Goal: Information Seeking & Learning: Learn about a topic

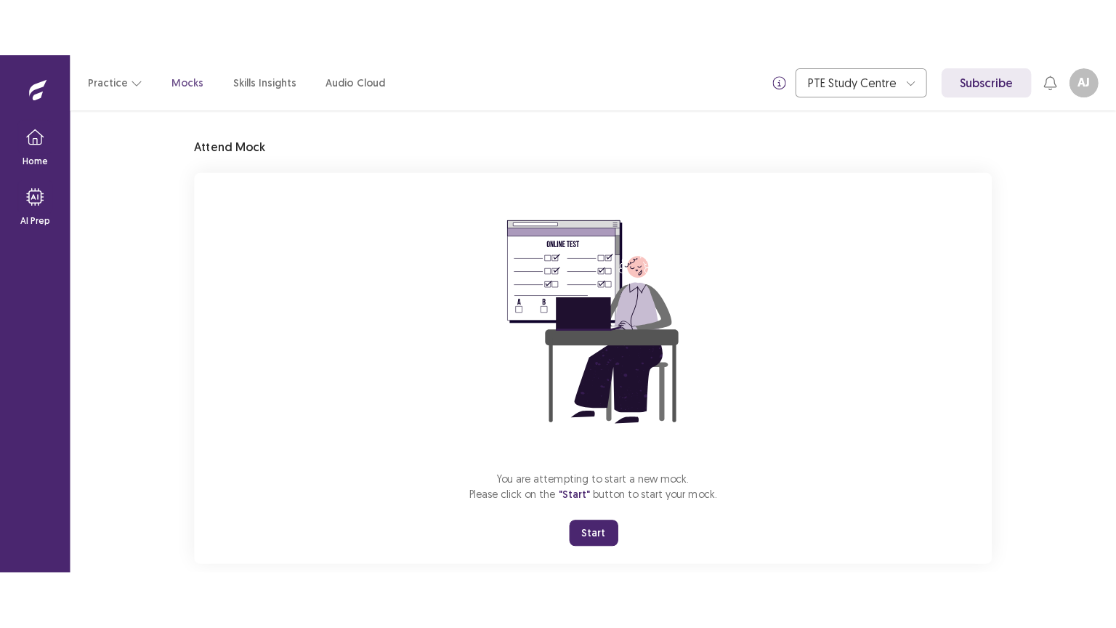
scroll to position [60, 0]
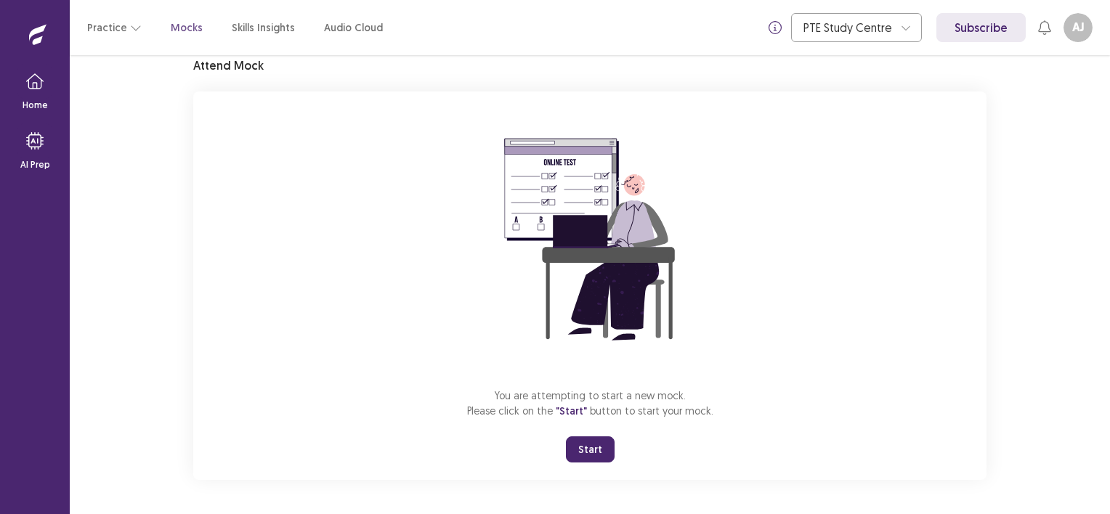
click at [599, 446] on button "Start" at bounding box center [590, 450] width 49 height 26
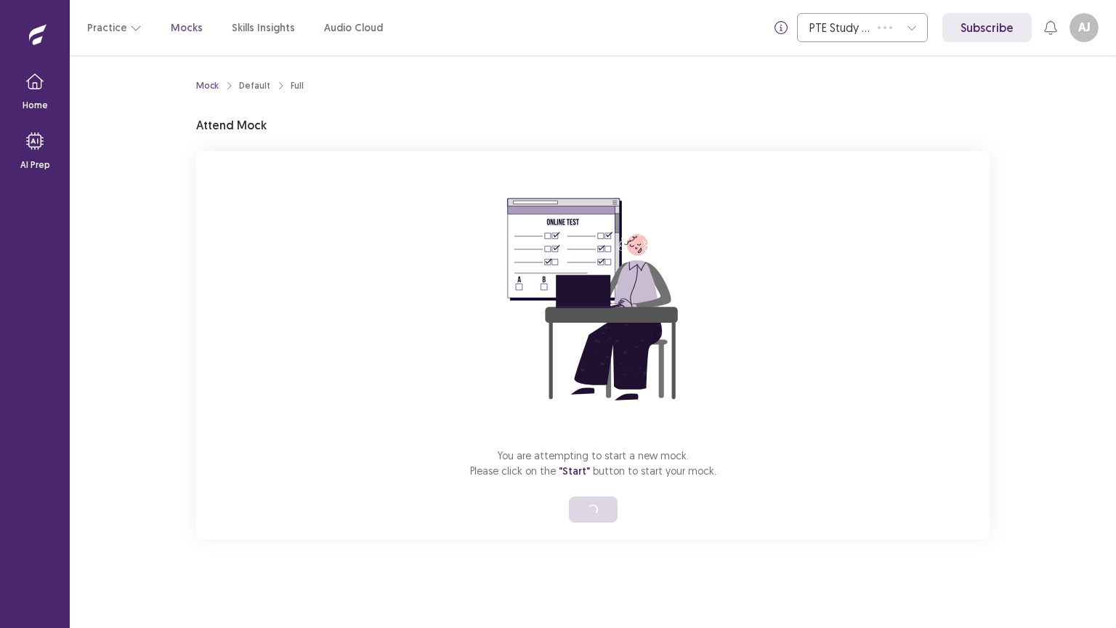
scroll to position [0, 0]
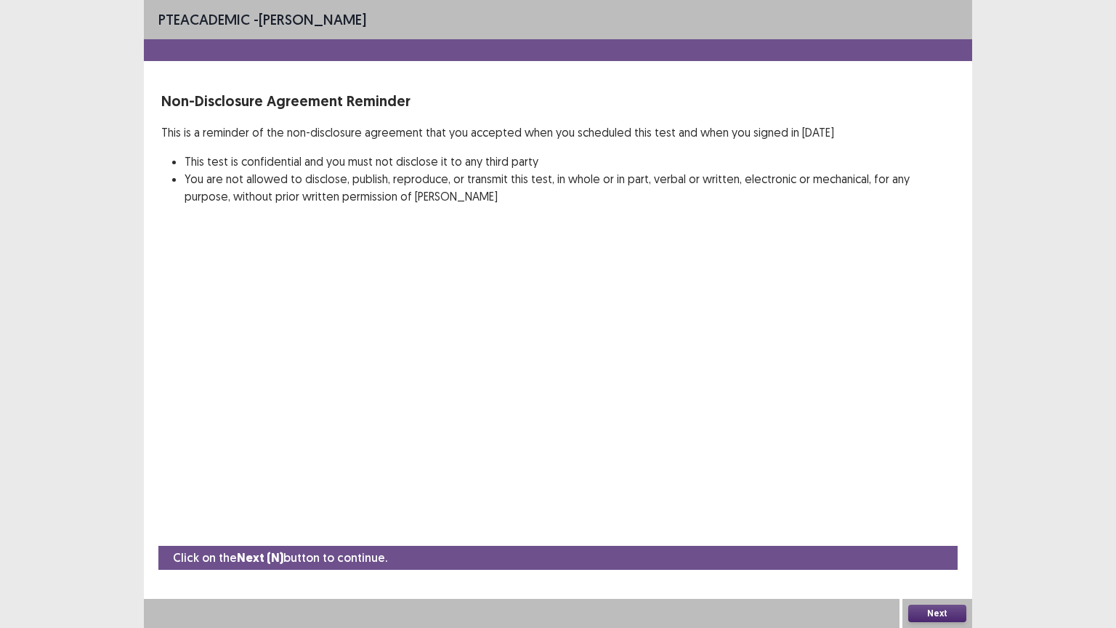
click at [929, 514] on button "Next" at bounding box center [937, 613] width 58 height 17
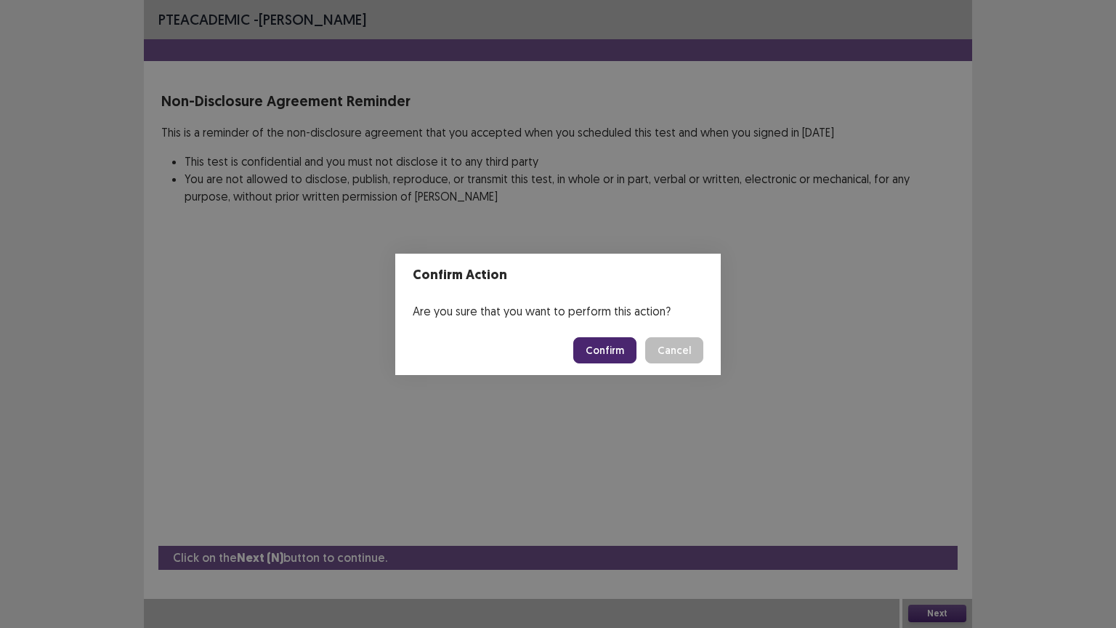
click at [616, 354] on button "Confirm" at bounding box center [604, 350] width 63 height 26
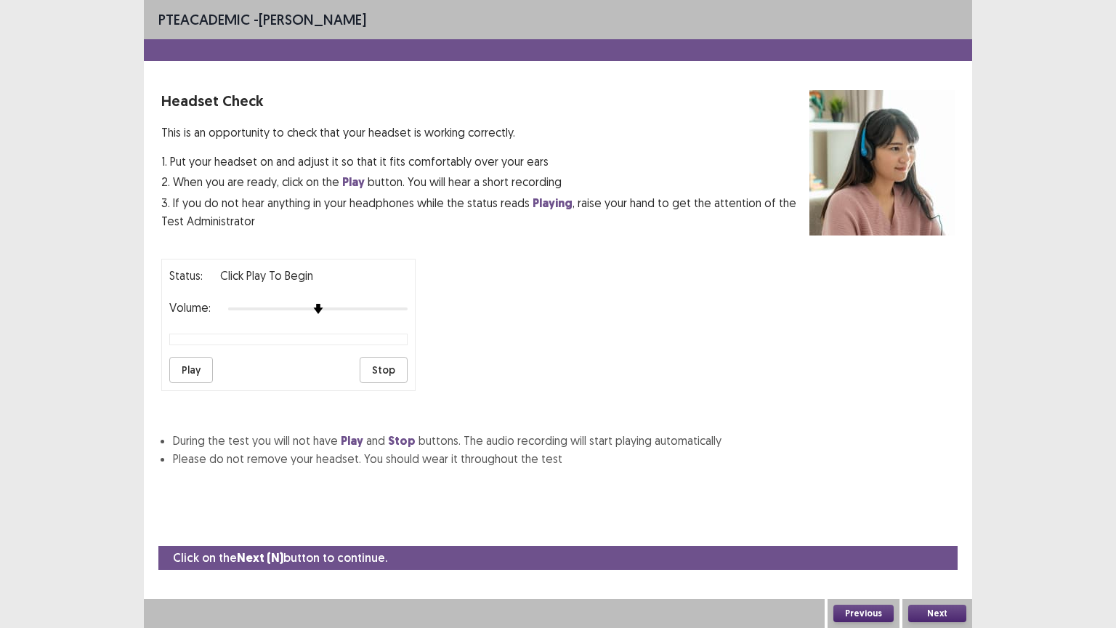
click at [190, 369] on button "Play" at bounding box center [191, 370] width 44 height 26
click at [947, 514] on button "Next" at bounding box center [937, 613] width 58 height 17
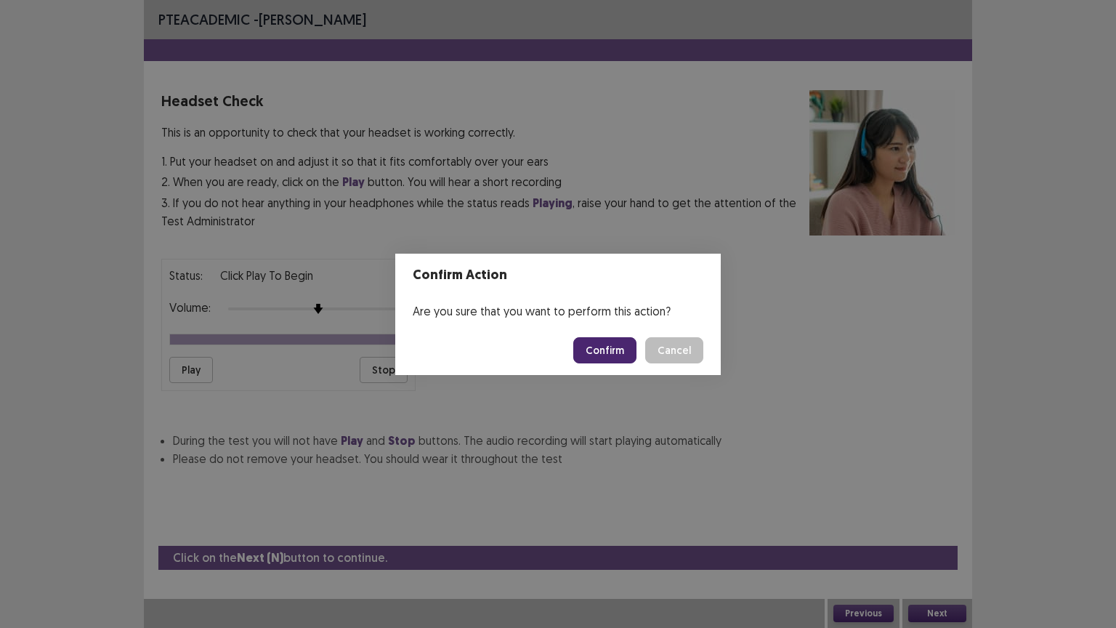
click at [619, 347] on button "Confirm" at bounding box center [604, 350] width 63 height 26
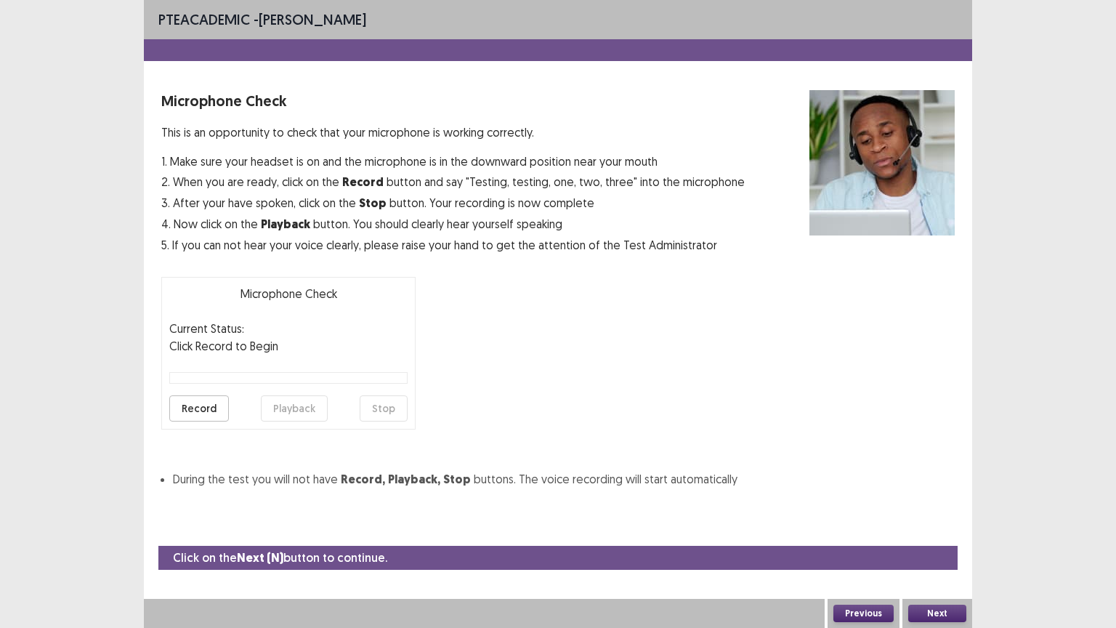
click at [199, 411] on button "Record" at bounding box center [199, 408] width 60 height 26
click at [373, 404] on button "Stop" at bounding box center [384, 408] width 48 height 26
click at [307, 411] on button "Playback" at bounding box center [294, 408] width 67 height 26
click at [937, 514] on button "Next" at bounding box center [937, 613] width 58 height 17
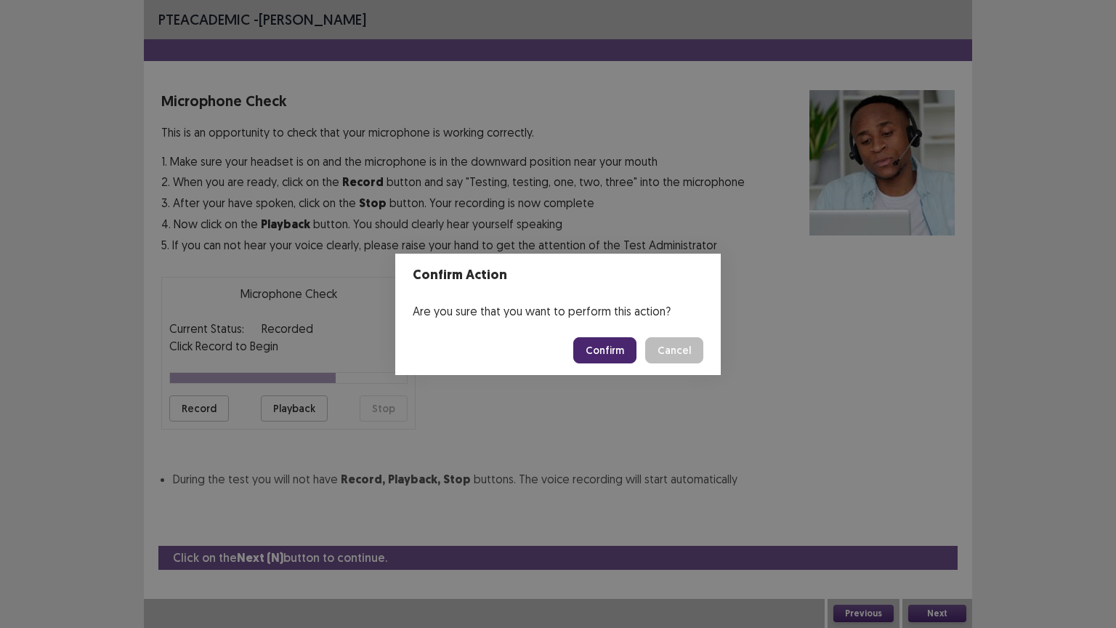
click at [678, 352] on button "Cancel" at bounding box center [674, 350] width 58 height 26
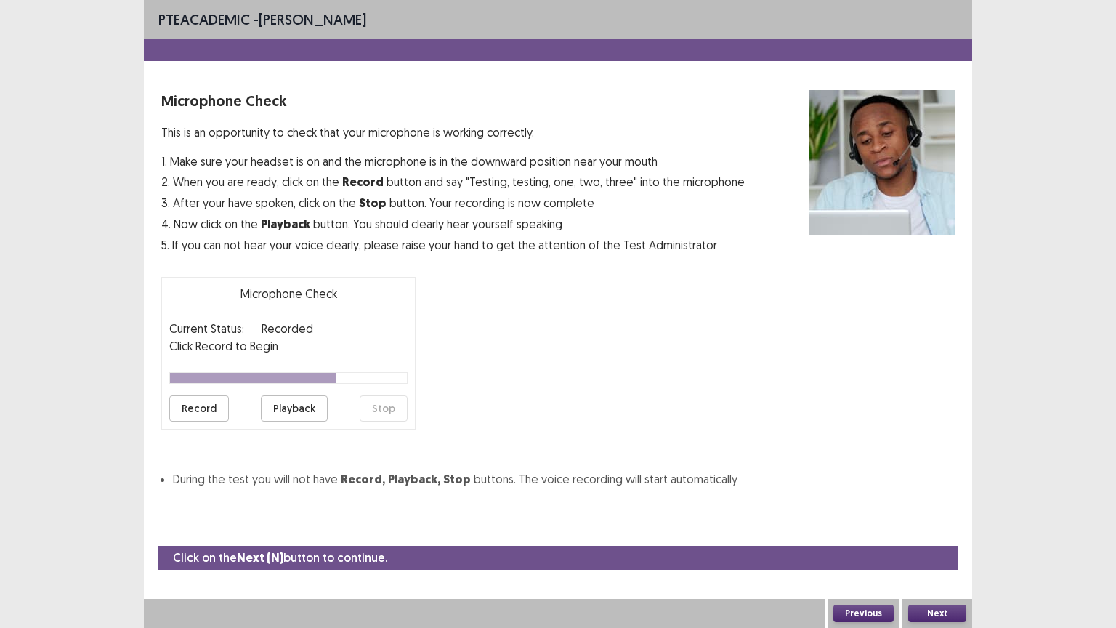
click at [192, 403] on button "Record" at bounding box center [199, 408] width 60 height 26
click at [397, 410] on button "Stop" at bounding box center [384, 408] width 48 height 26
click at [304, 411] on button "Playback" at bounding box center [294, 408] width 67 height 26
click at [937, 514] on button "Next" at bounding box center [937, 613] width 58 height 17
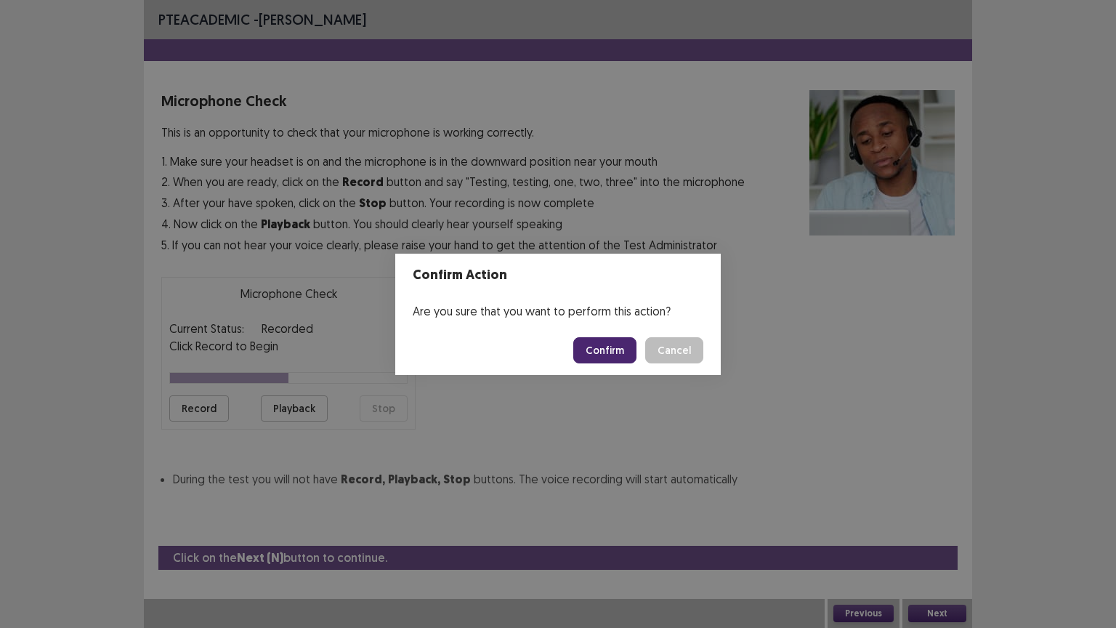
click at [615, 350] on button "Confirm" at bounding box center [604, 350] width 63 height 26
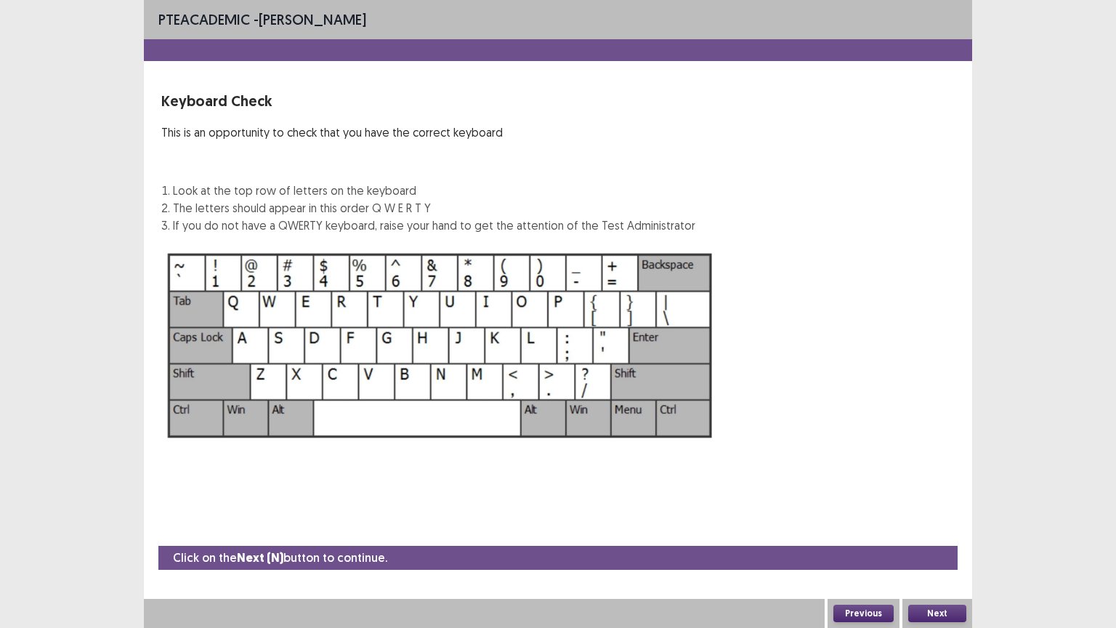
click at [942, 514] on div "Next" at bounding box center [937, 613] width 70 height 29
click at [934, 514] on button "Next" at bounding box center [937, 613] width 58 height 17
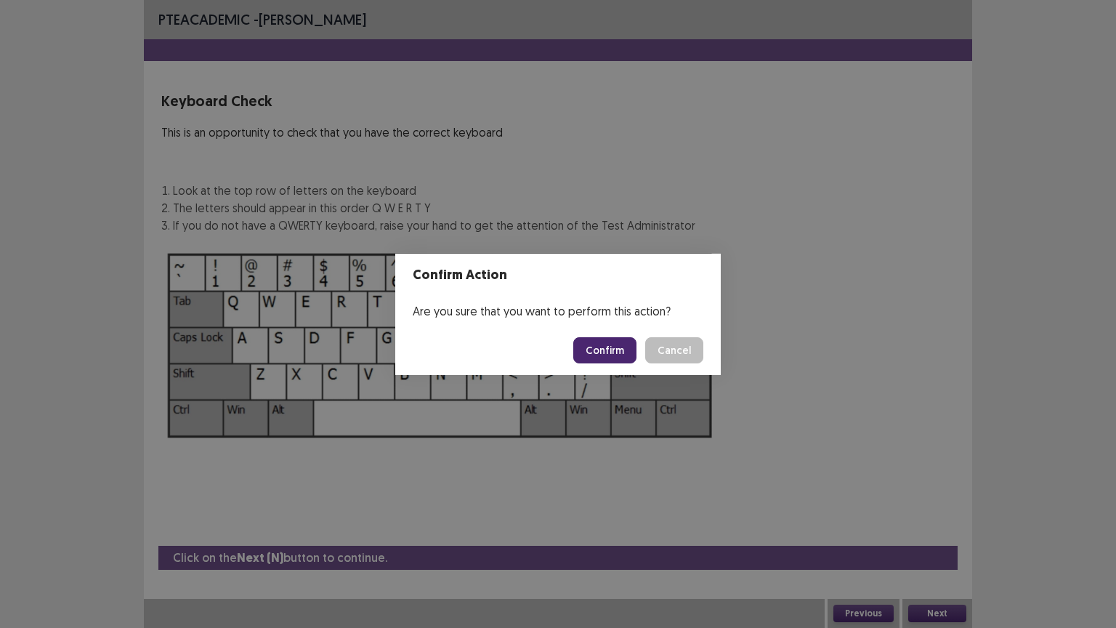
click at [618, 355] on button "Confirm" at bounding box center [604, 350] width 63 height 26
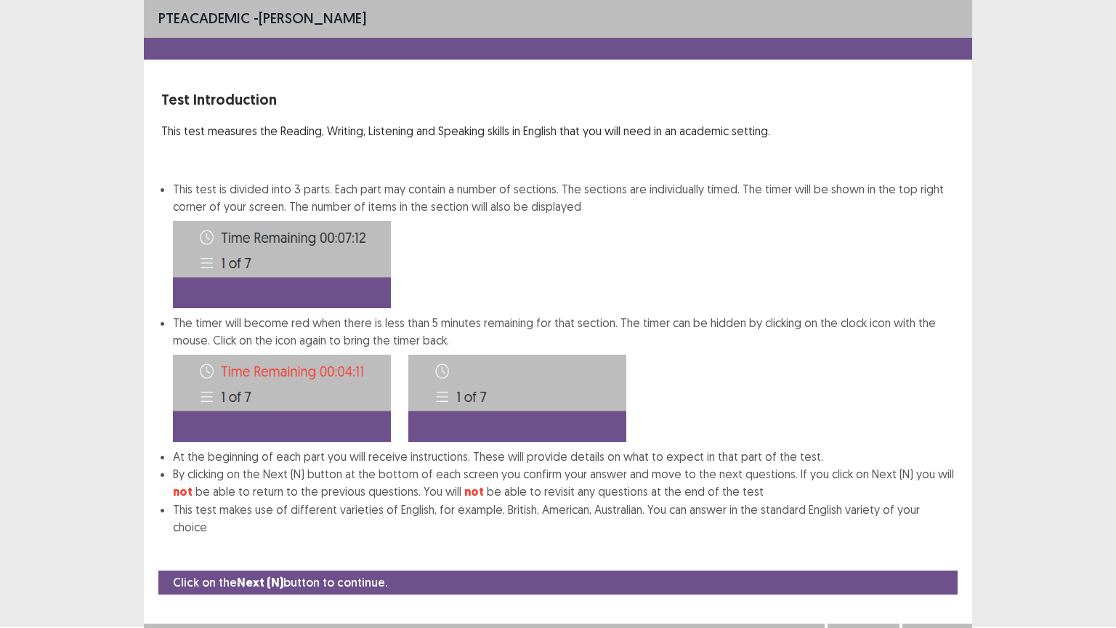
scroll to position [7, 0]
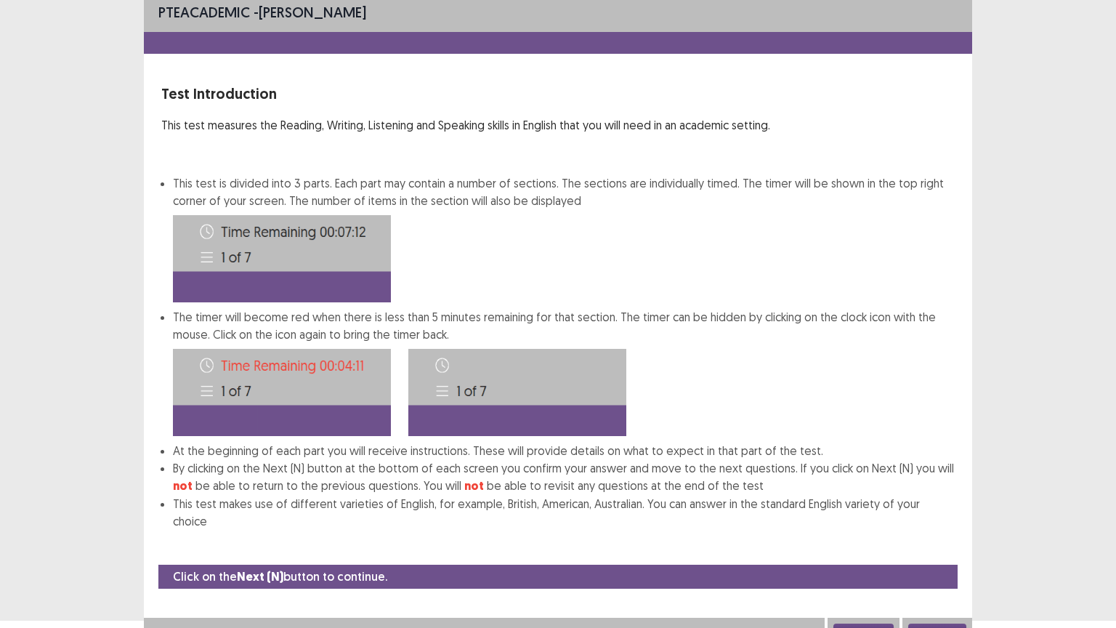
click at [938, 514] on button "Next" at bounding box center [937, 631] width 58 height 17
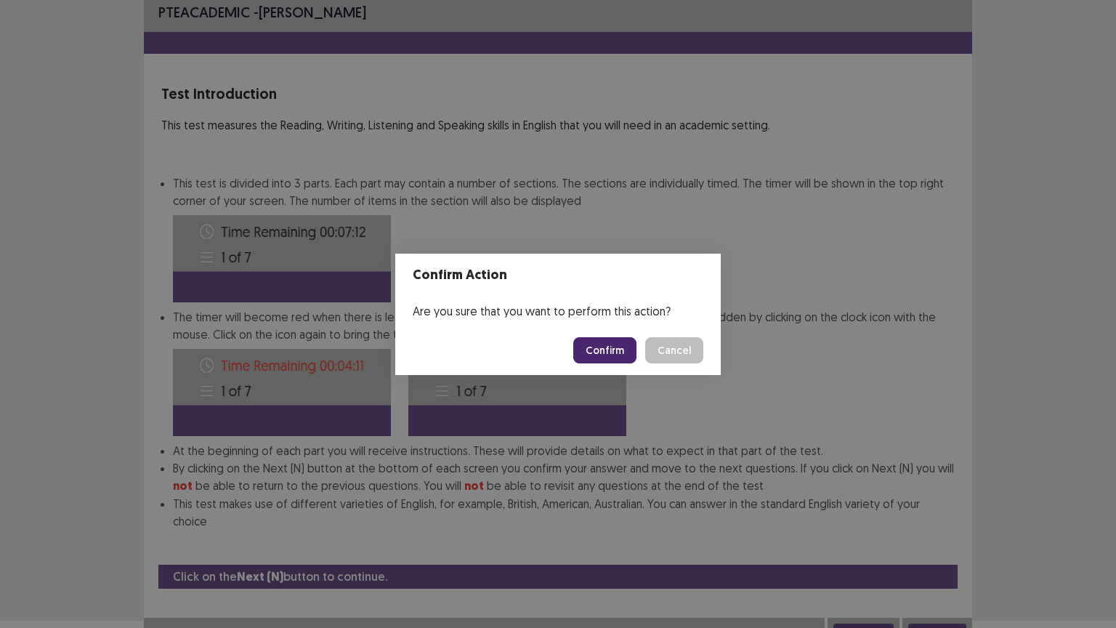
click at [610, 346] on button "Confirm" at bounding box center [604, 350] width 63 height 26
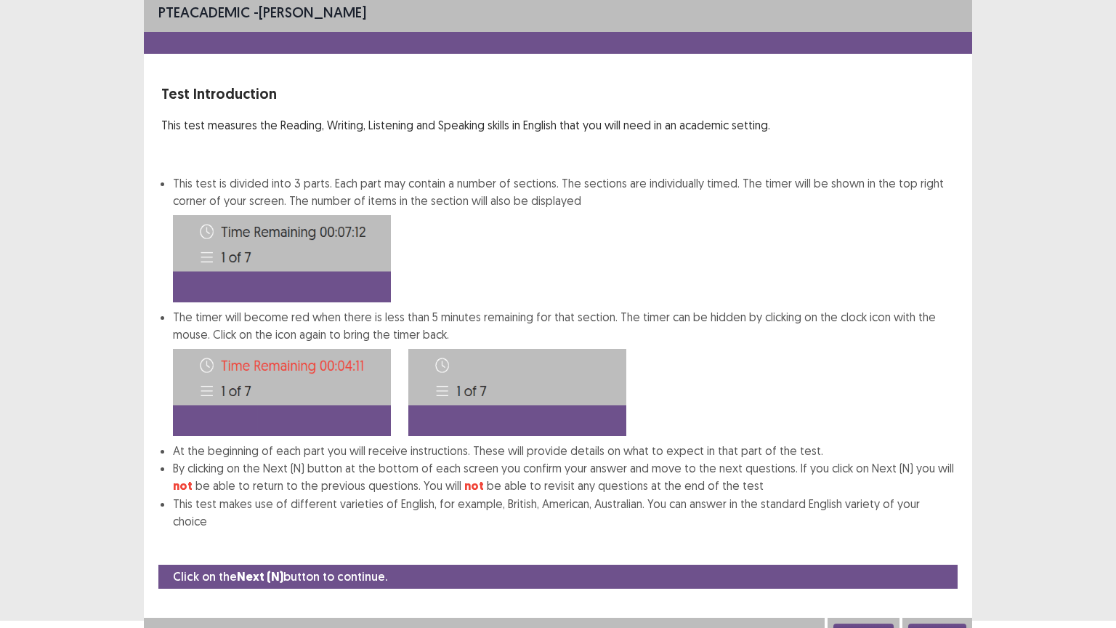
scroll to position [0, 0]
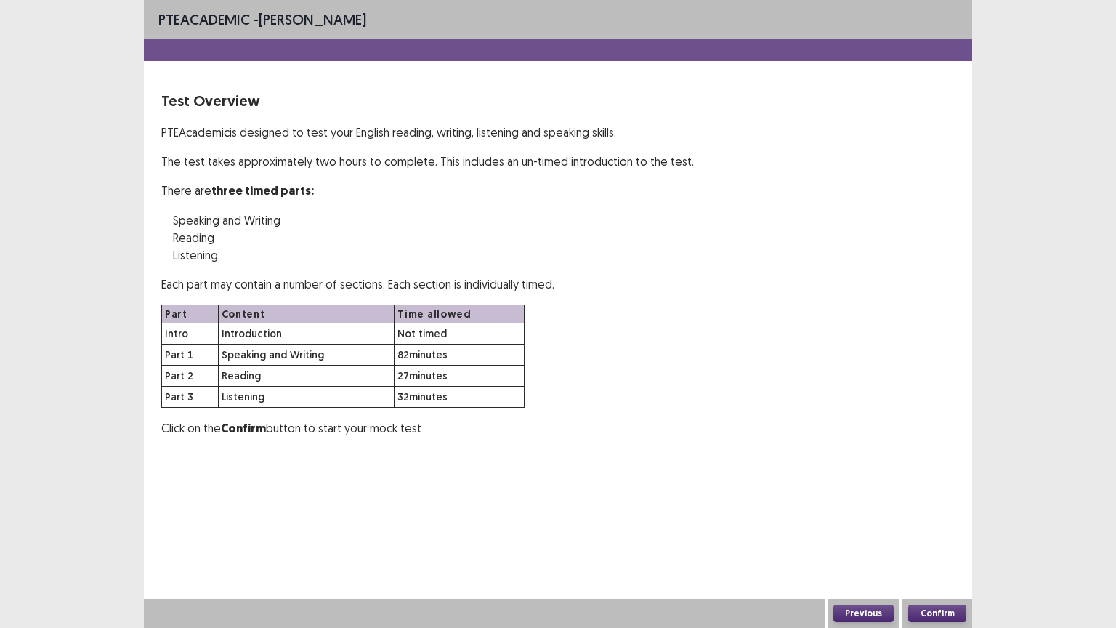
click at [868, 514] on button "Previous" at bounding box center [863, 613] width 60 height 17
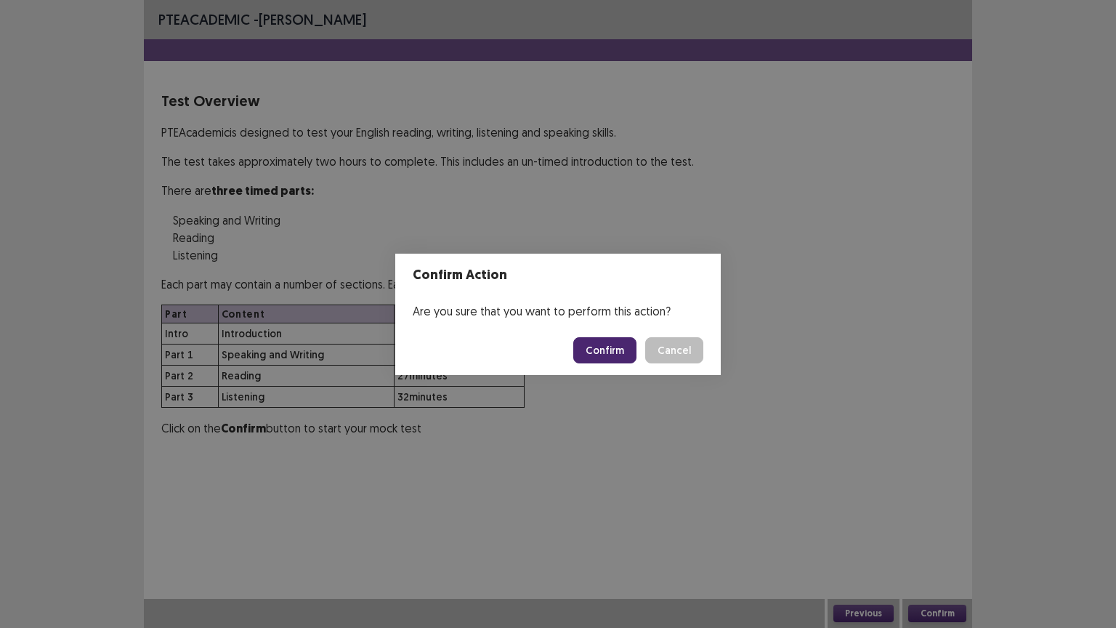
click at [602, 347] on button "Confirm" at bounding box center [604, 350] width 63 height 26
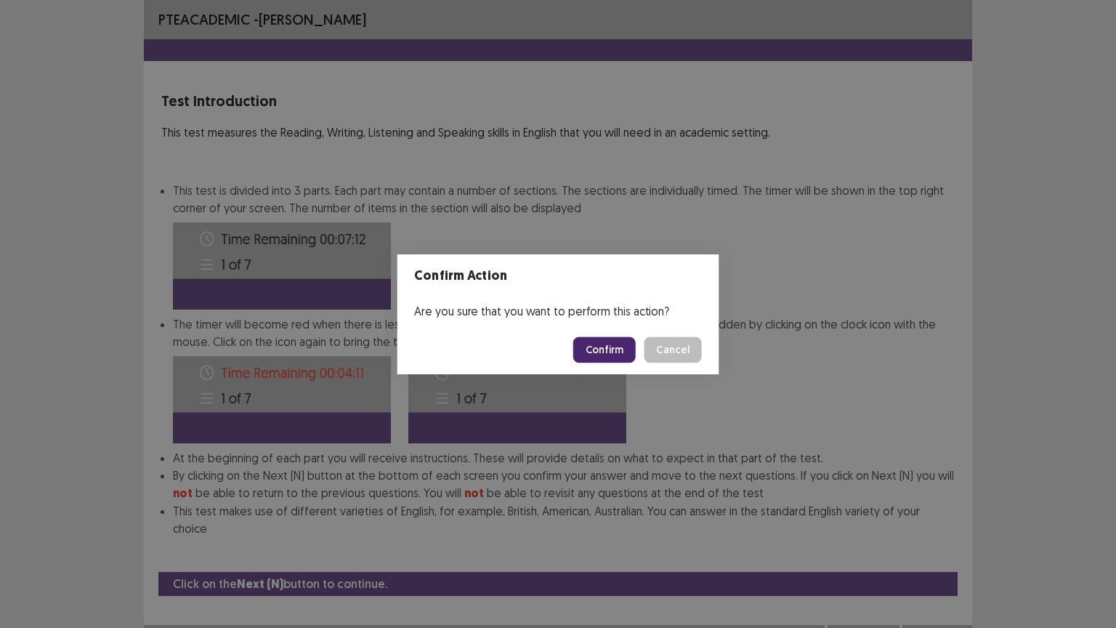
scroll to position [1, 0]
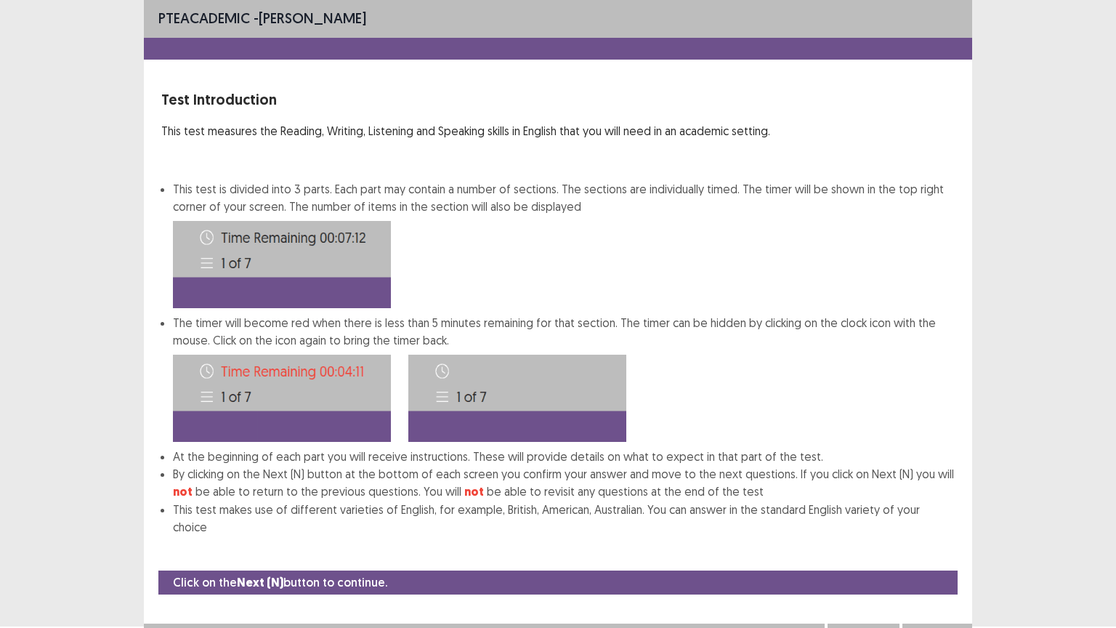
click at [945, 514] on button "Next" at bounding box center [937, 637] width 58 height 17
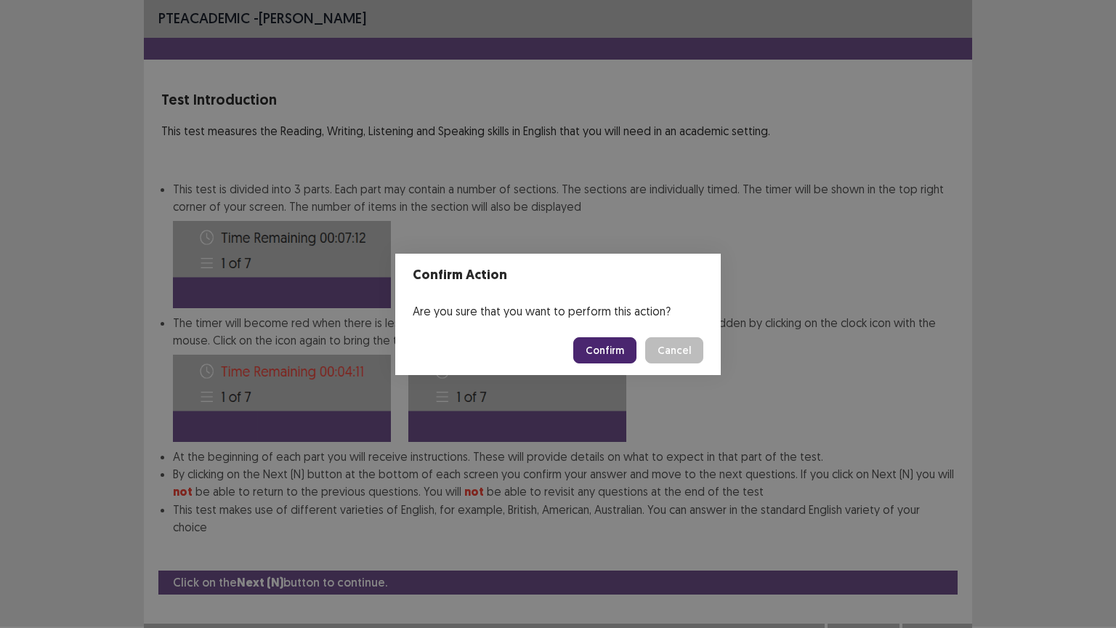
click at [596, 349] on button "Confirm" at bounding box center [604, 350] width 63 height 26
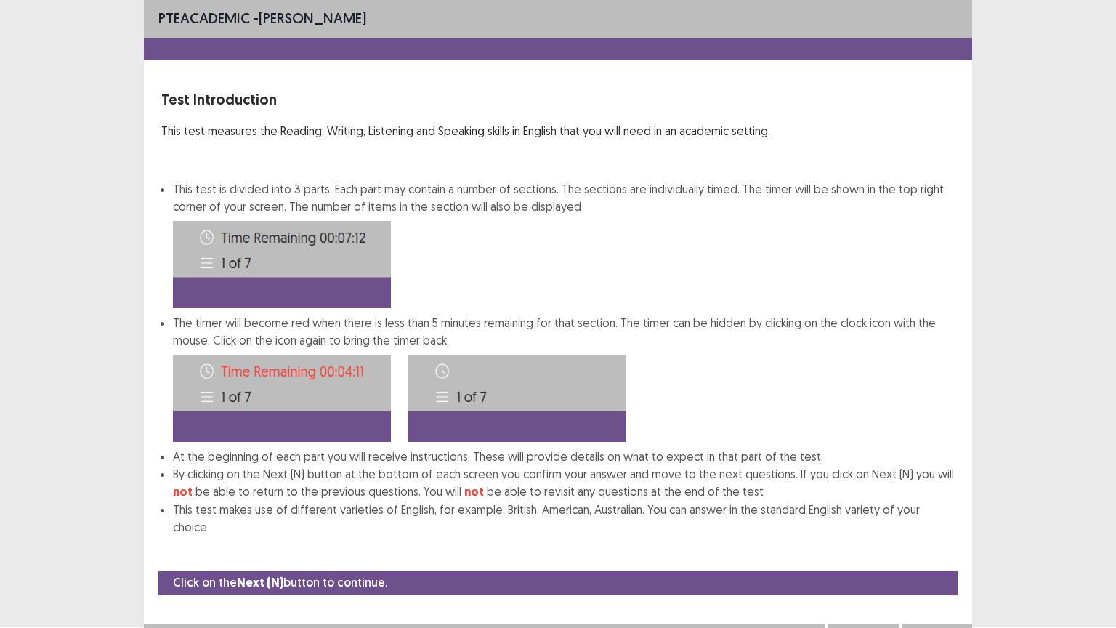
scroll to position [0, 0]
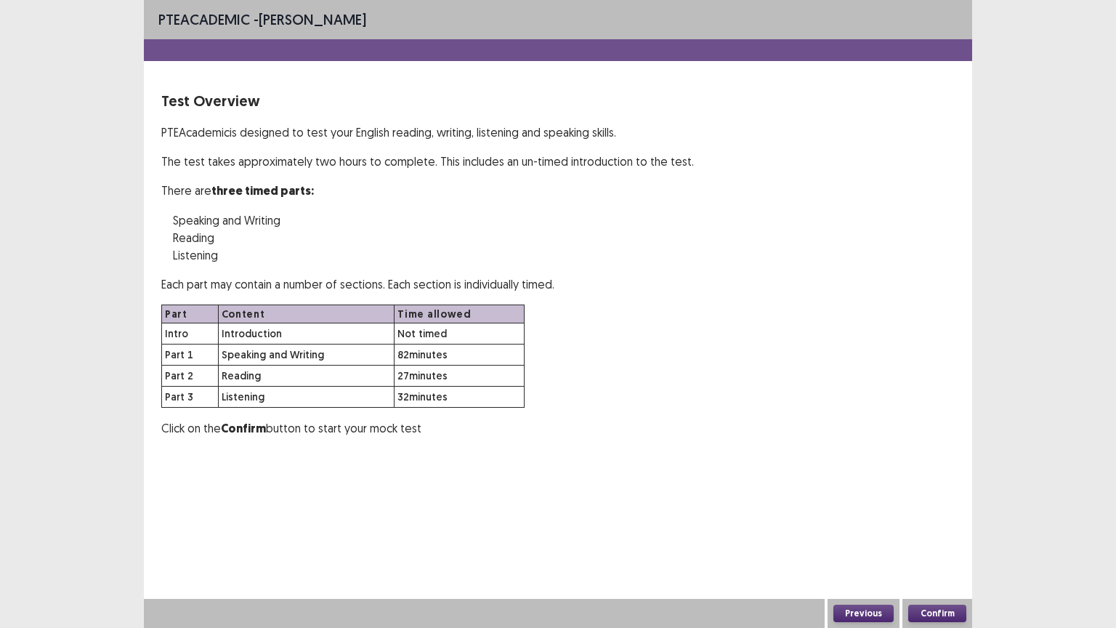
click at [950, 514] on button "Confirm" at bounding box center [937, 613] width 58 height 17
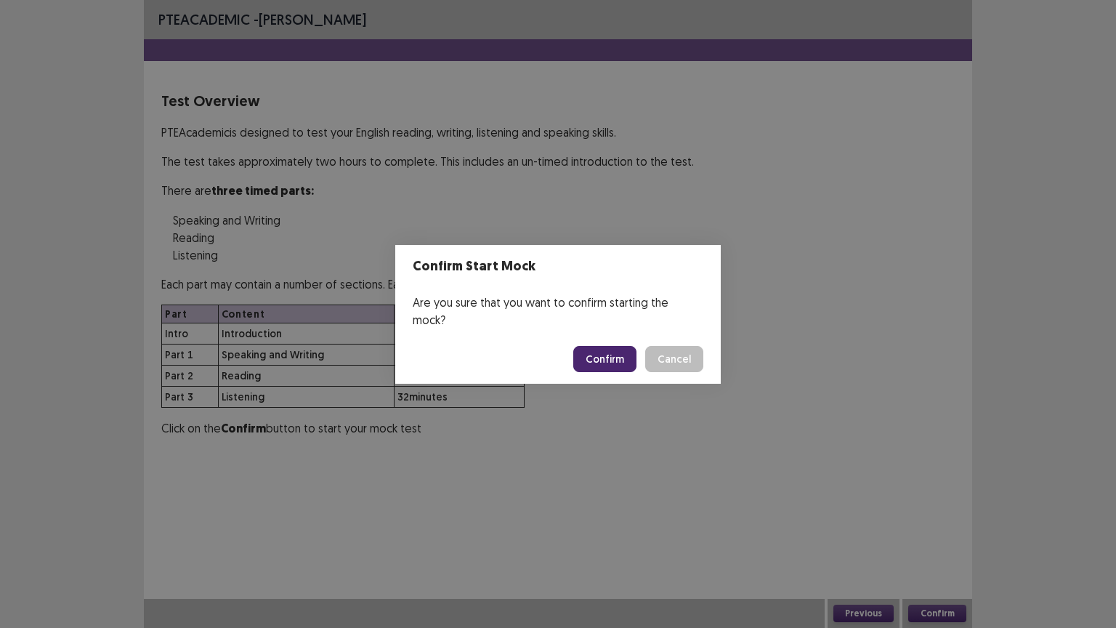
click at [618, 357] on button "Confirm" at bounding box center [604, 359] width 63 height 26
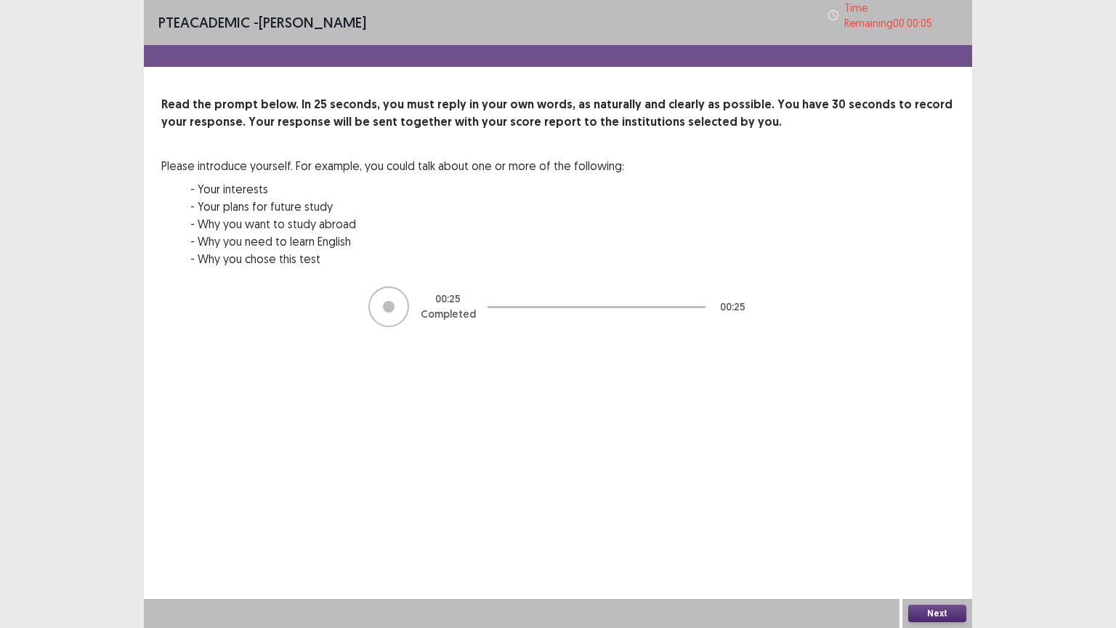
click at [934, 514] on button "Next" at bounding box center [937, 613] width 58 height 17
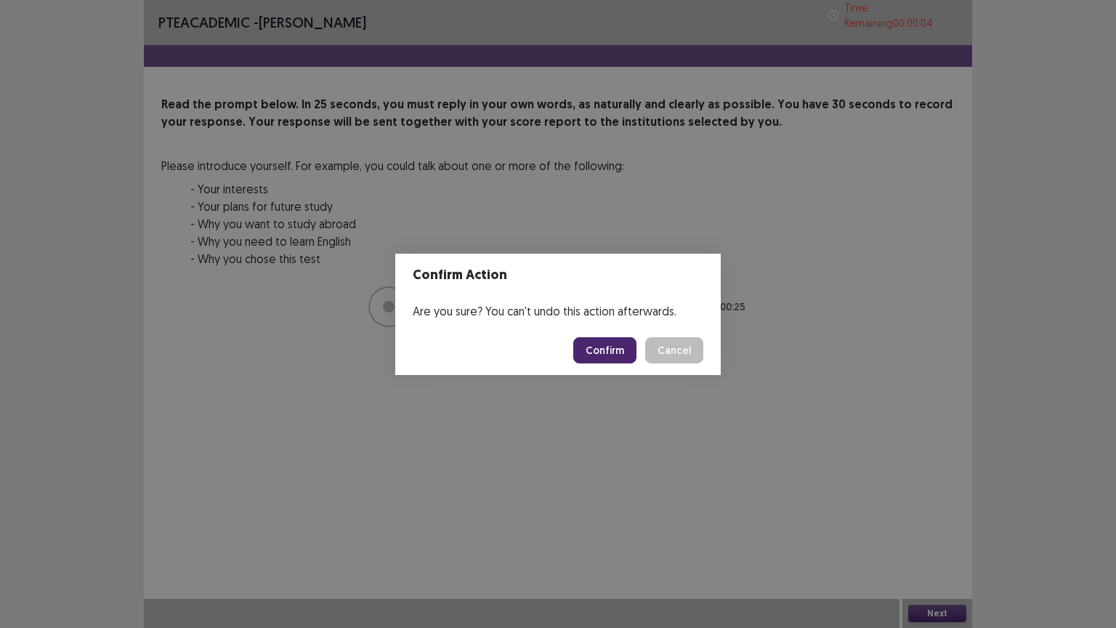
click at [610, 347] on button "Confirm" at bounding box center [604, 350] width 63 height 26
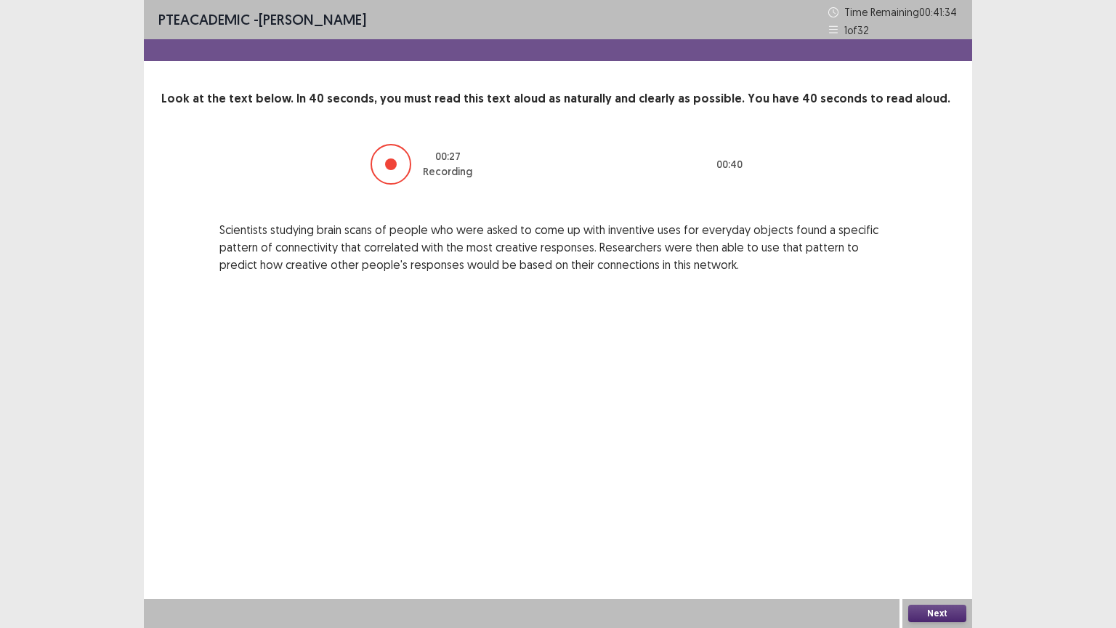
click at [937, 514] on button "Next" at bounding box center [937, 613] width 58 height 17
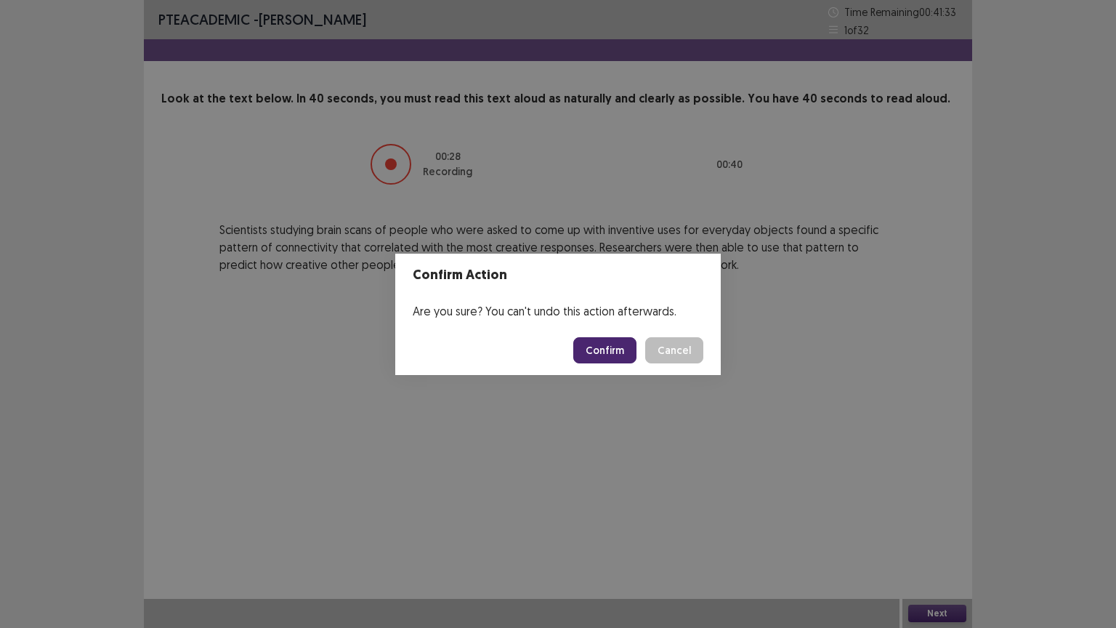
click at [617, 346] on button "Confirm" at bounding box center [604, 350] width 63 height 26
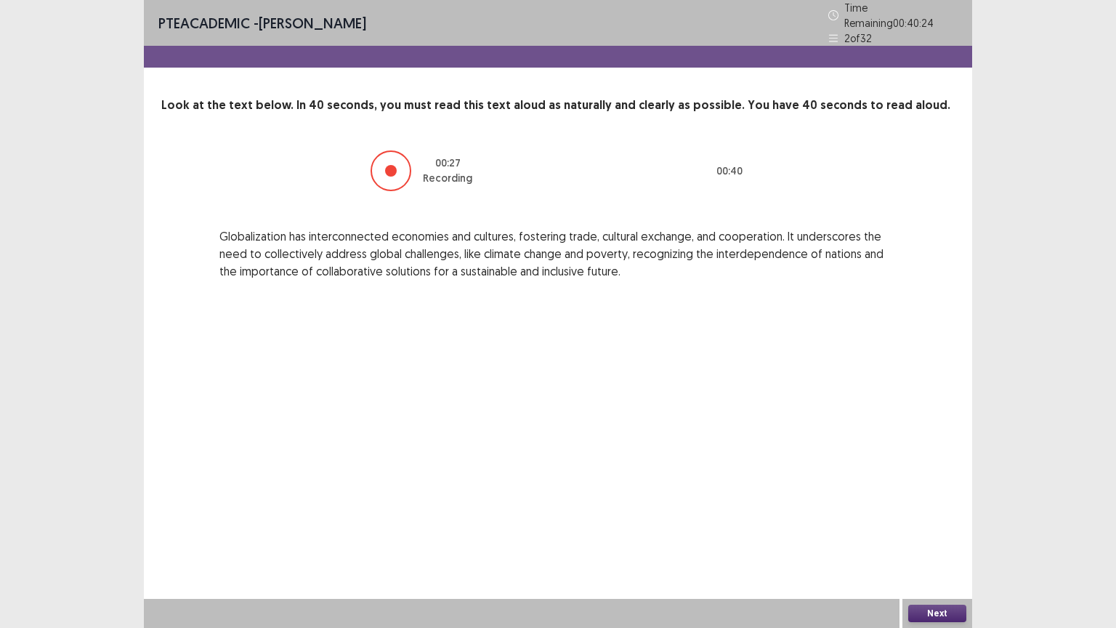
click at [942, 514] on button "Next" at bounding box center [937, 613] width 58 height 17
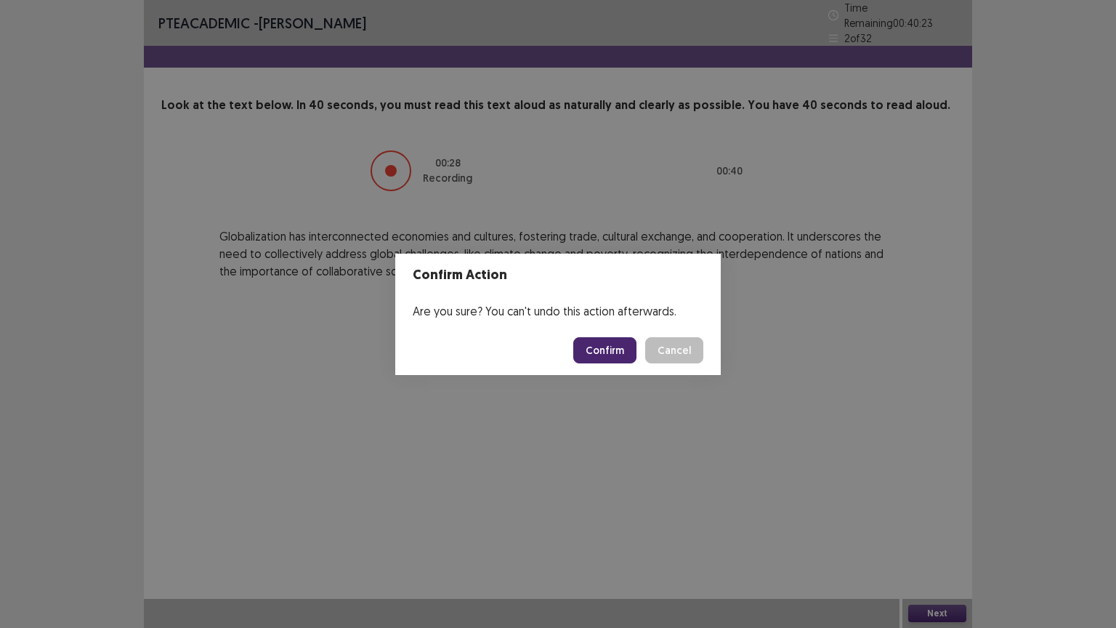
click at [615, 352] on button "Confirm" at bounding box center [604, 350] width 63 height 26
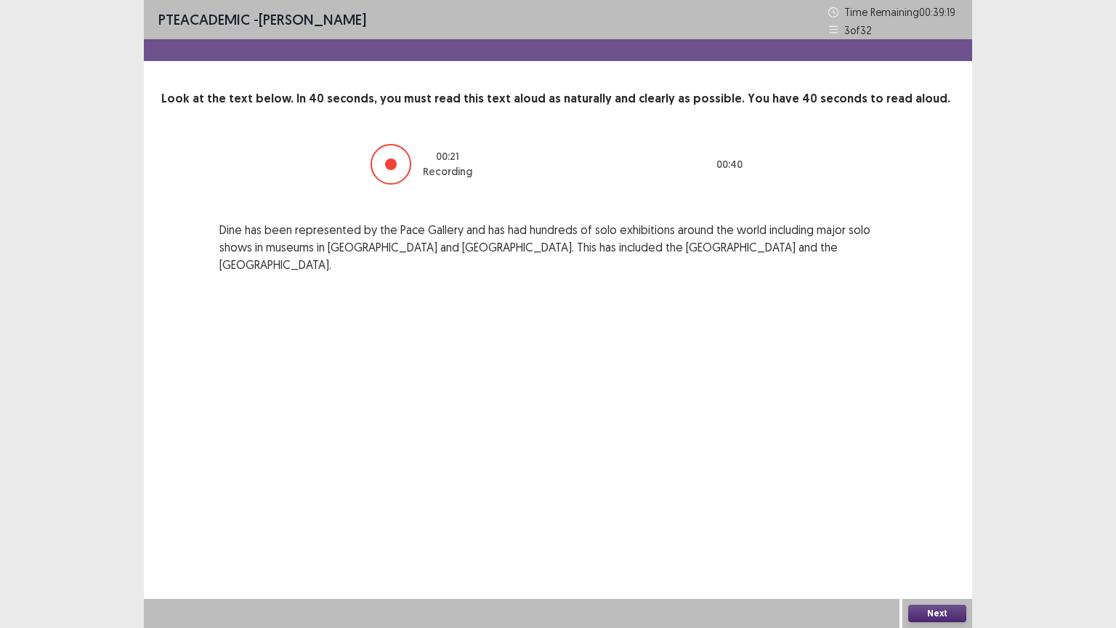
click at [933, 514] on button "Next" at bounding box center [937, 613] width 58 height 17
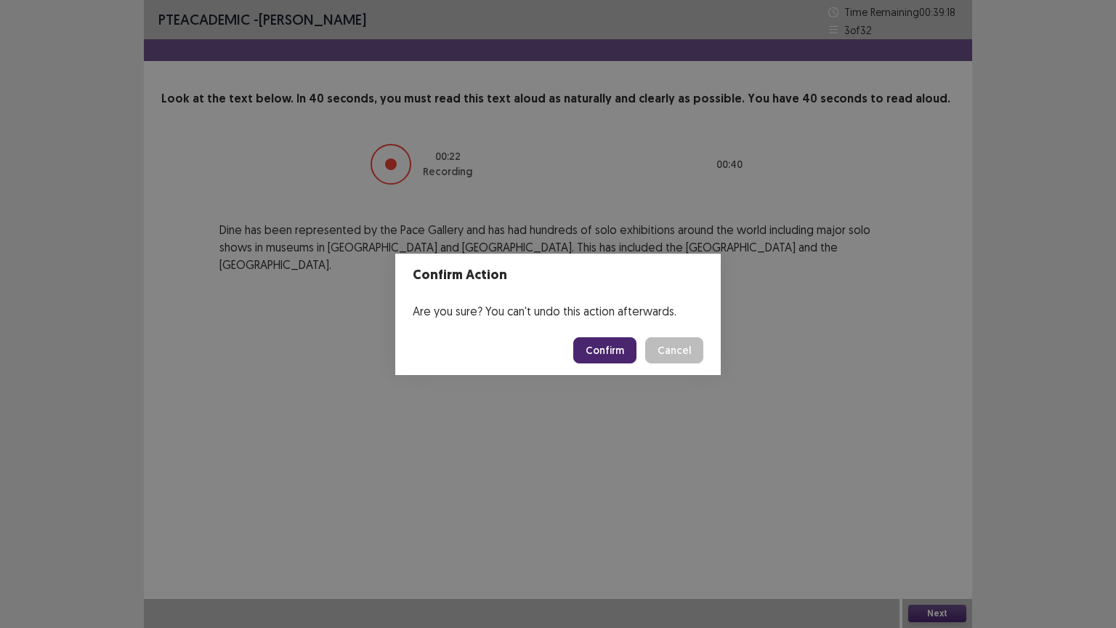
click at [631, 355] on button "Confirm" at bounding box center [604, 350] width 63 height 26
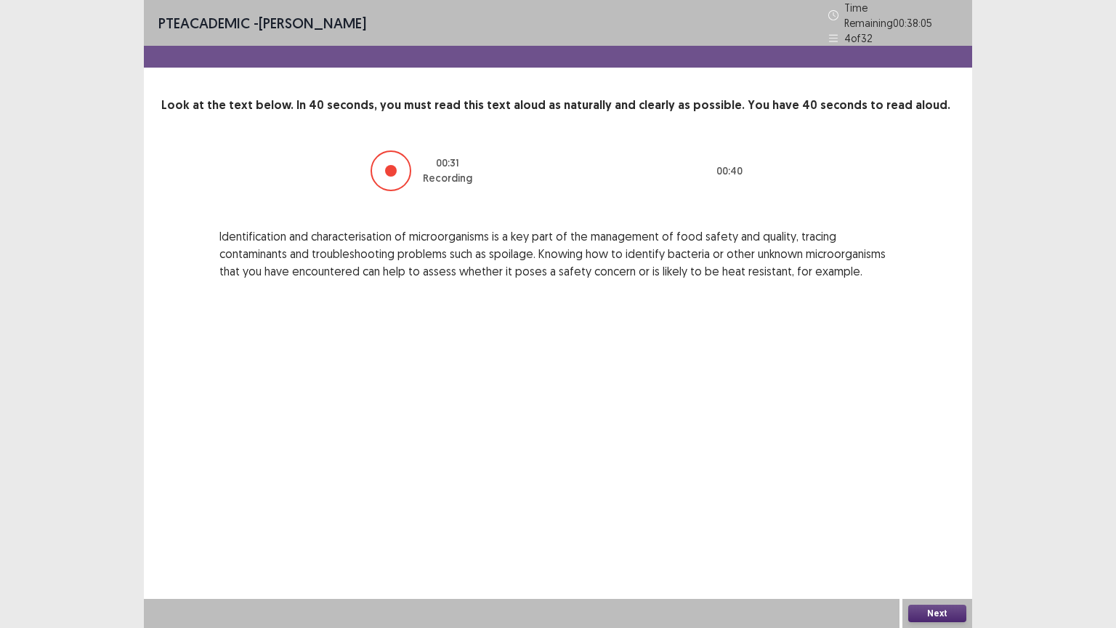
click at [962, 514] on div "Next" at bounding box center [937, 613] width 70 height 29
click at [960, 514] on button "Next" at bounding box center [937, 613] width 58 height 17
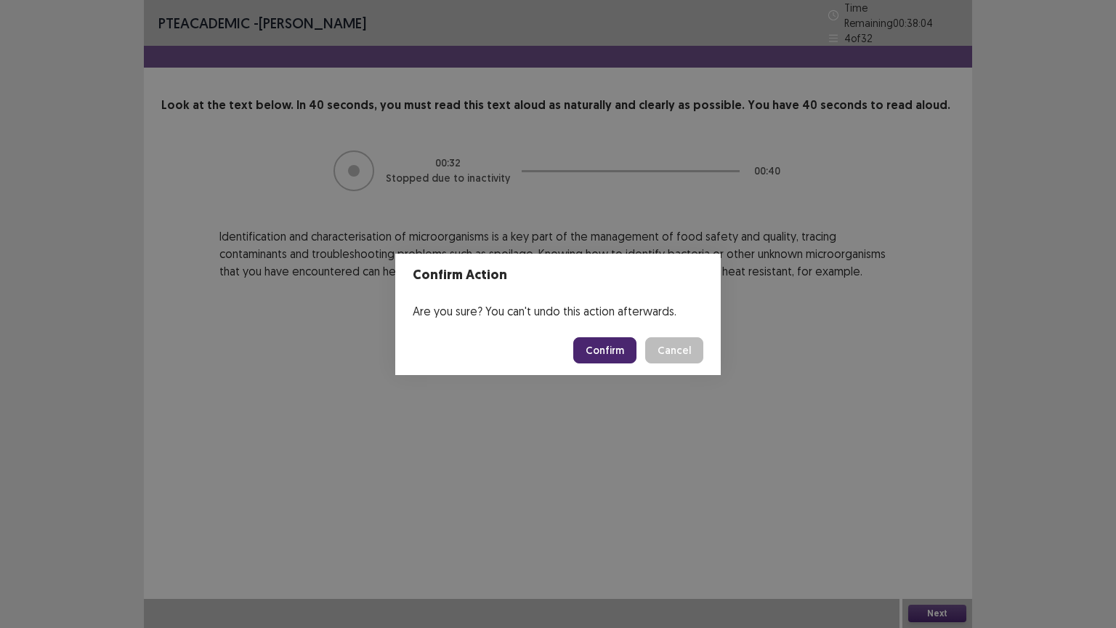
click at [622, 353] on button "Confirm" at bounding box center [604, 350] width 63 height 26
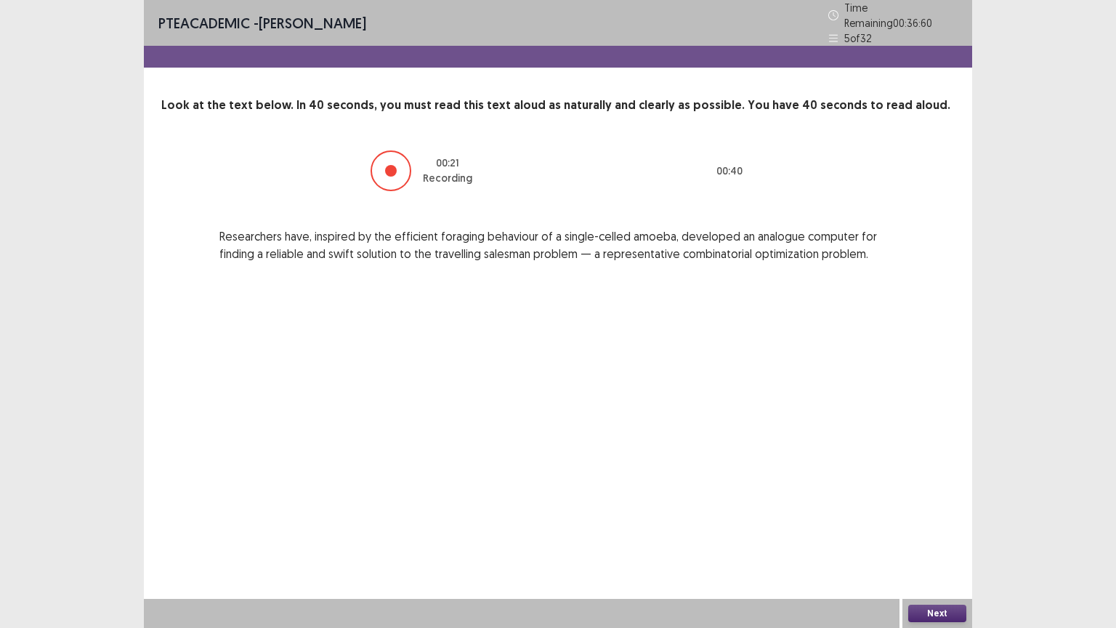
click at [947, 514] on button "Next" at bounding box center [937, 613] width 58 height 17
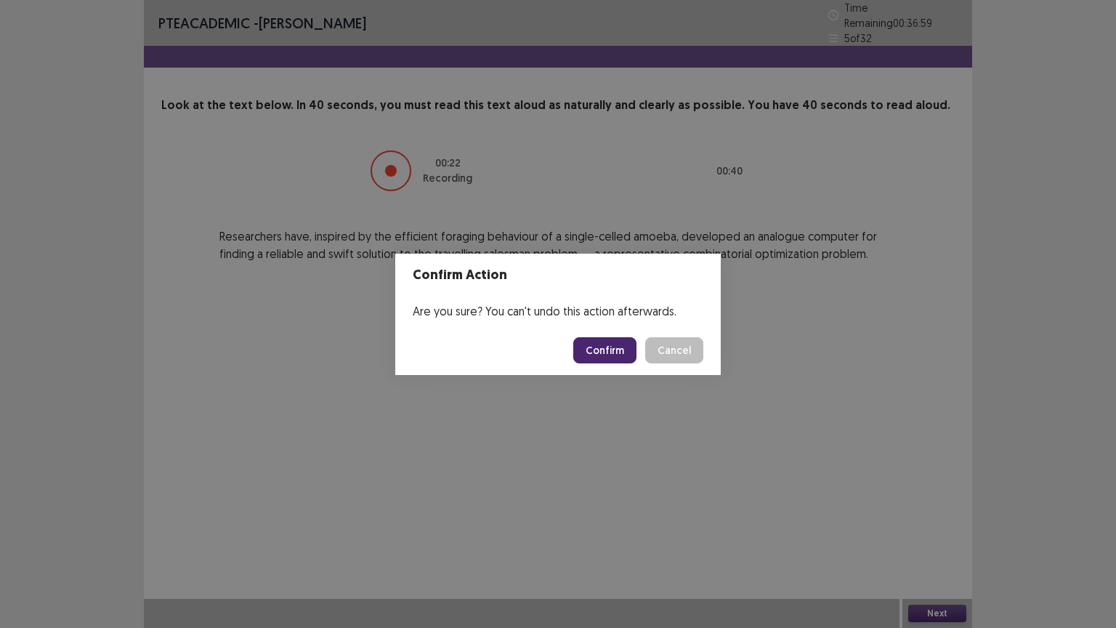
click at [611, 355] on button "Confirm" at bounding box center [604, 350] width 63 height 26
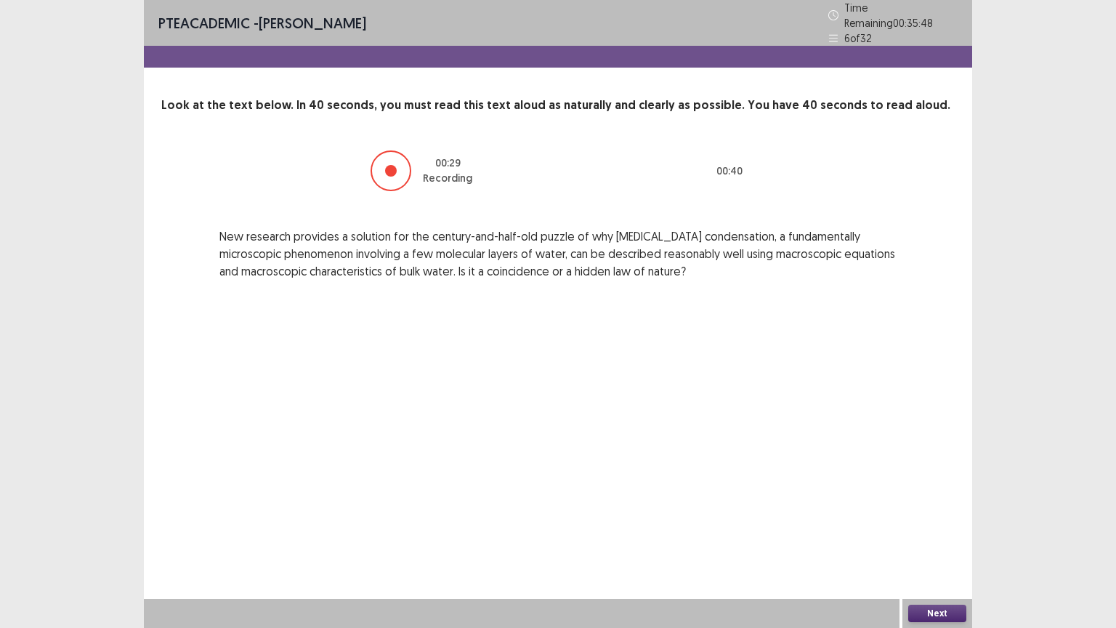
click at [926, 514] on button "Next" at bounding box center [937, 613] width 58 height 17
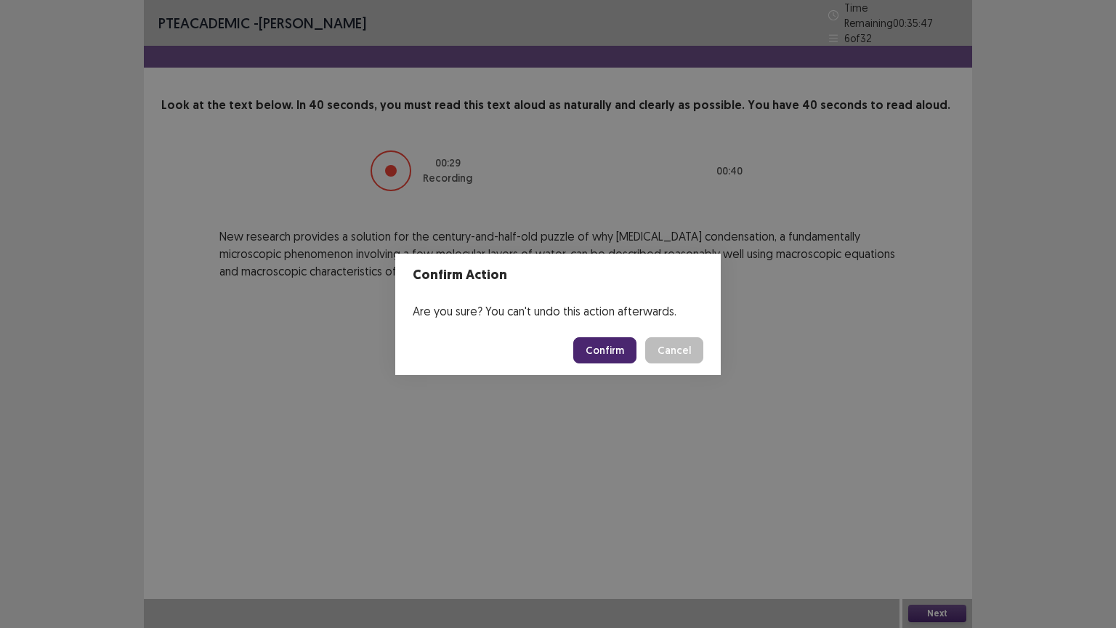
click at [615, 351] on button "Confirm" at bounding box center [604, 350] width 63 height 26
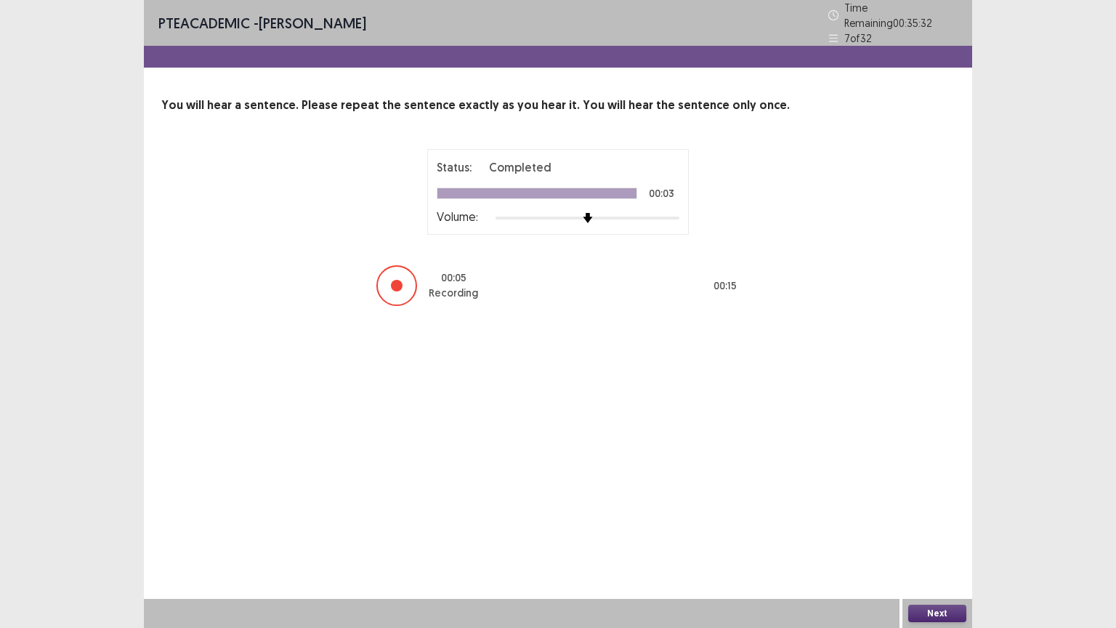
click at [942, 514] on button "Next" at bounding box center [937, 613] width 58 height 17
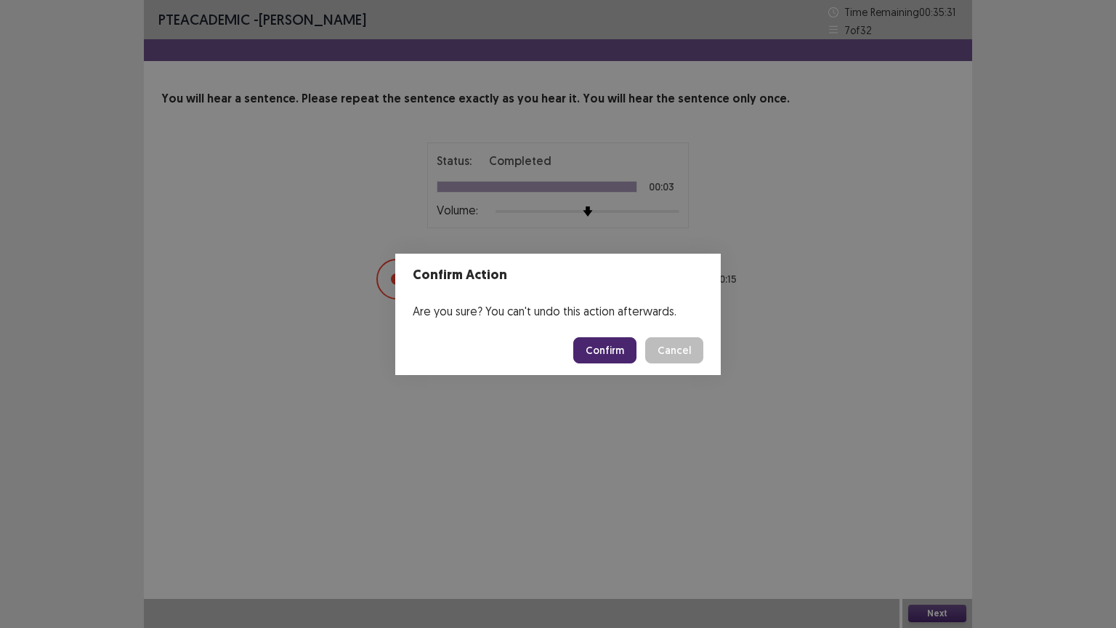
click at [610, 349] on button "Confirm" at bounding box center [604, 350] width 63 height 26
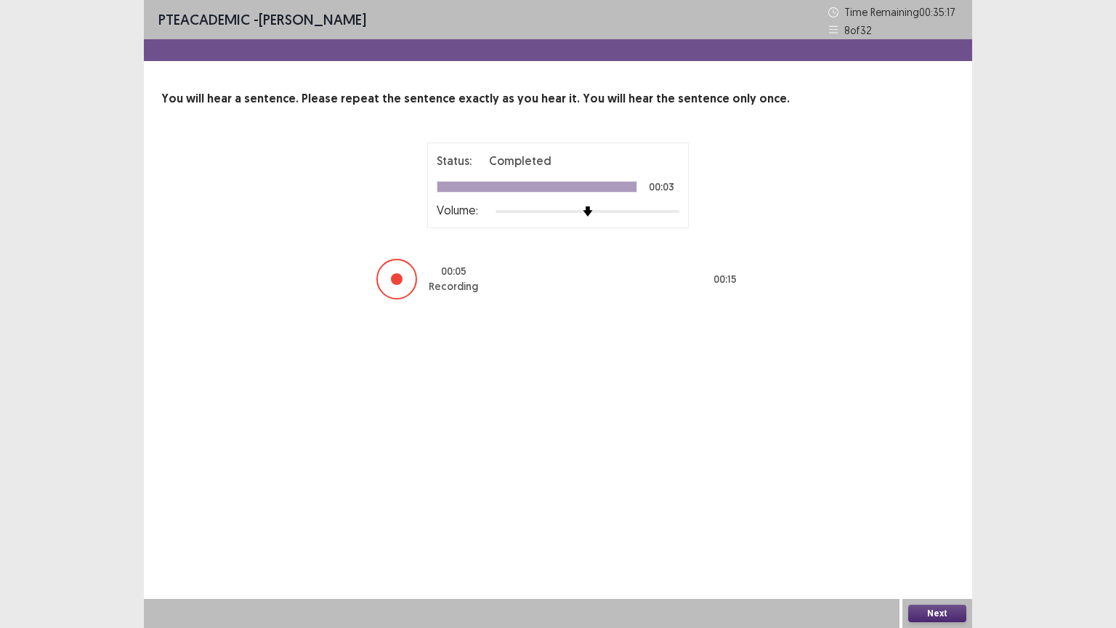
click at [948, 514] on button "Next" at bounding box center [937, 613] width 58 height 17
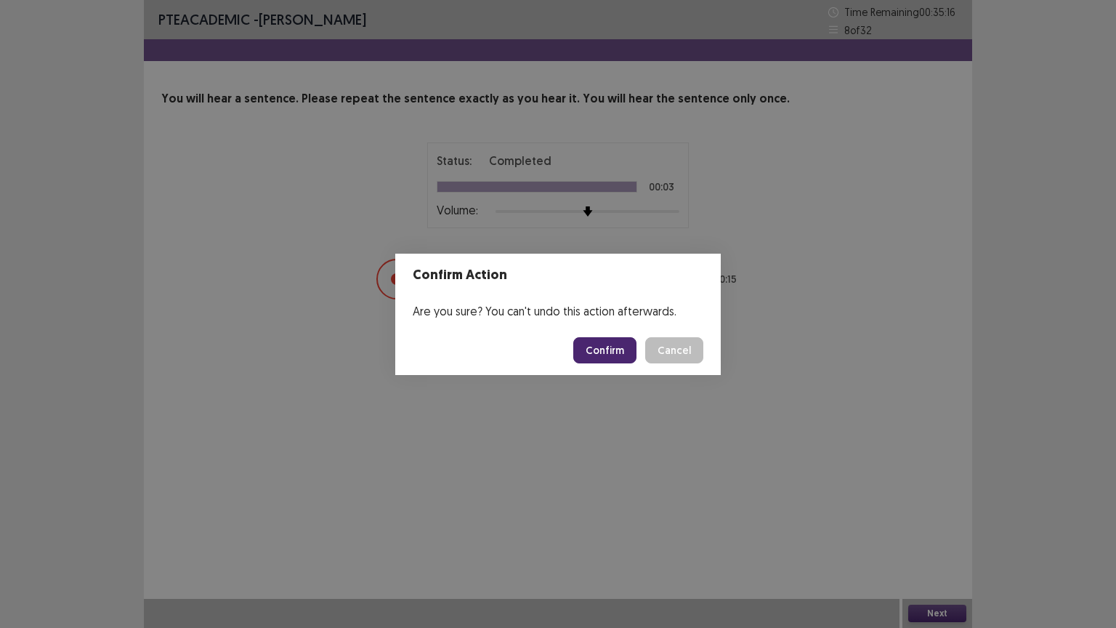
click at [614, 357] on button "Confirm" at bounding box center [604, 350] width 63 height 26
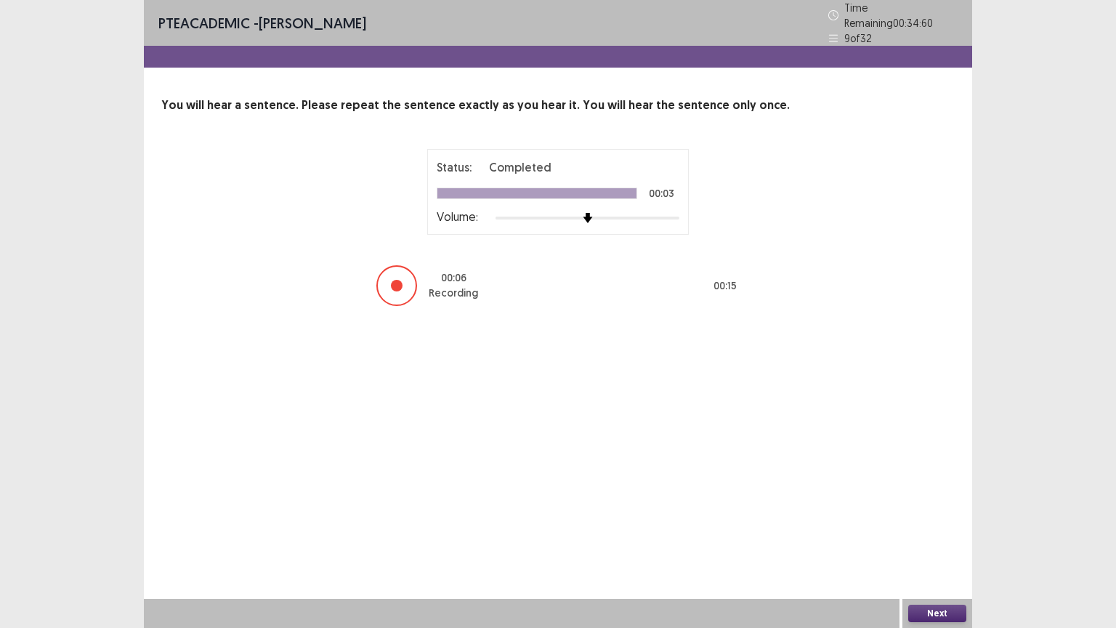
click at [950, 514] on button "Next" at bounding box center [937, 613] width 58 height 17
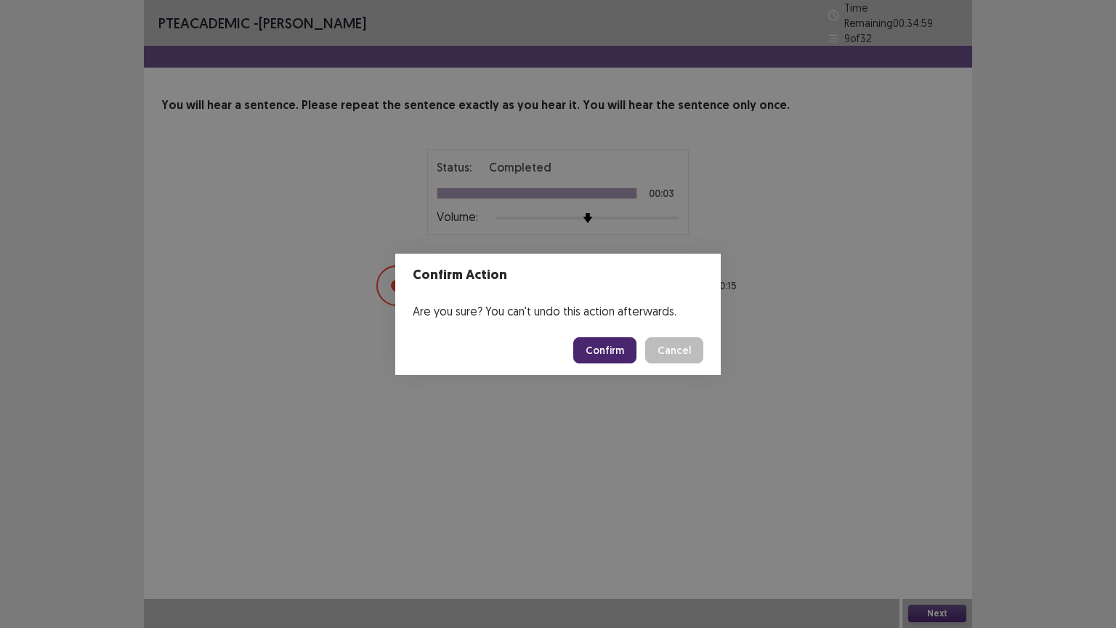
click at [602, 357] on button "Confirm" at bounding box center [604, 350] width 63 height 26
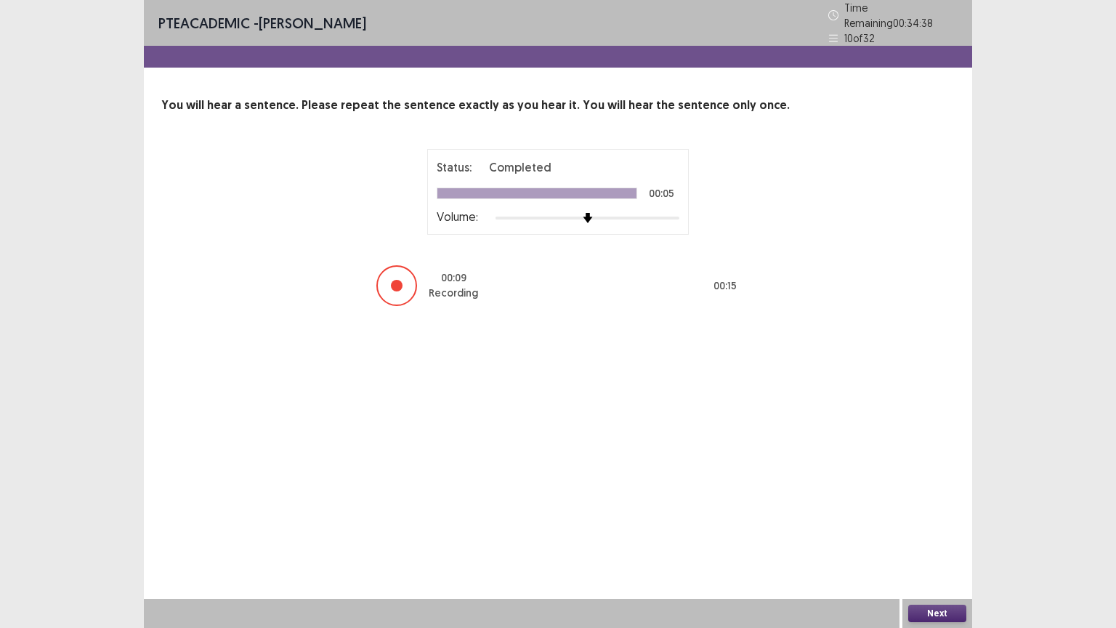
click at [918, 514] on button "Next" at bounding box center [937, 613] width 58 height 17
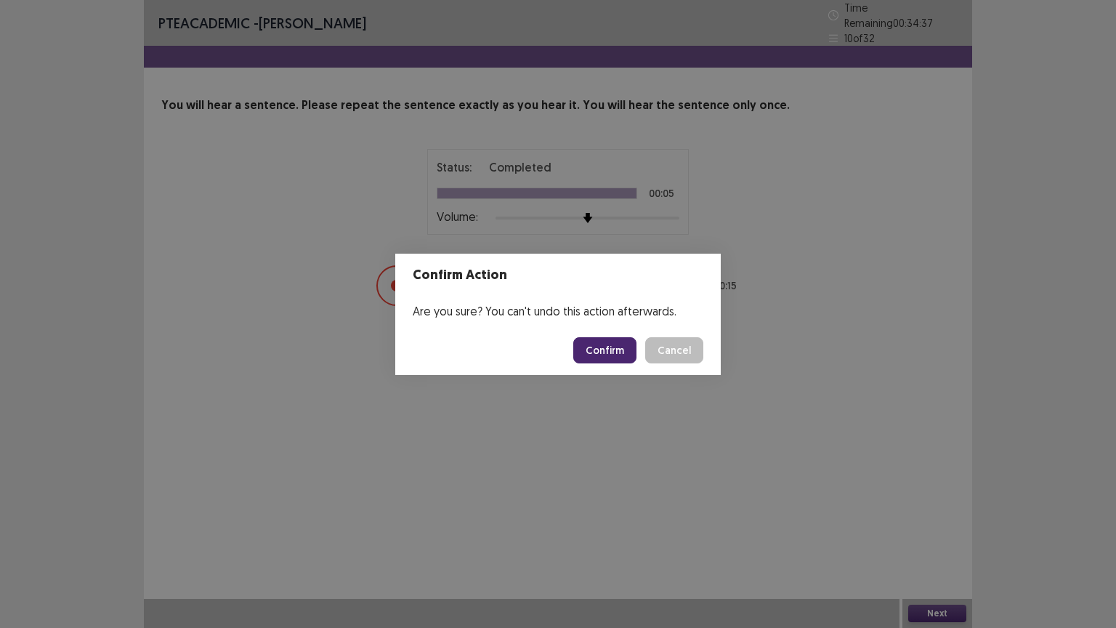
click at [601, 346] on button "Confirm" at bounding box center [604, 350] width 63 height 26
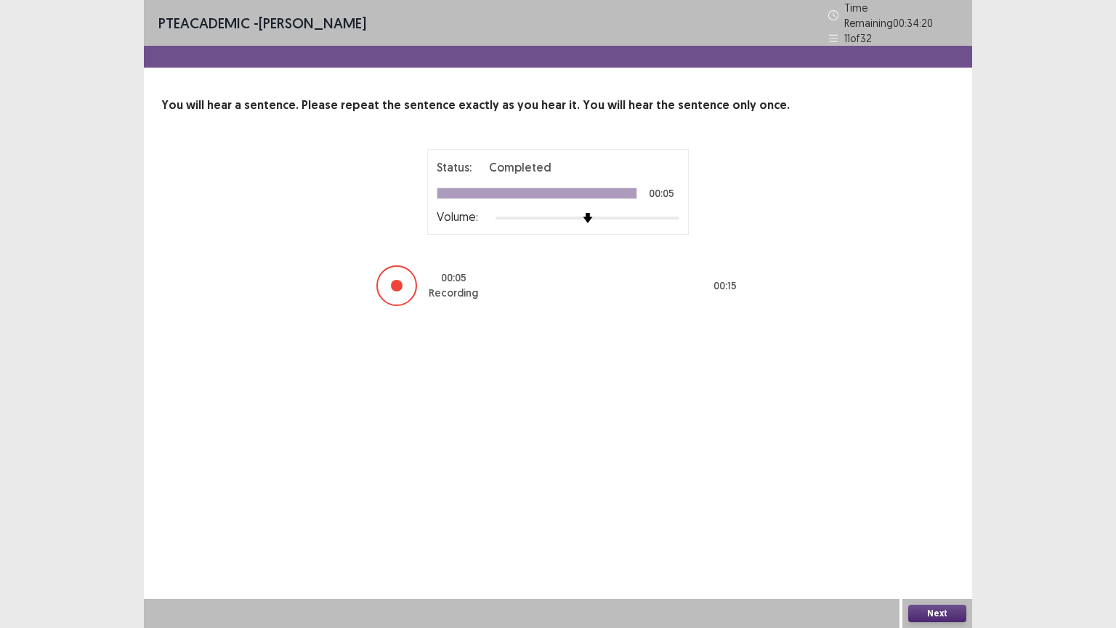
click at [922, 514] on button "Next" at bounding box center [937, 613] width 58 height 17
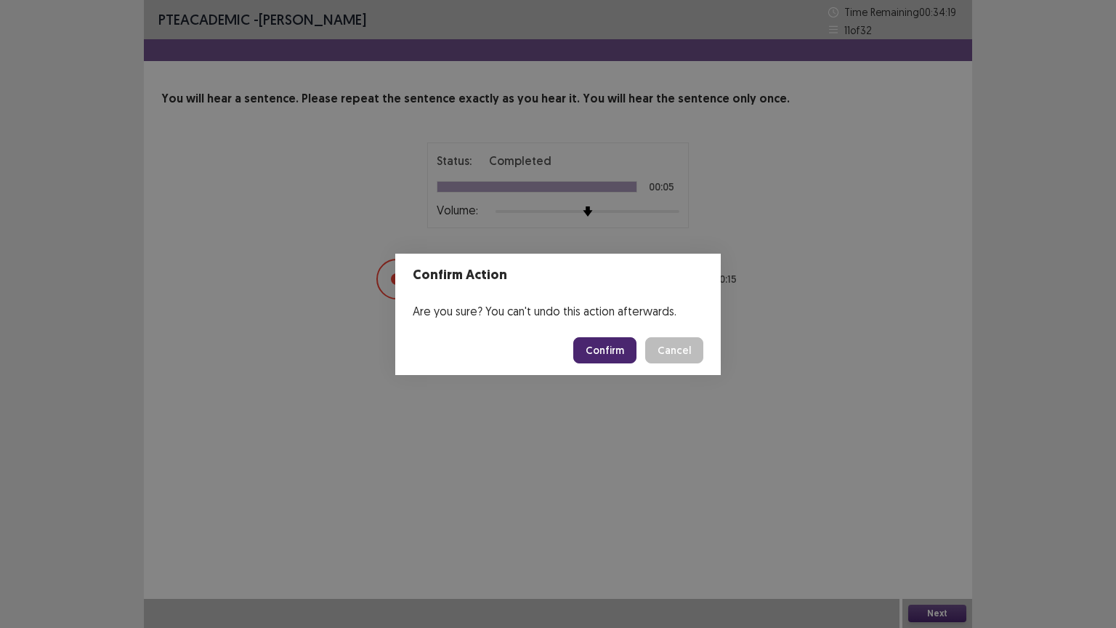
click at [595, 356] on button "Confirm" at bounding box center [604, 350] width 63 height 26
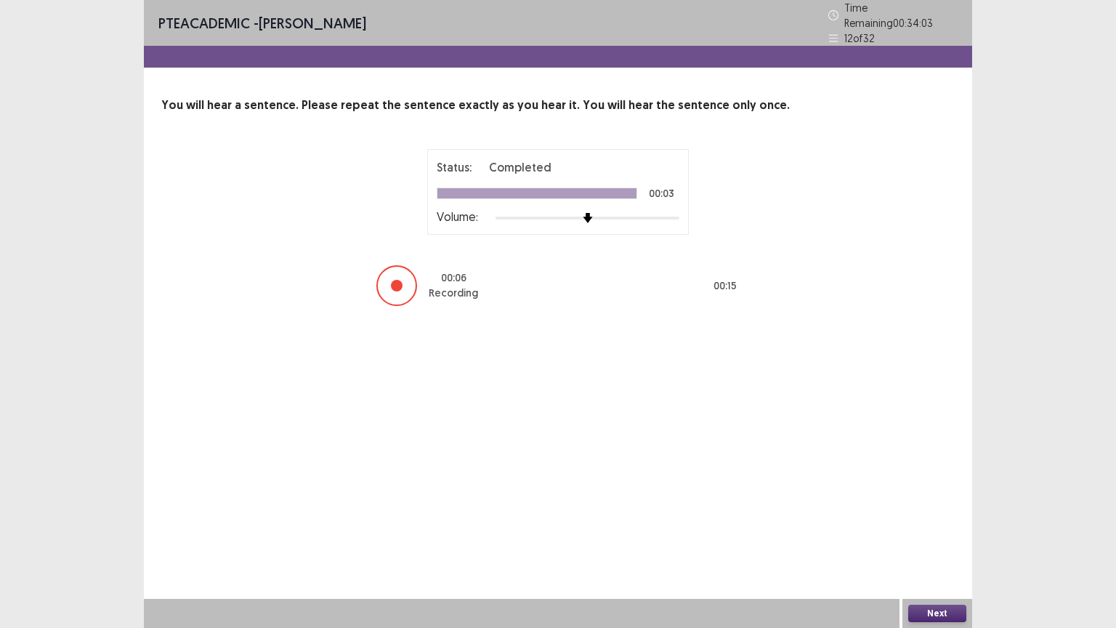
click at [947, 514] on button "Next" at bounding box center [937, 613] width 58 height 17
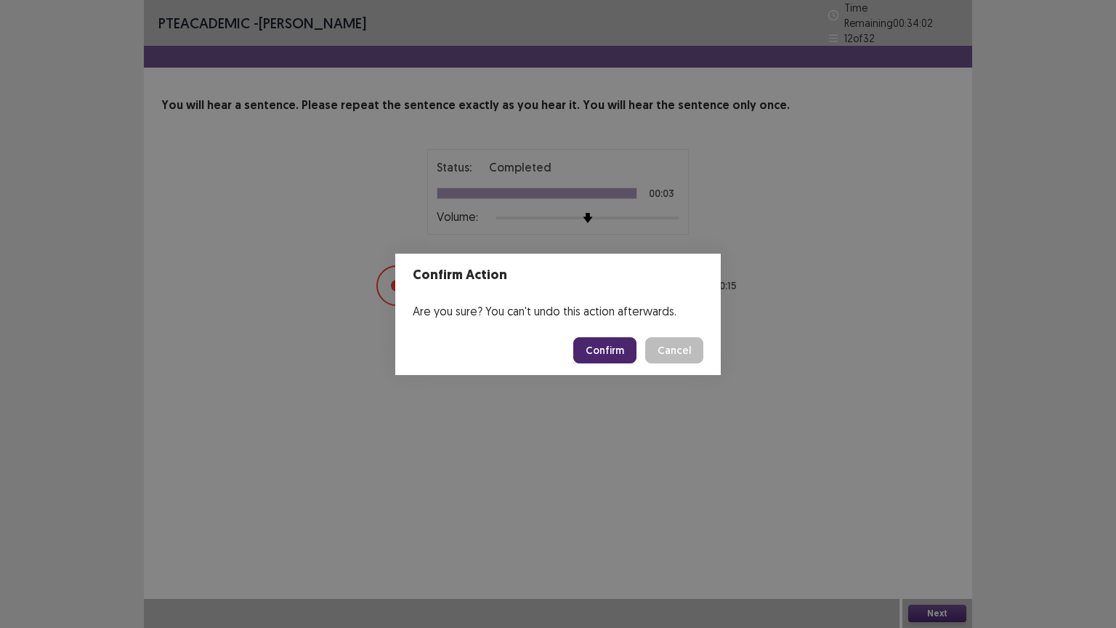
click at [602, 345] on button "Confirm" at bounding box center [604, 350] width 63 height 26
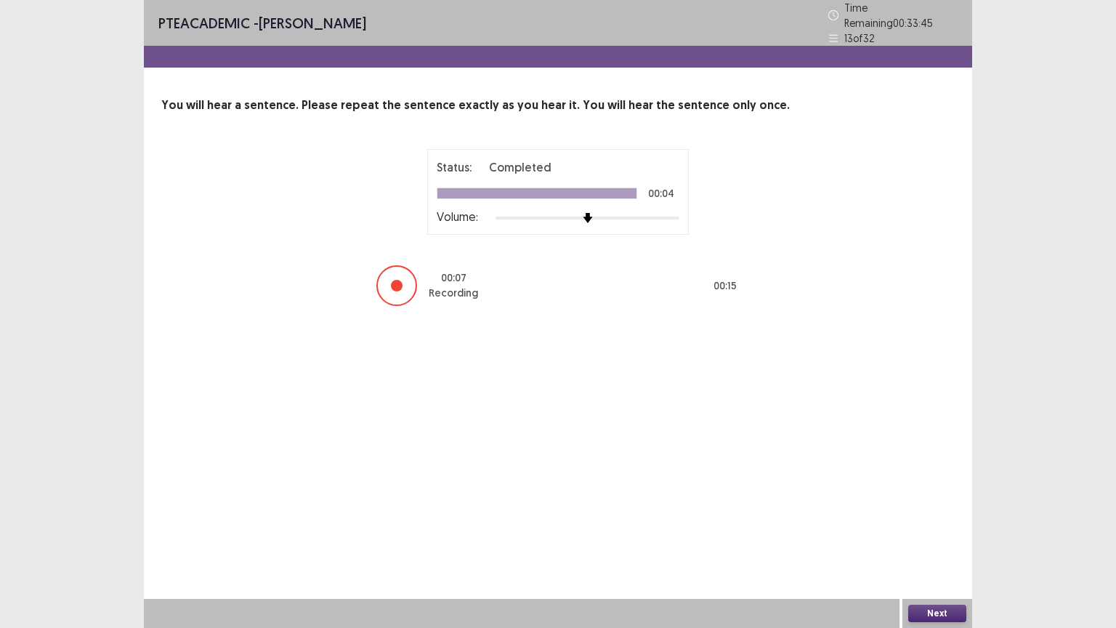
click at [920, 514] on button "Next" at bounding box center [937, 613] width 58 height 17
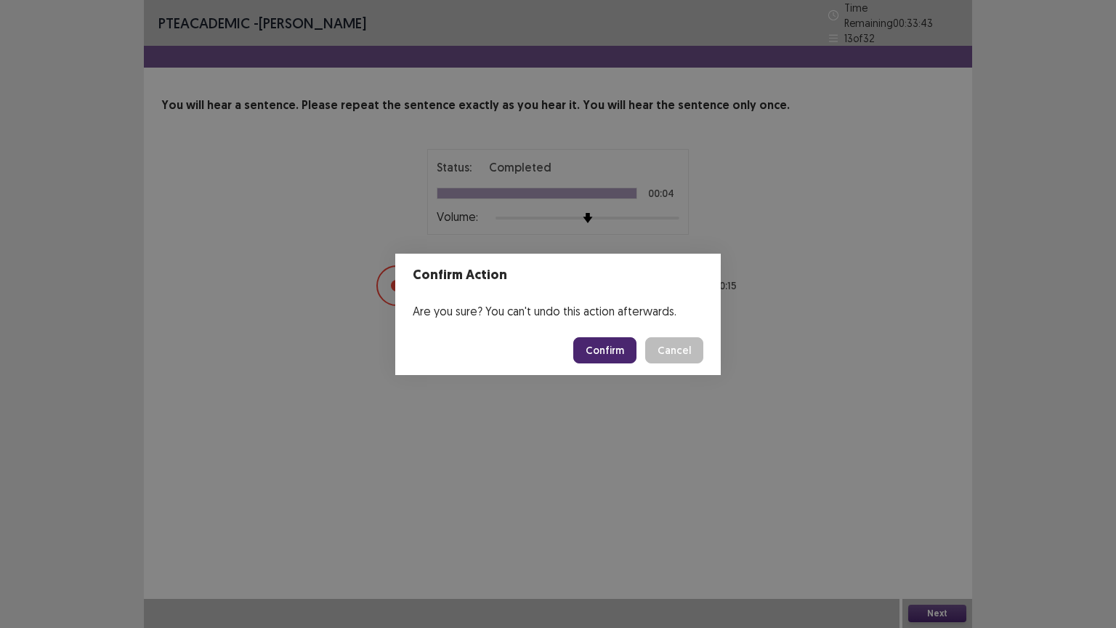
click at [607, 352] on button "Confirm" at bounding box center [604, 350] width 63 height 26
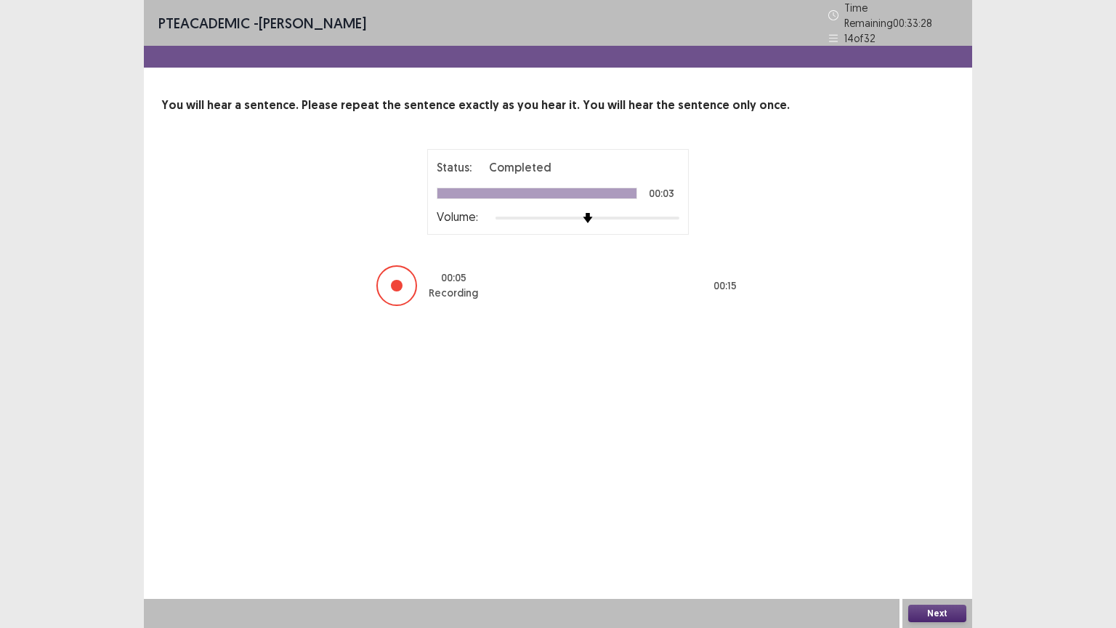
click at [940, 514] on button "Next" at bounding box center [937, 613] width 58 height 17
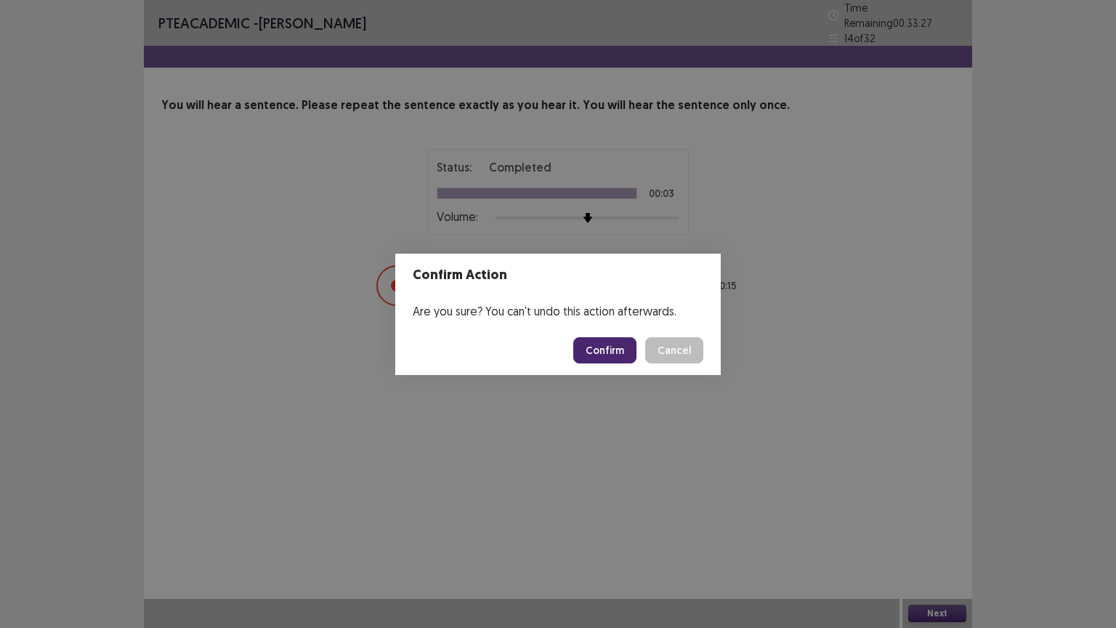
click at [602, 345] on button "Confirm" at bounding box center [604, 350] width 63 height 26
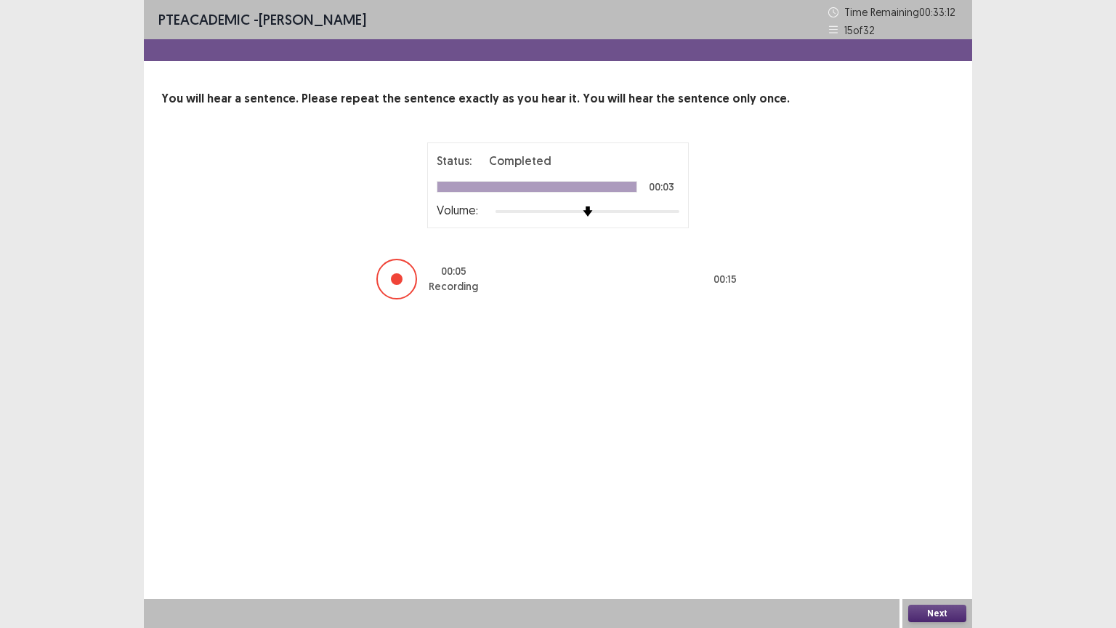
click at [929, 514] on button "Next" at bounding box center [937, 613] width 58 height 17
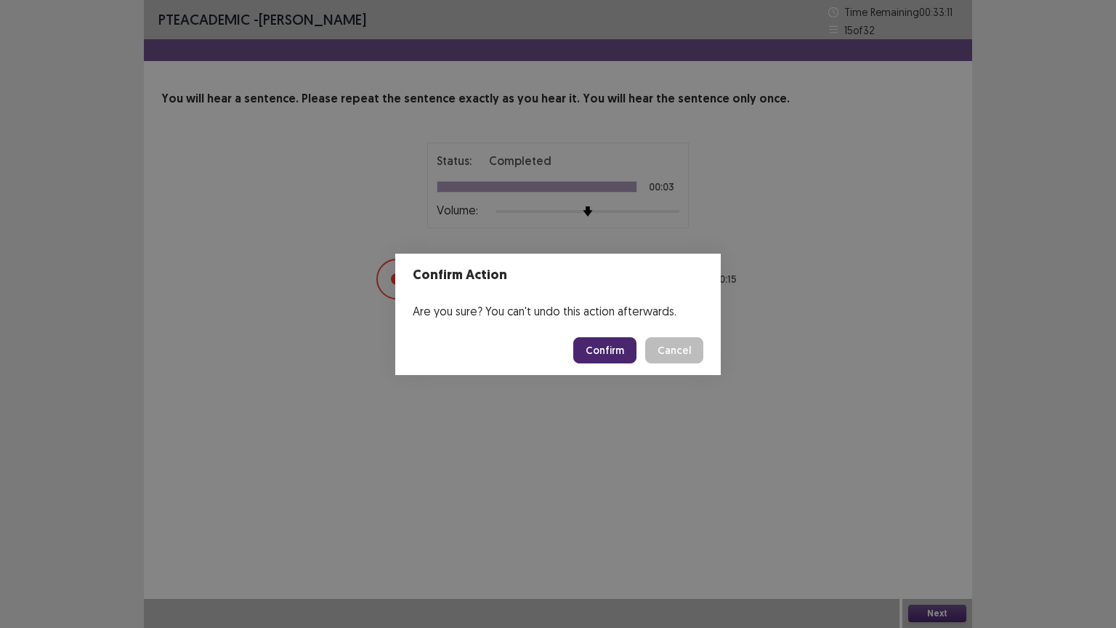
click at [618, 357] on button "Confirm" at bounding box center [604, 350] width 63 height 26
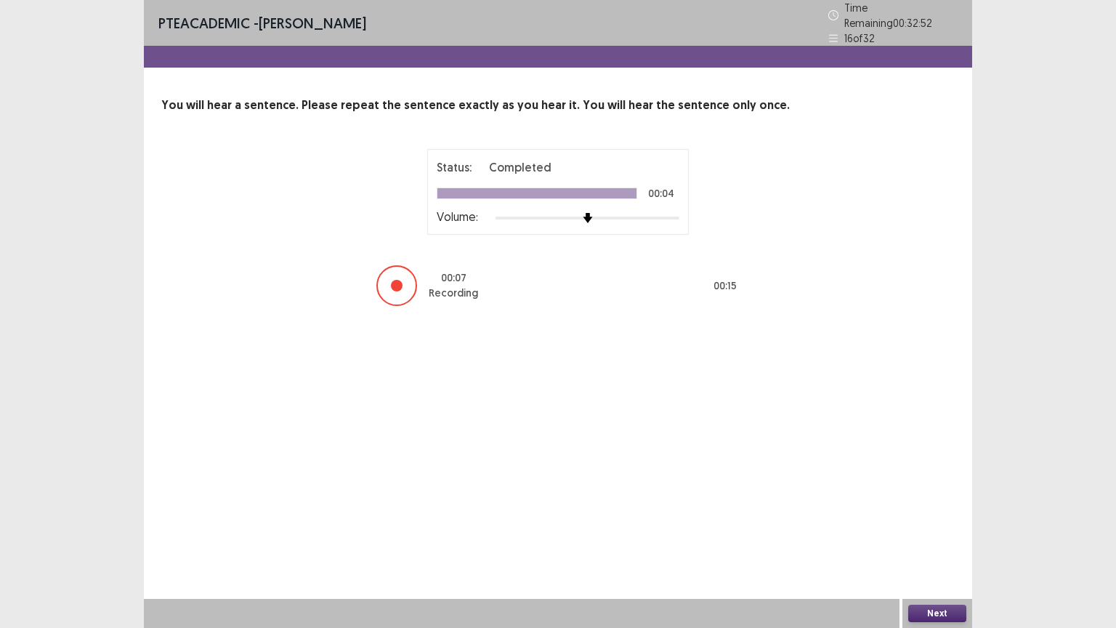
click at [951, 514] on button "Next" at bounding box center [937, 613] width 58 height 17
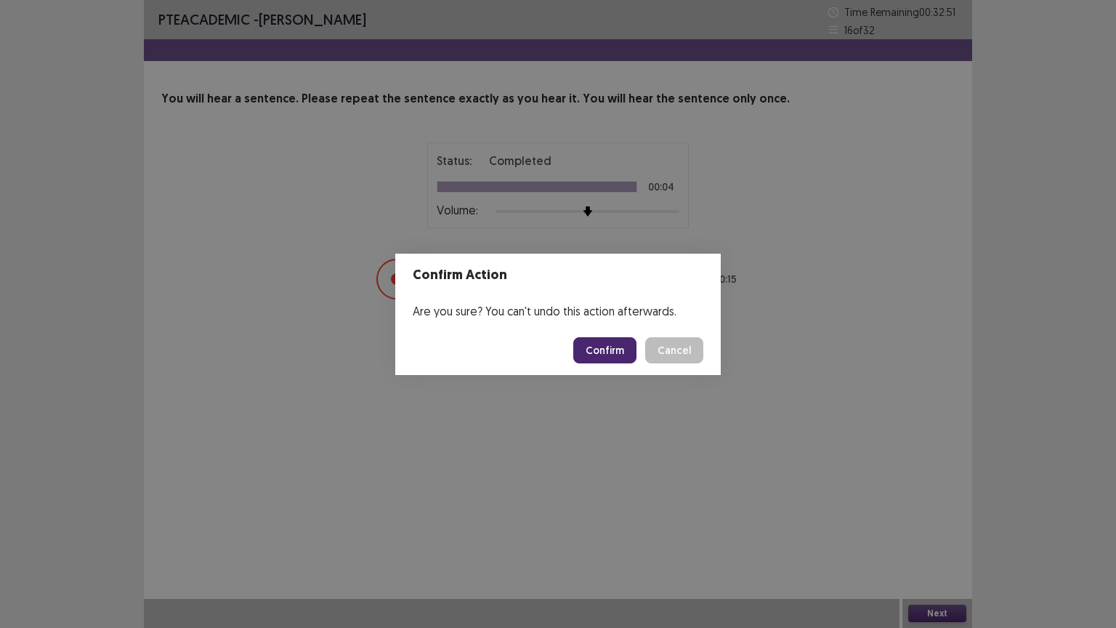
click at [602, 349] on button "Confirm" at bounding box center [604, 350] width 63 height 26
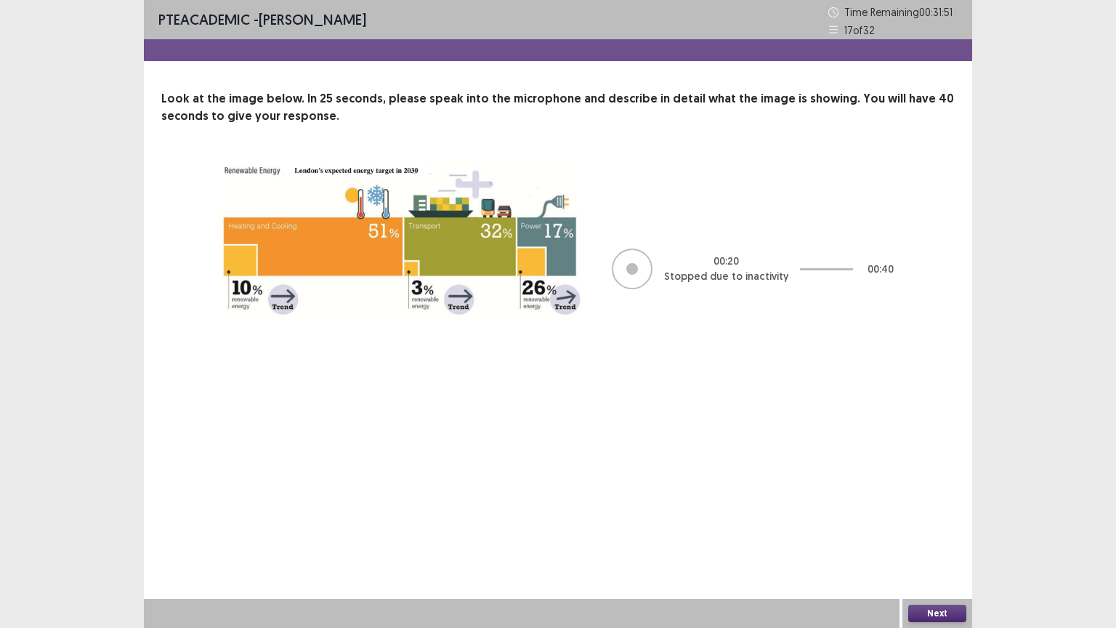
click at [923, 514] on button "Next" at bounding box center [937, 613] width 58 height 17
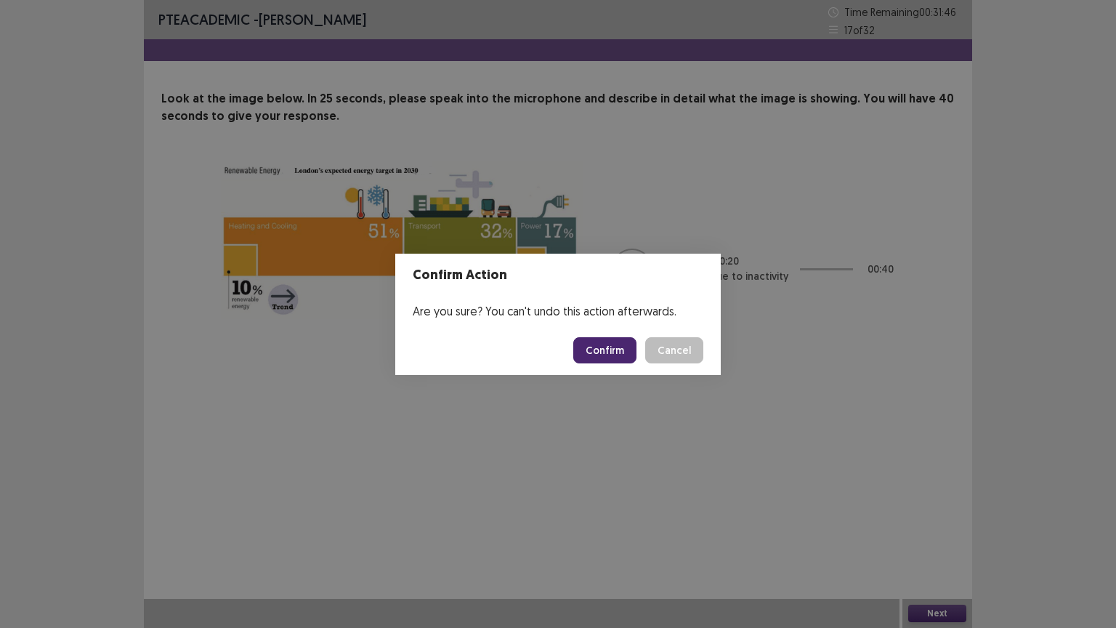
click at [625, 352] on button "Confirm" at bounding box center [604, 350] width 63 height 26
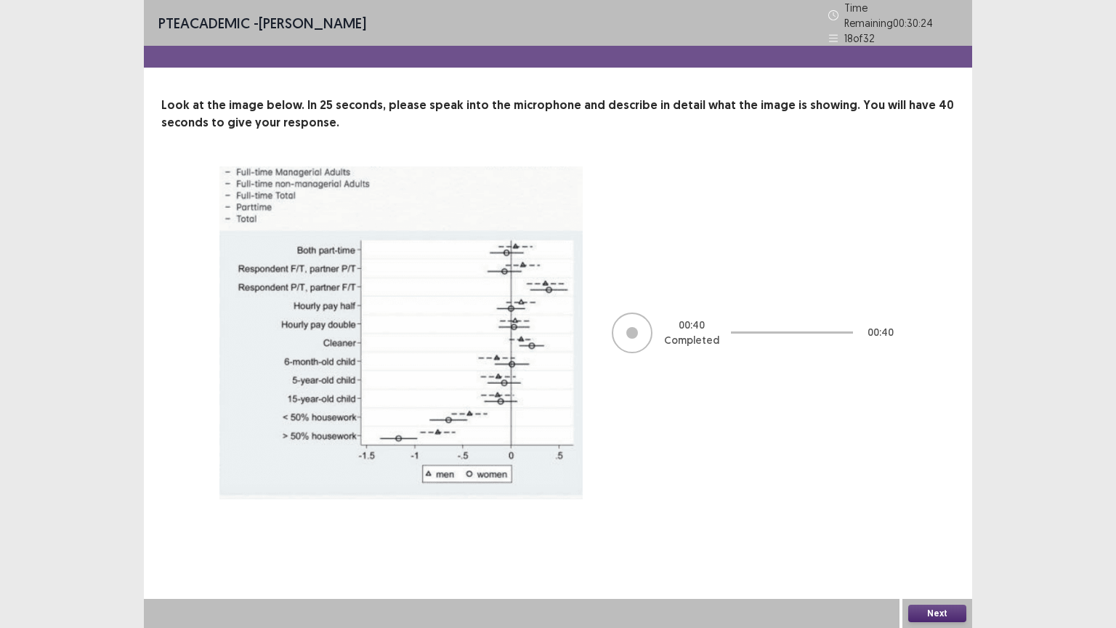
click at [914, 514] on button "Next" at bounding box center [937, 613] width 58 height 17
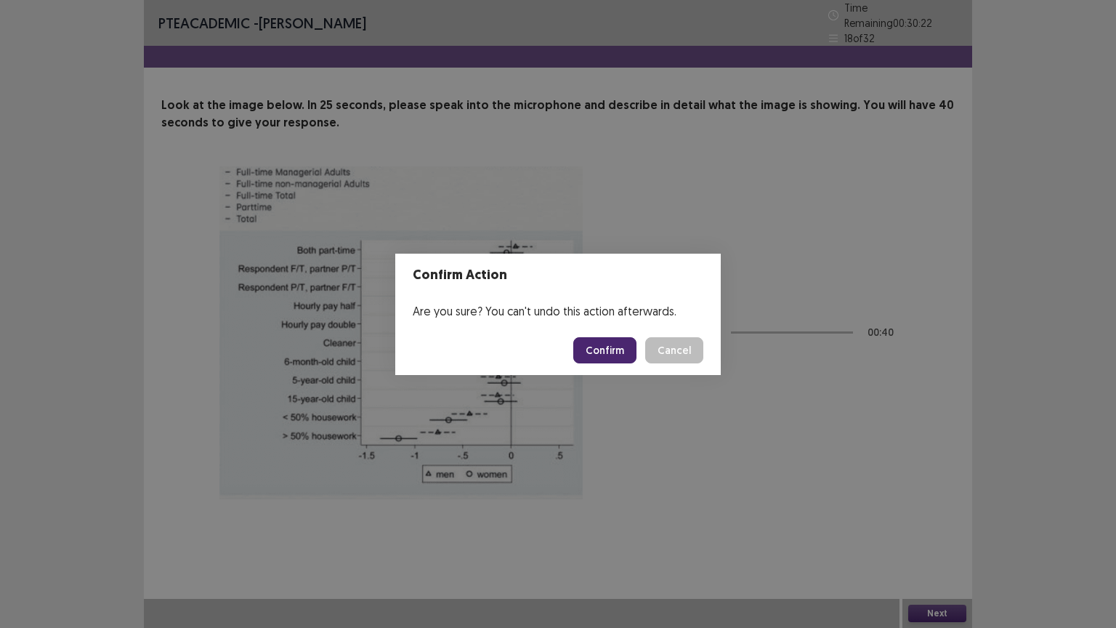
click at [623, 352] on button "Confirm" at bounding box center [604, 350] width 63 height 26
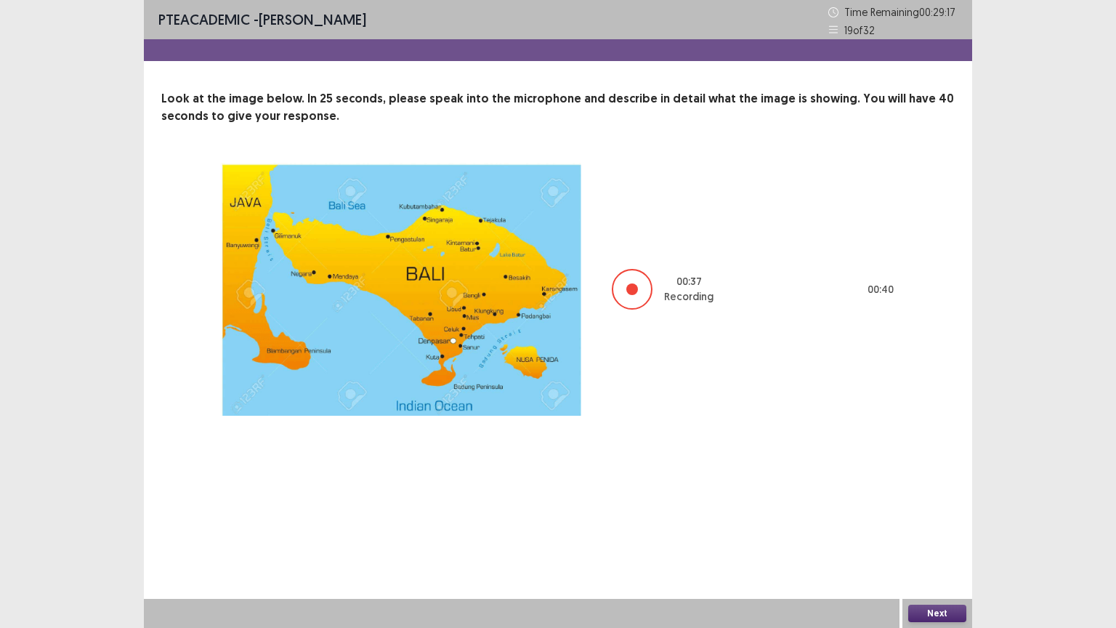
click at [949, 514] on button "Next" at bounding box center [937, 613] width 58 height 17
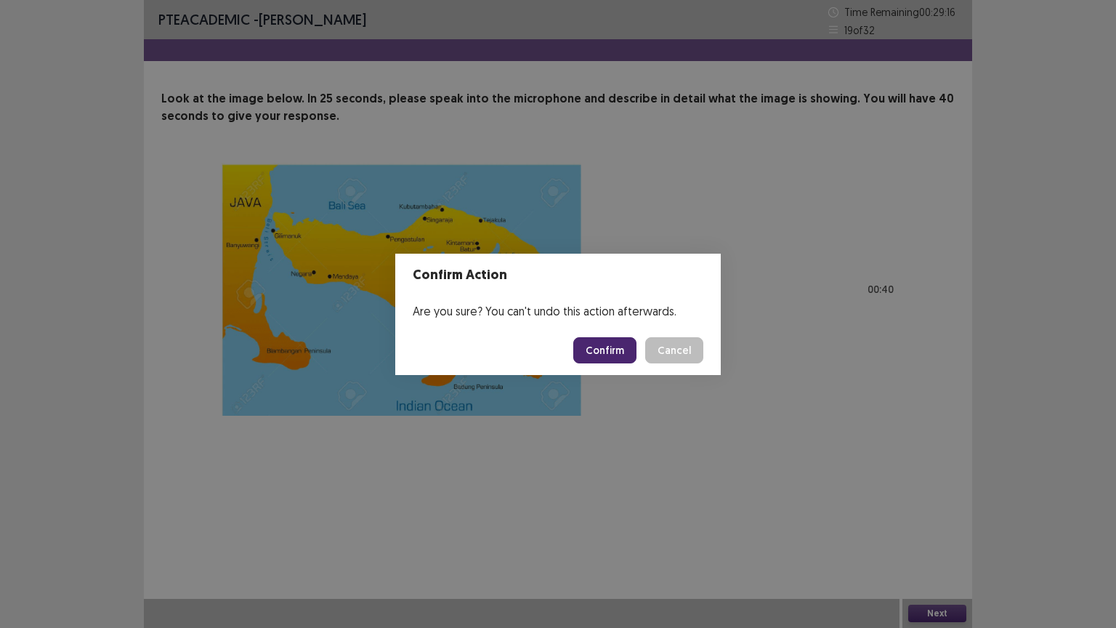
click at [615, 349] on button "Confirm" at bounding box center [604, 350] width 63 height 26
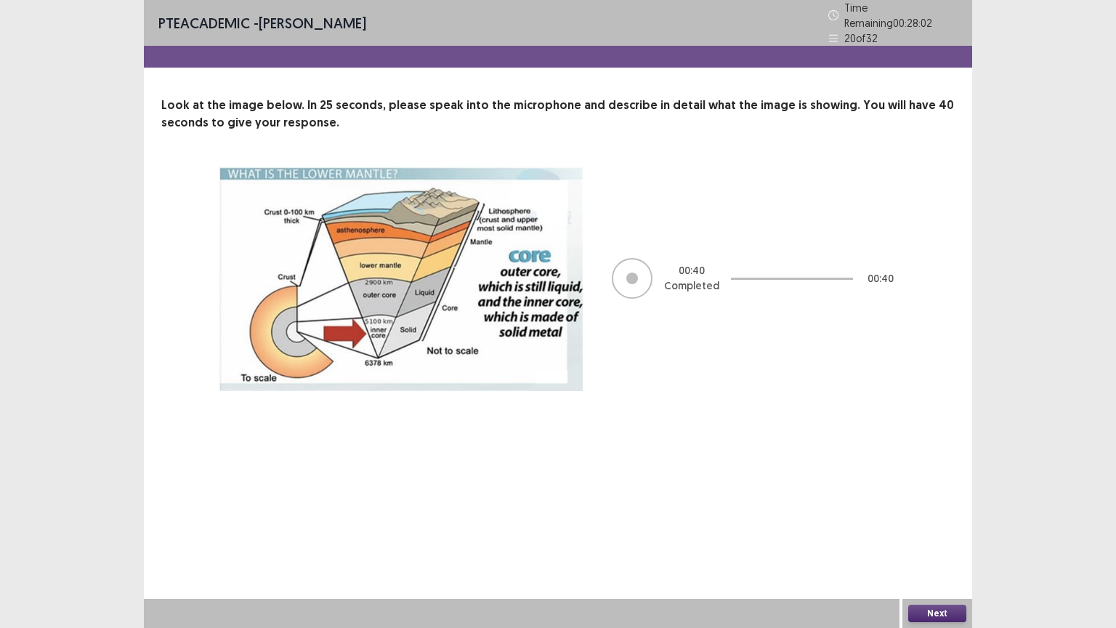
click at [937, 514] on button "Next" at bounding box center [937, 613] width 58 height 17
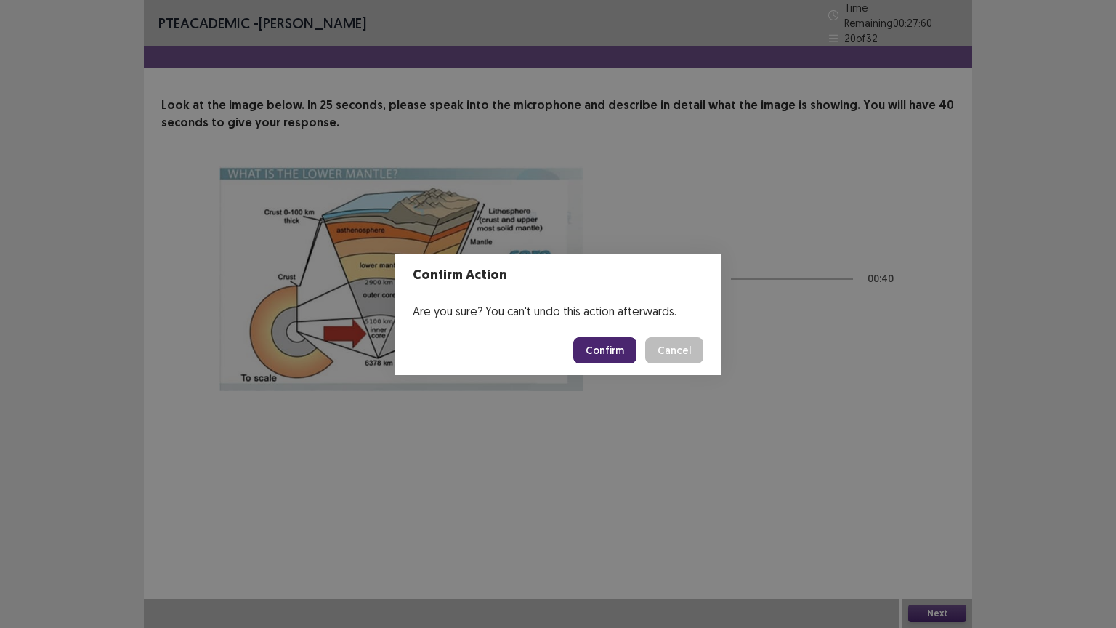
click at [619, 356] on button "Confirm" at bounding box center [604, 350] width 63 height 26
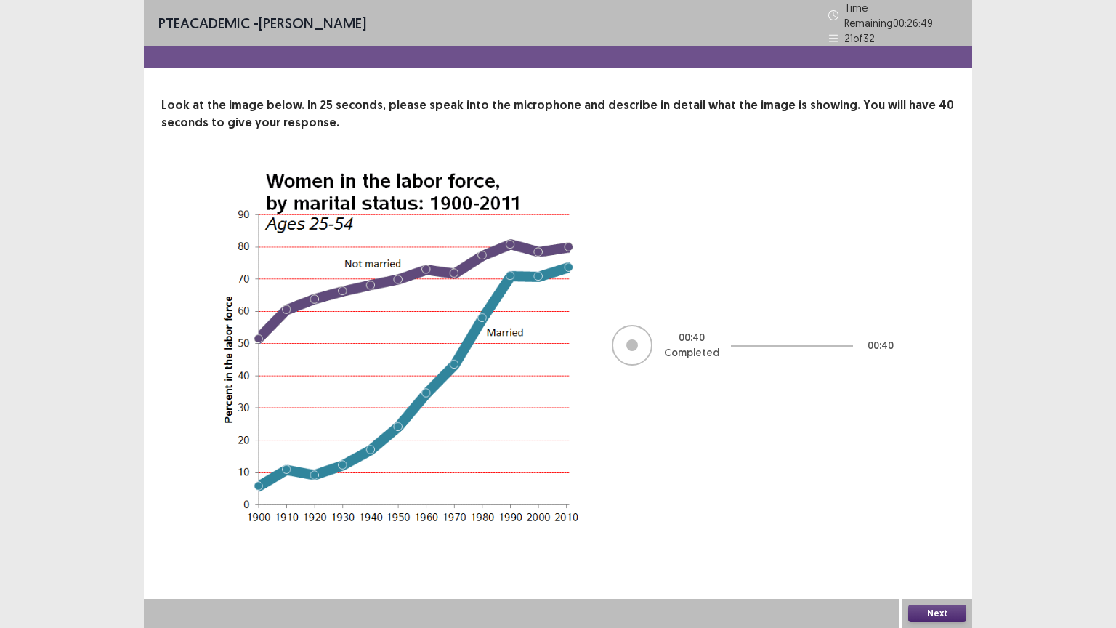
click at [938, 514] on button "Next" at bounding box center [937, 613] width 58 height 17
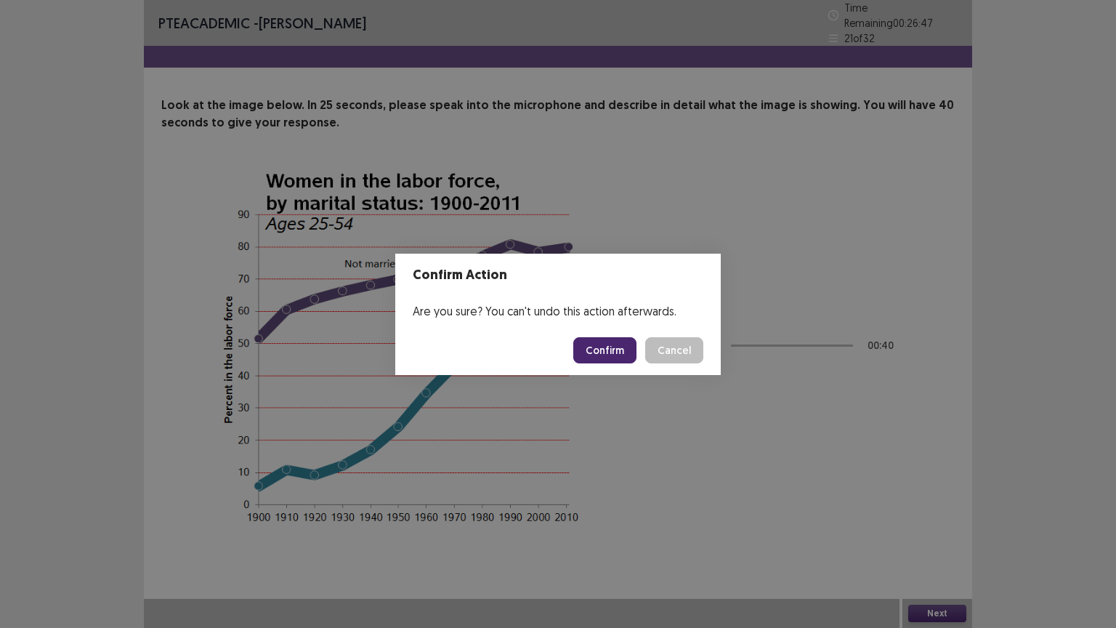
click at [621, 354] on button "Confirm" at bounding box center [604, 350] width 63 height 26
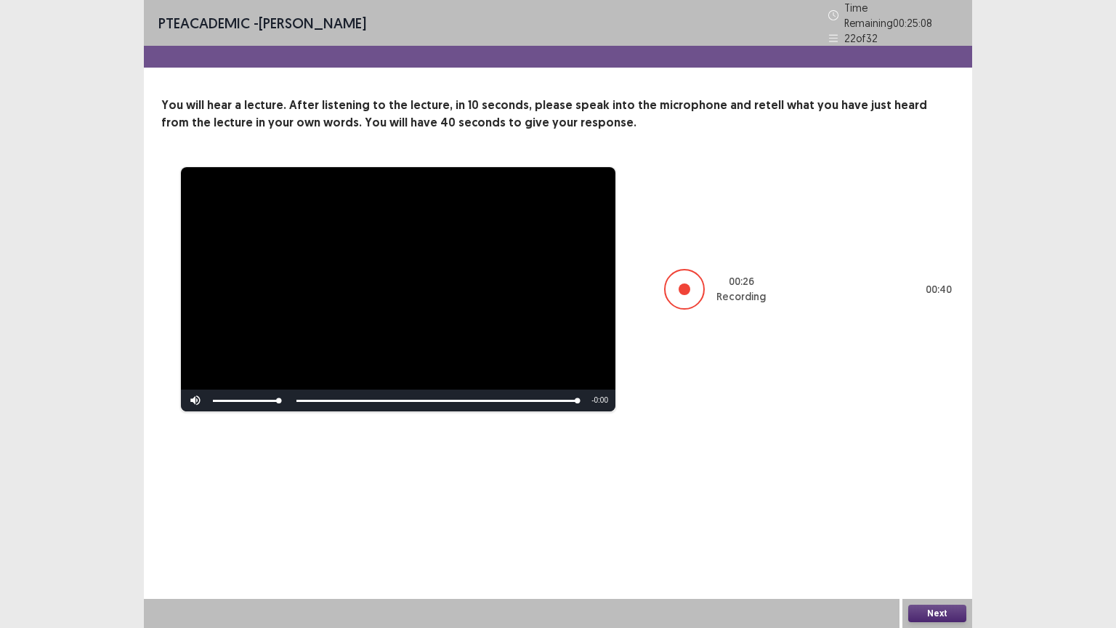
click at [952, 514] on button "Next" at bounding box center [937, 613] width 58 height 17
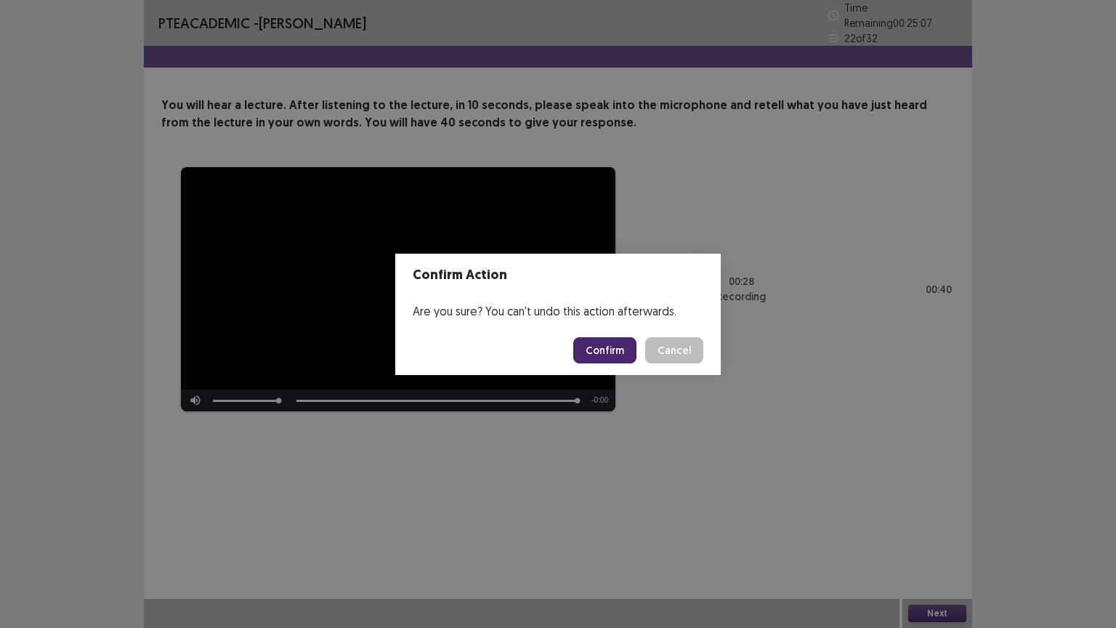
click at [604, 351] on button "Confirm" at bounding box center [604, 350] width 63 height 26
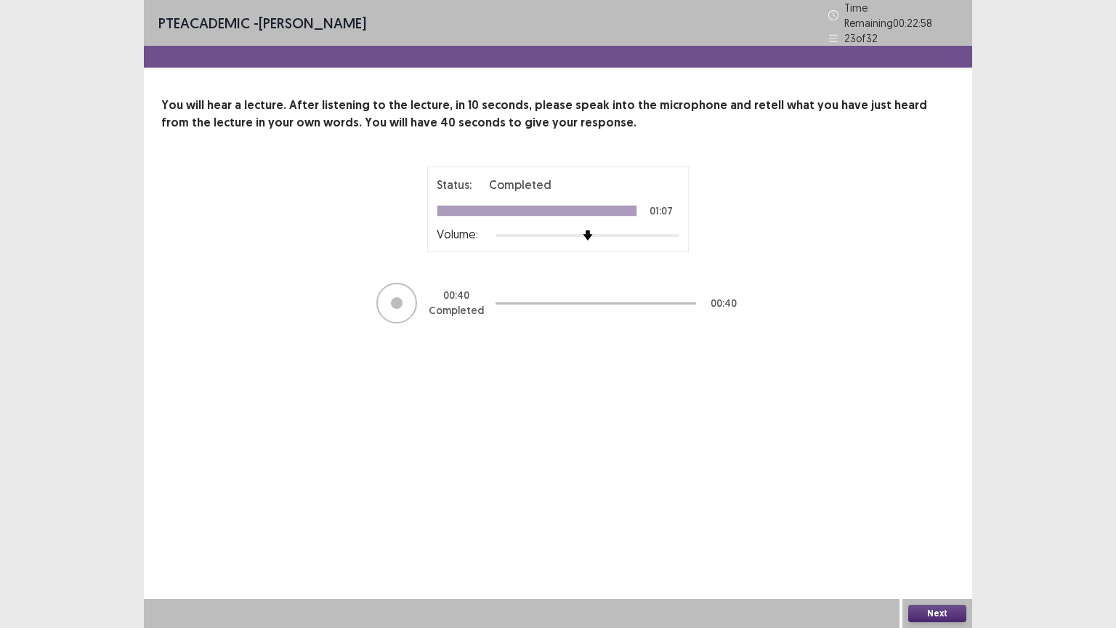
click at [944, 514] on button "Next" at bounding box center [937, 613] width 58 height 17
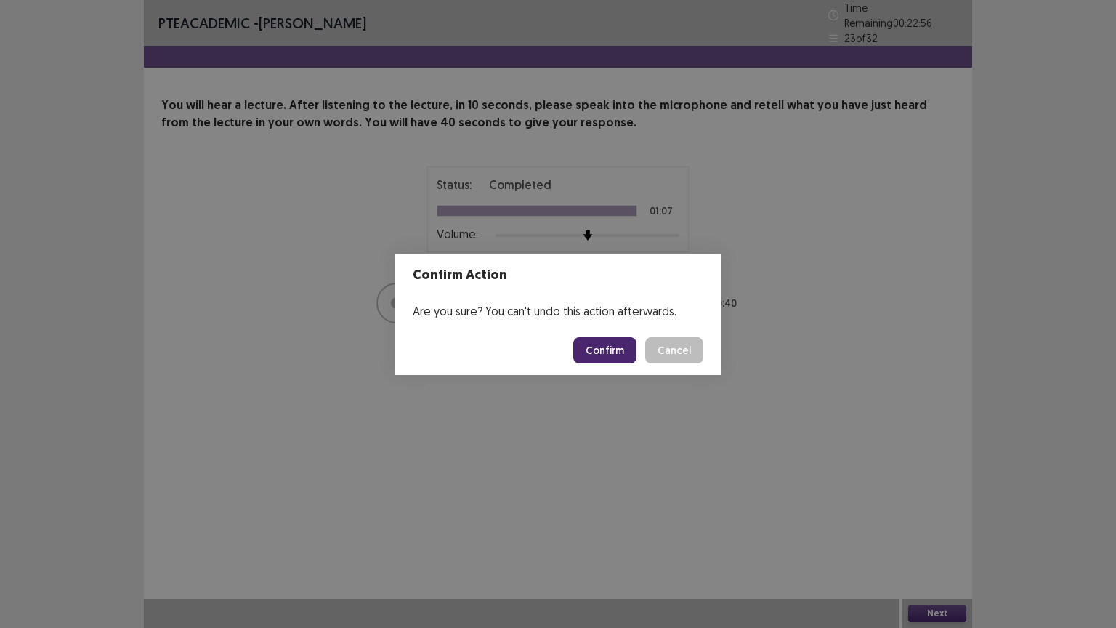
click at [619, 349] on button "Confirm" at bounding box center [604, 350] width 63 height 26
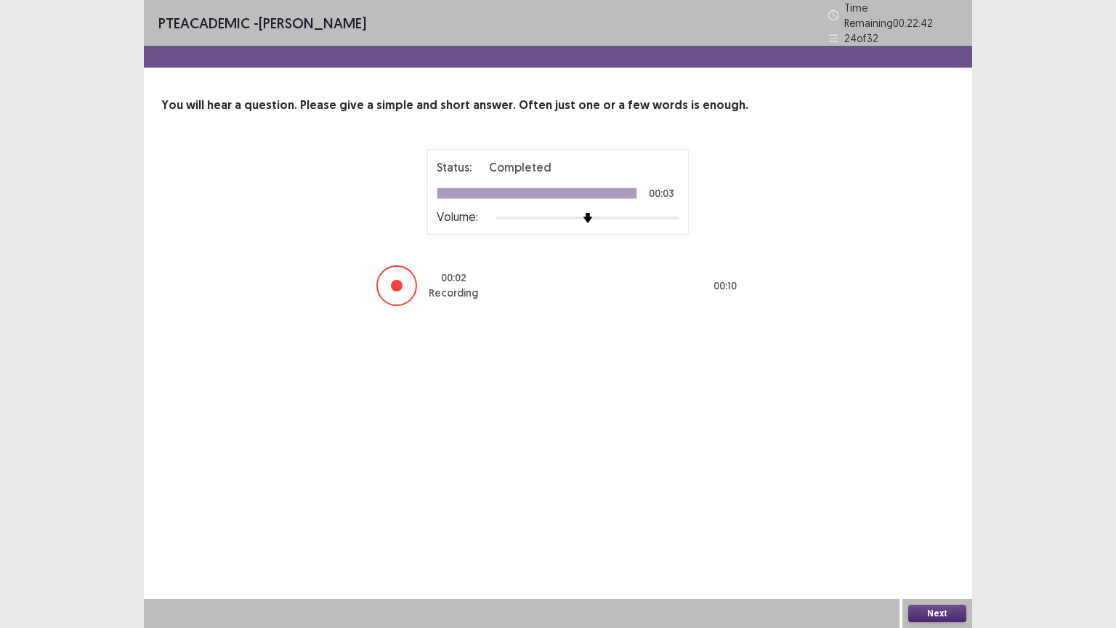
click at [928, 514] on button "Next" at bounding box center [937, 613] width 58 height 17
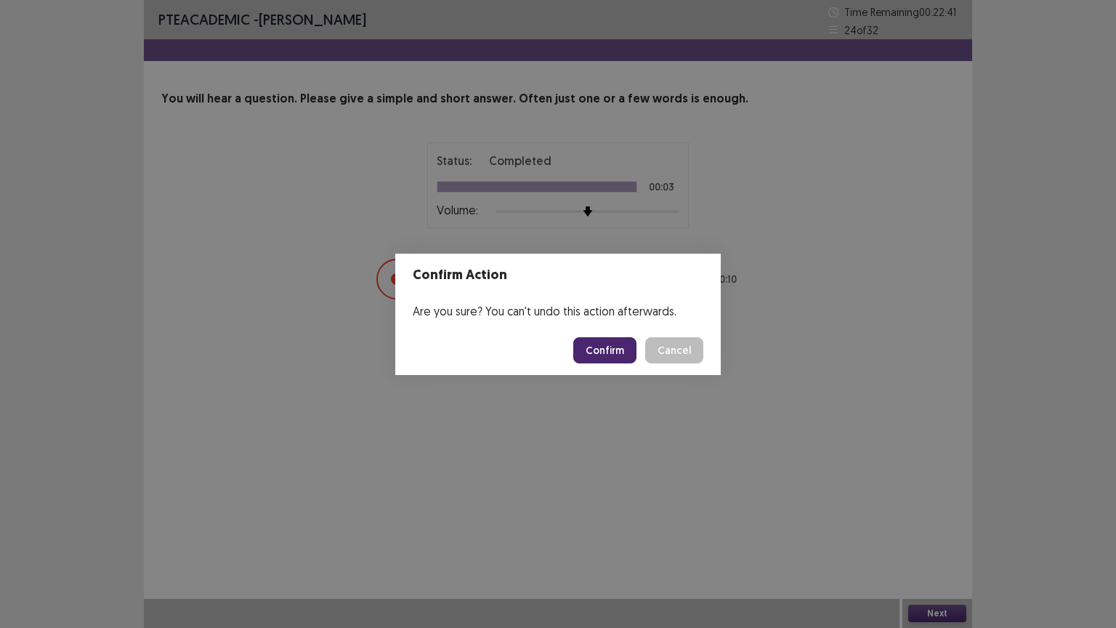
click at [613, 352] on button "Confirm" at bounding box center [604, 350] width 63 height 26
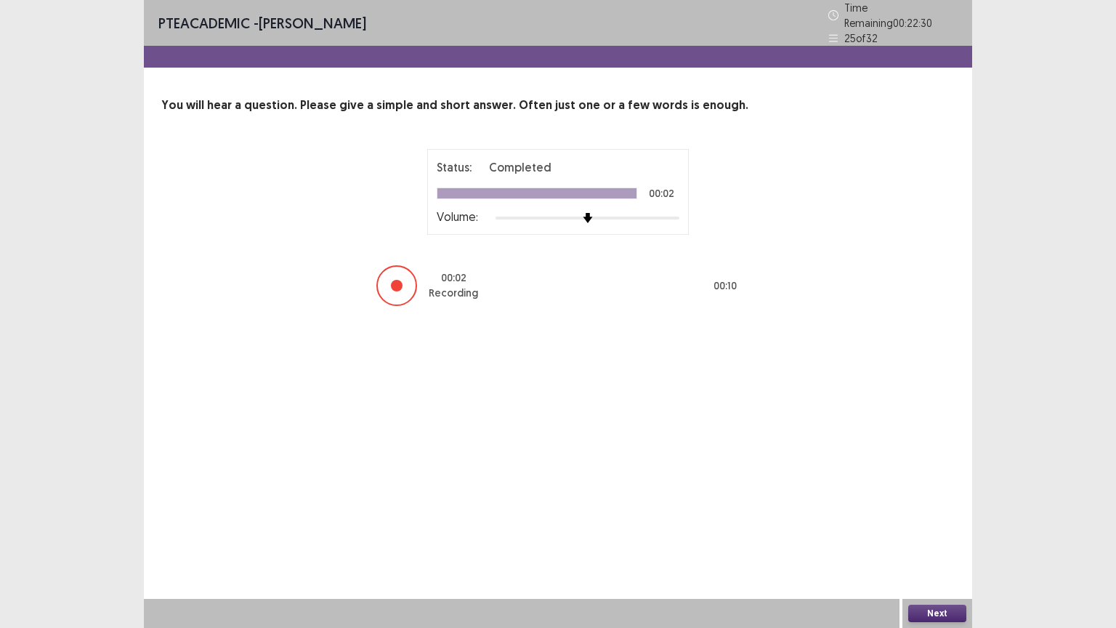
click at [940, 514] on button "Next" at bounding box center [937, 613] width 58 height 17
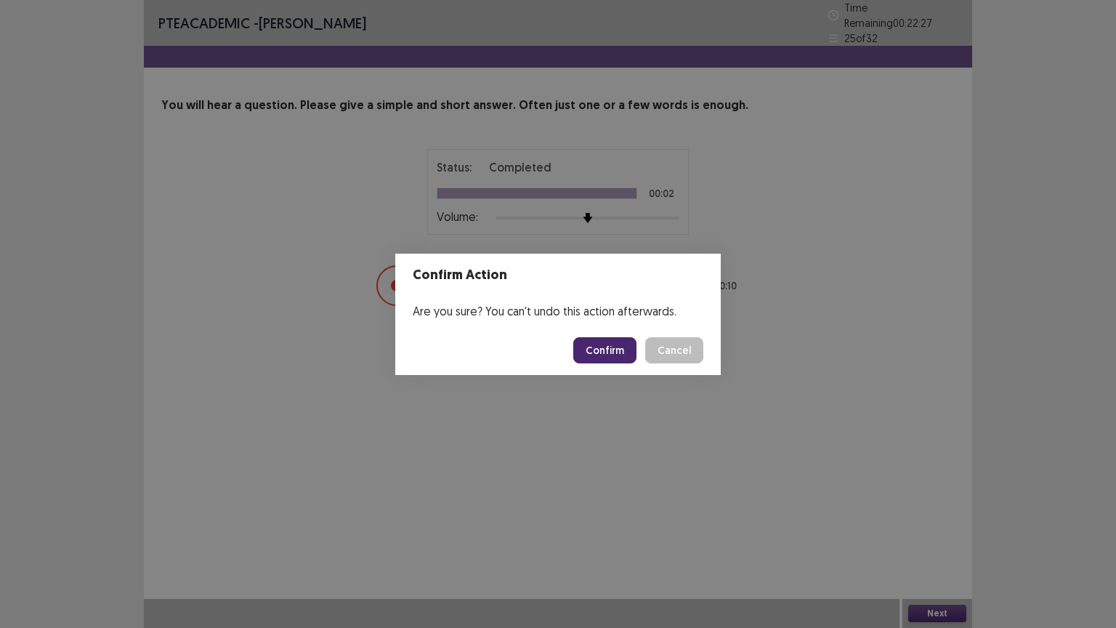
click at [623, 355] on button "Confirm" at bounding box center [604, 350] width 63 height 26
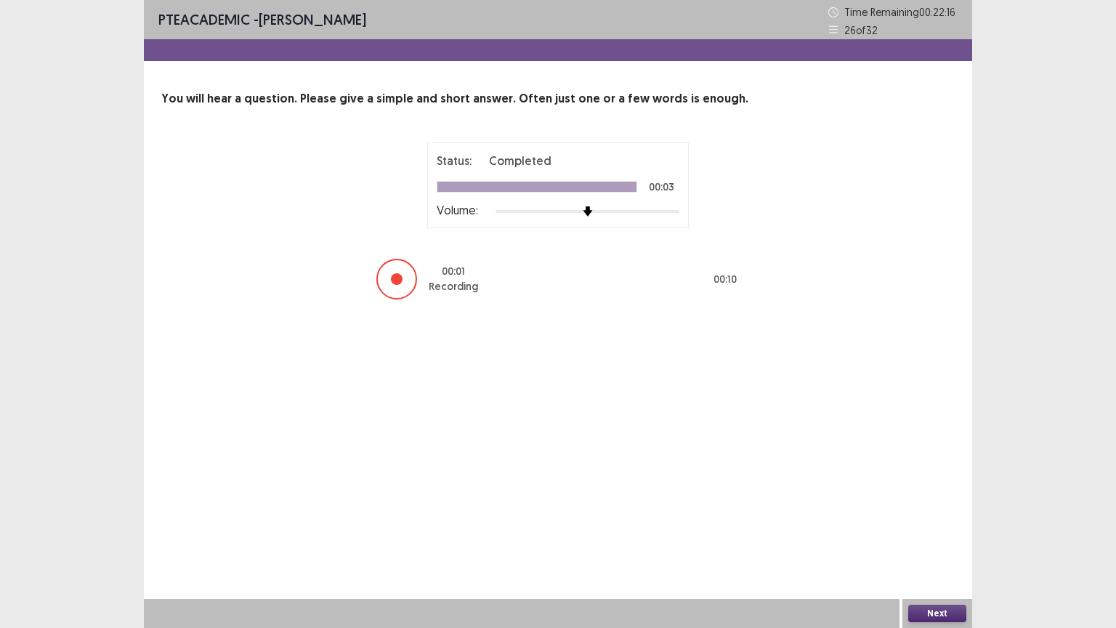
click at [932, 514] on button "Next" at bounding box center [937, 613] width 58 height 17
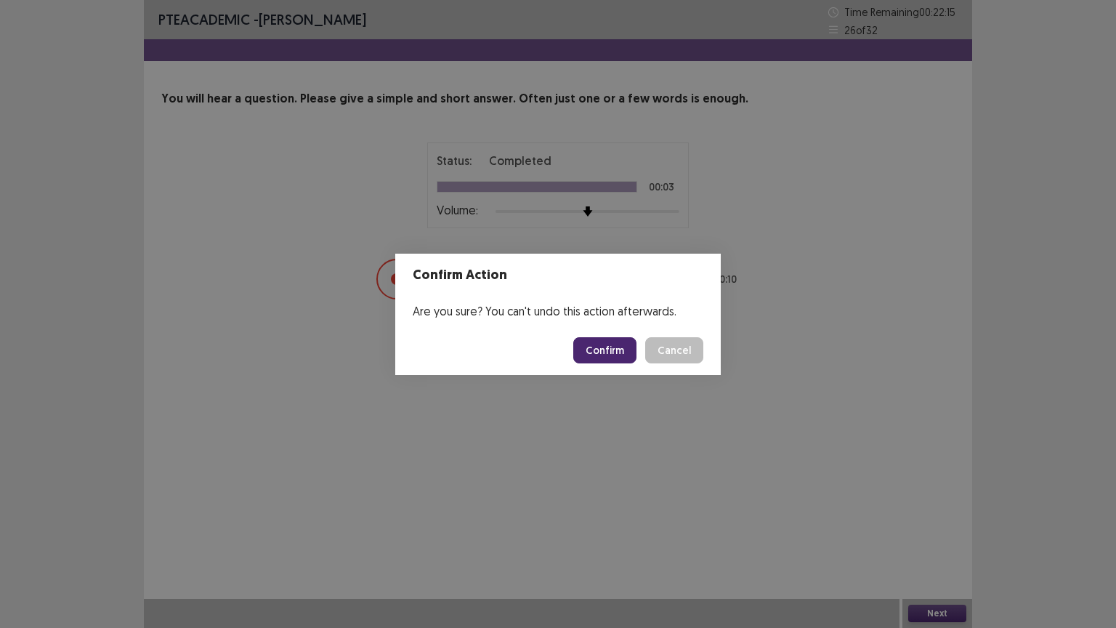
click at [610, 355] on button "Confirm" at bounding box center [604, 350] width 63 height 26
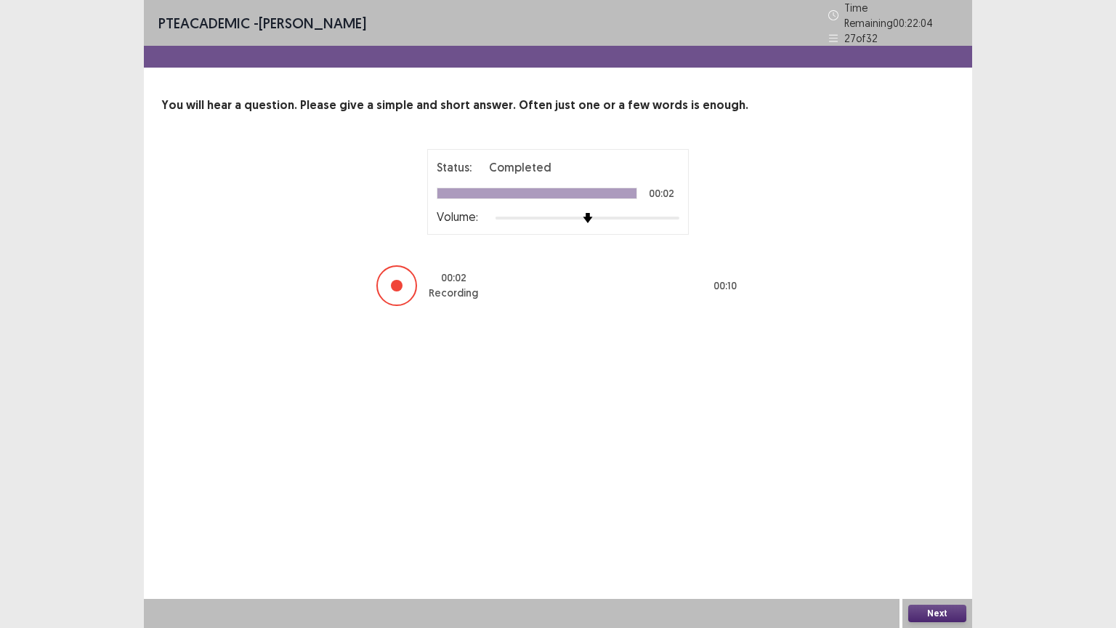
click at [934, 514] on button "Next" at bounding box center [937, 613] width 58 height 17
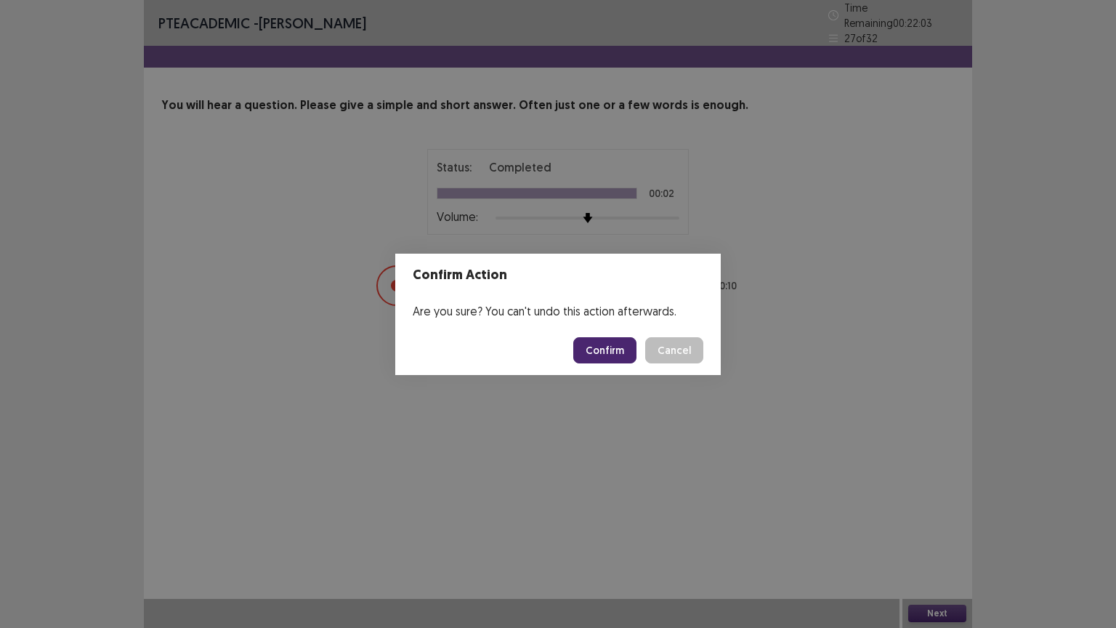
click at [618, 352] on button "Confirm" at bounding box center [604, 350] width 63 height 26
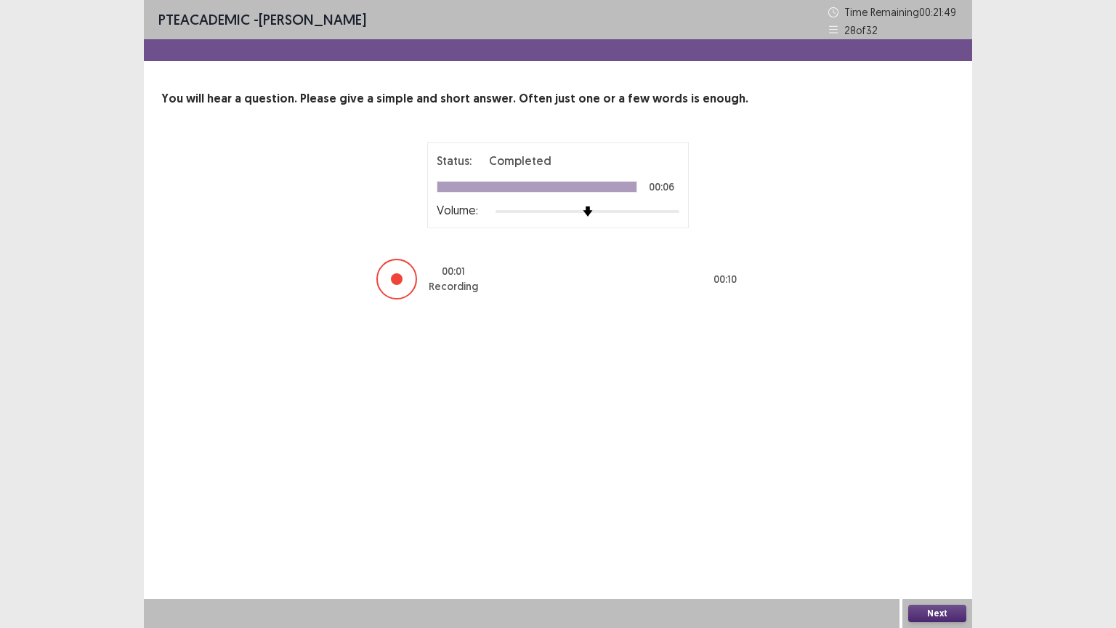
click at [930, 514] on button "Next" at bounding box center [937, 613] width 58 height 17
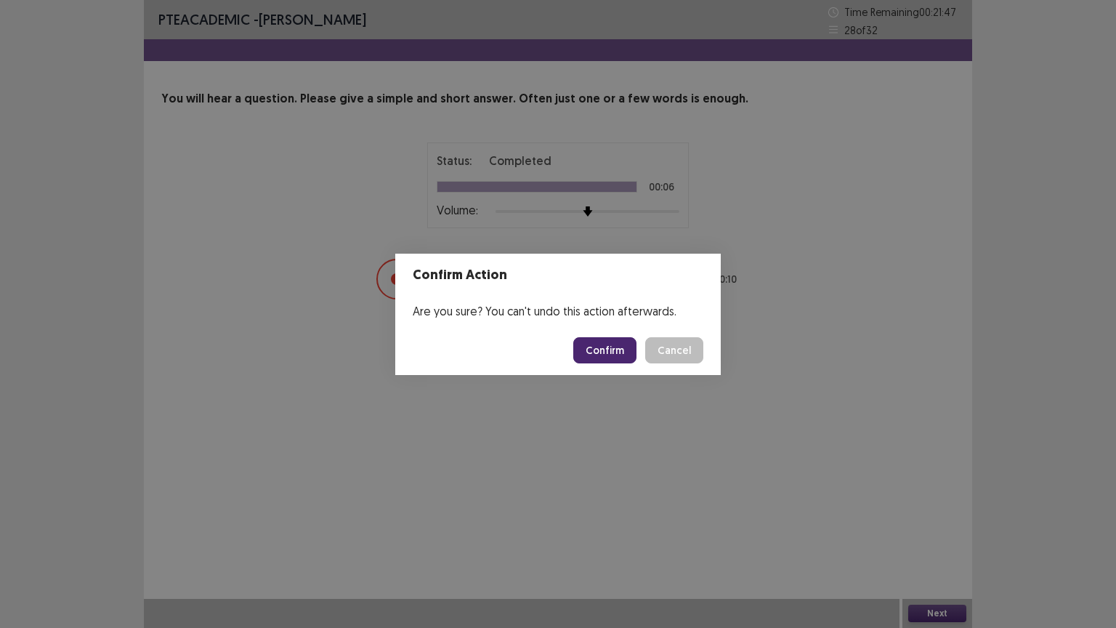
click at [604, 348] on button "Confirm" at bounding box center [604, 350] width 63 height 26
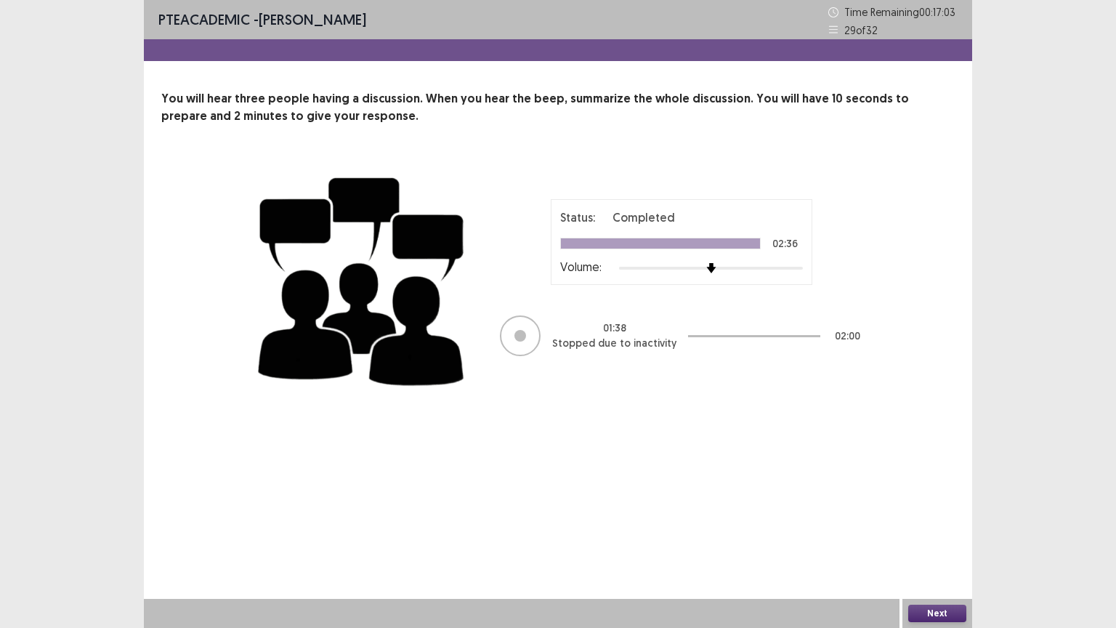
click at [945, 514] on button "Next" at bounding box center [937, 613] width 58 height 17
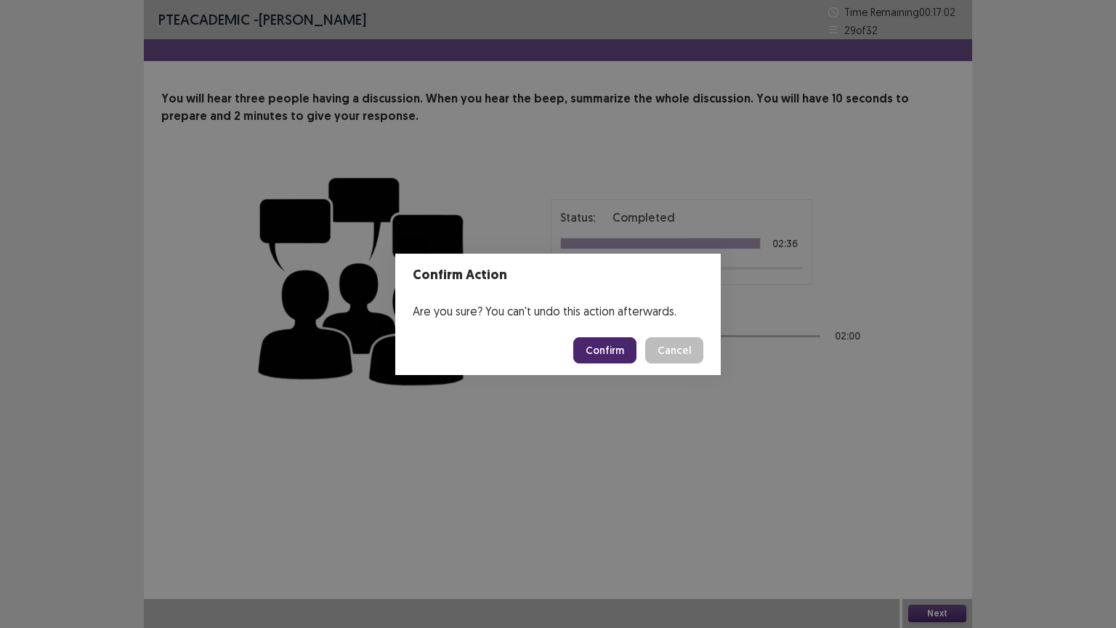
click at [617, 355] on button "Confirm" at bounding box center [604, 350] width 63 height 26
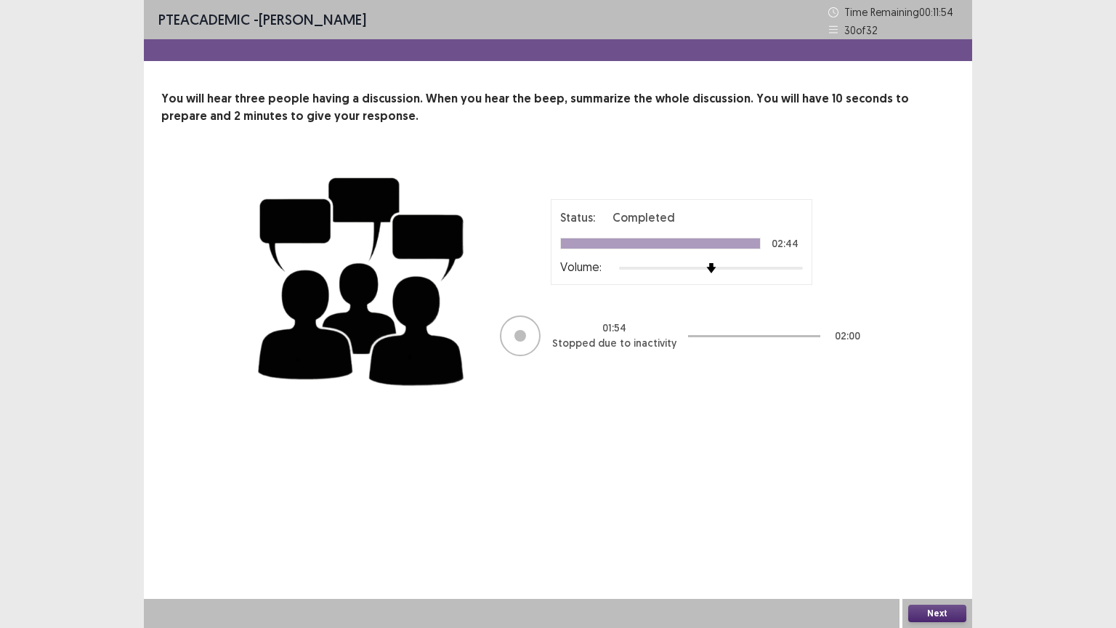
click at [957, 514] on button "Next" at bounding box center [937, 613] width 58 height 17
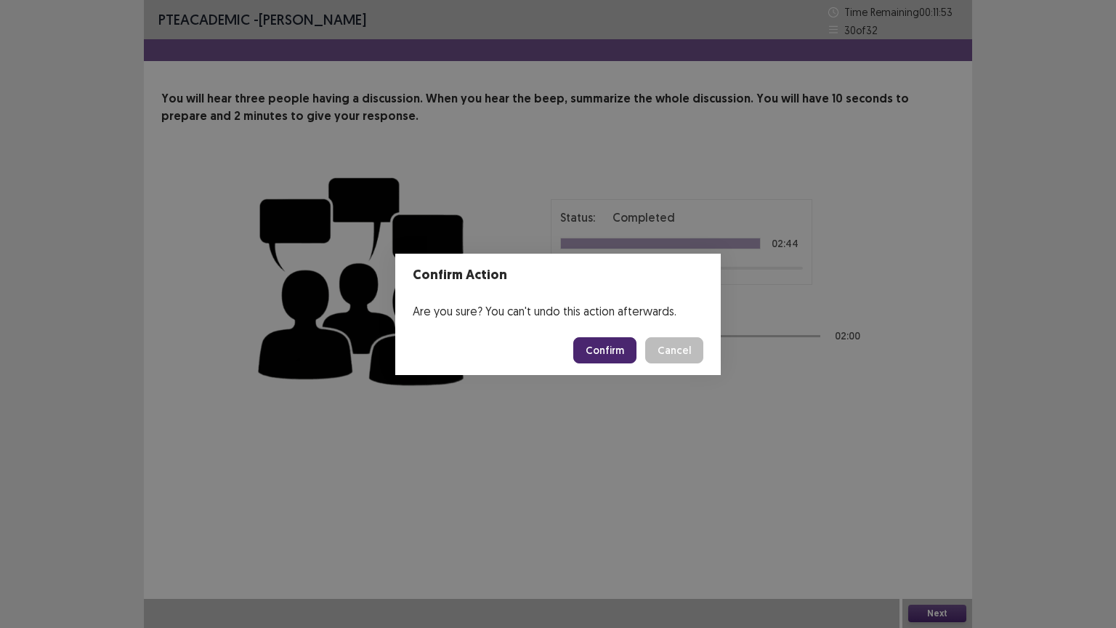
click at [613, 347] on button "Confirm" at bounding box center [604, 350] width 63 height 26
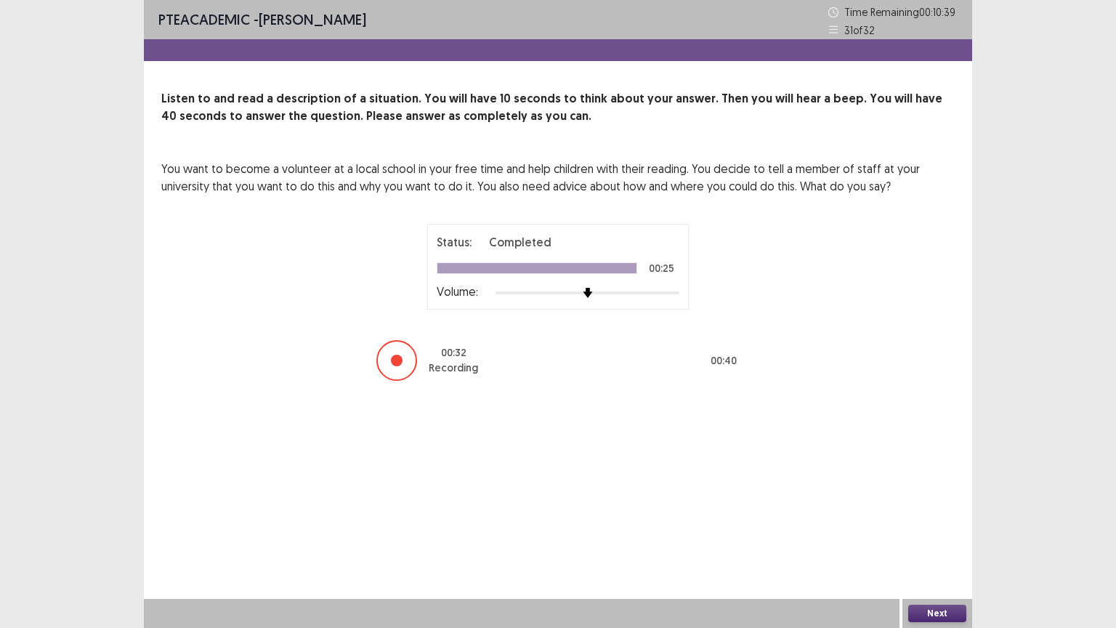
click at [927, 514] on button "Next" at bounding box center [937, 613] width 58 height 17
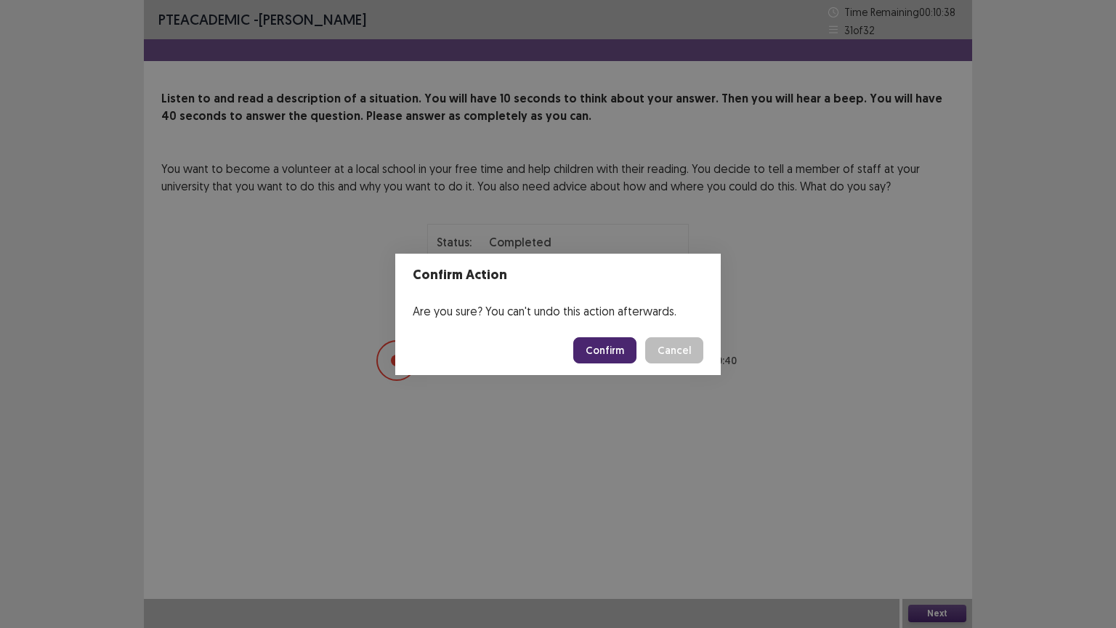
click at [610, 349] on button "Confirm" at bounding box center [604, 350] width 63 height 26
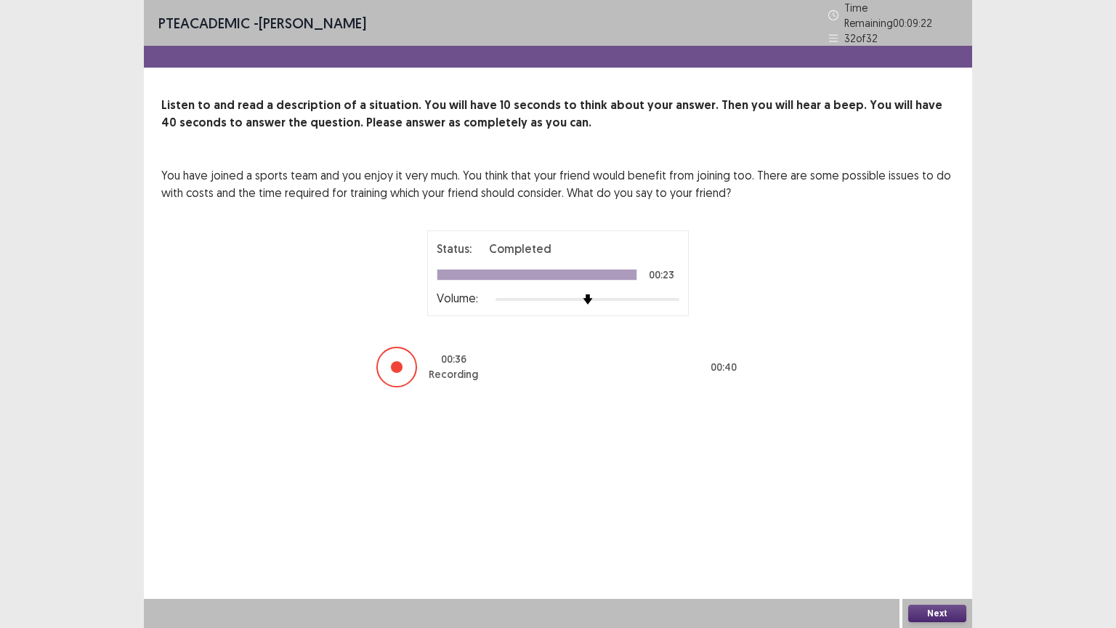
click at [931, 514] on button "Next" at bounding box center [937, 613] width 58 height 17
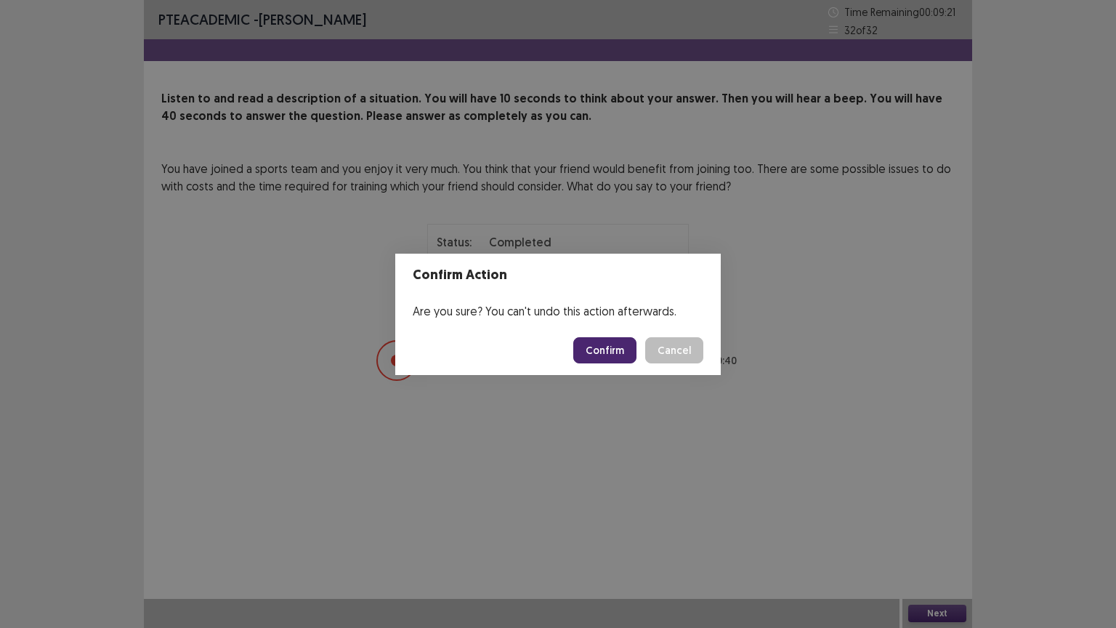
click at [627, 352] on button "Confirm" at bounding box center [604, 350] width 63 height 26
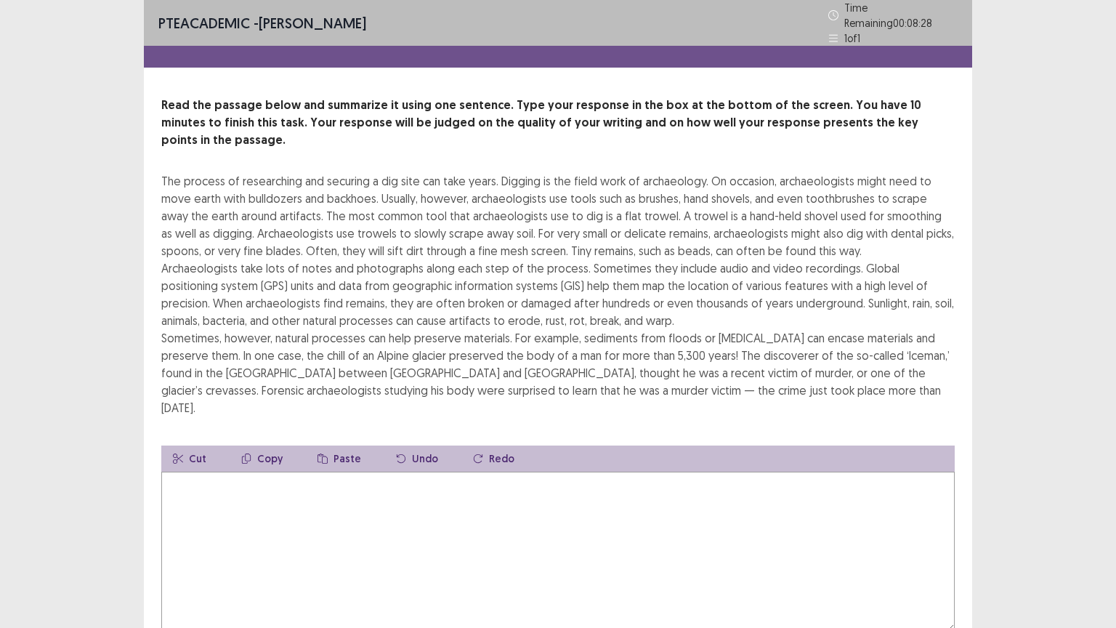
click at [662, 369] on div "The process of researching and securing a dig site can take years. Digging is t…" at bounding box center [557, 294] width 793 height 244
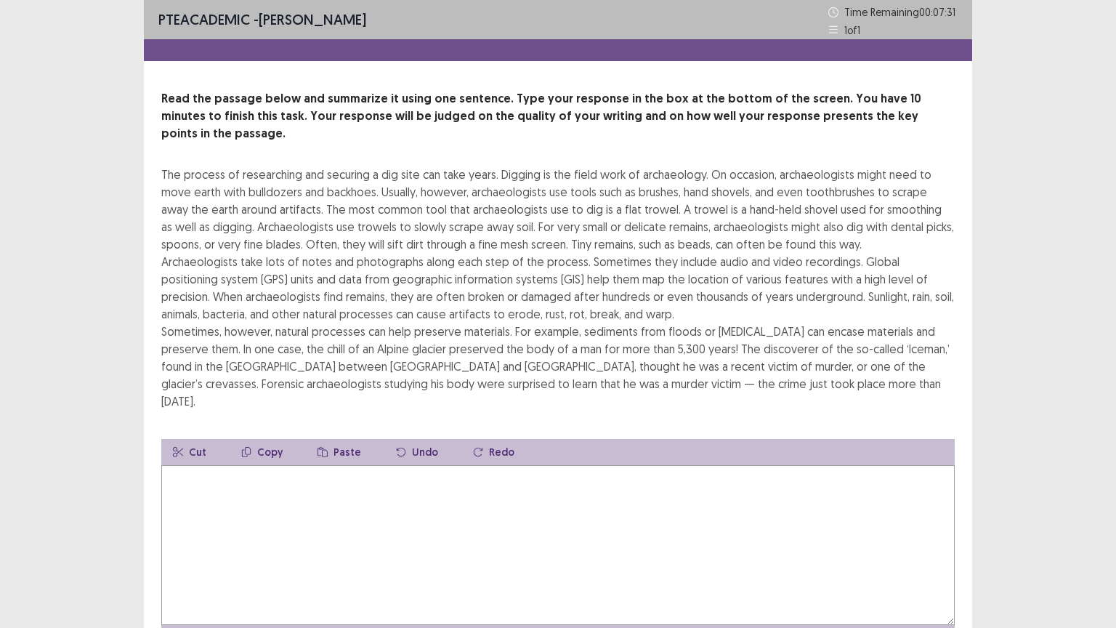
click at [398, 485] on textarea at bounding box center [557, 545] width 793 height 160
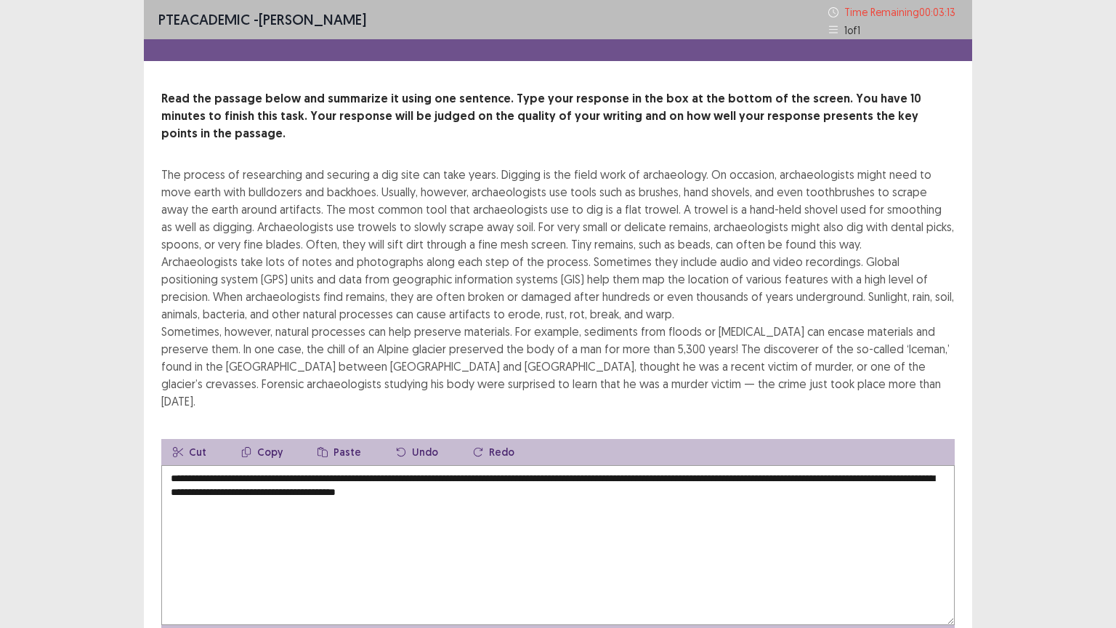
click at [737, 465] on textarea "**********" at bounding box center [557, 545] width 793 height 160
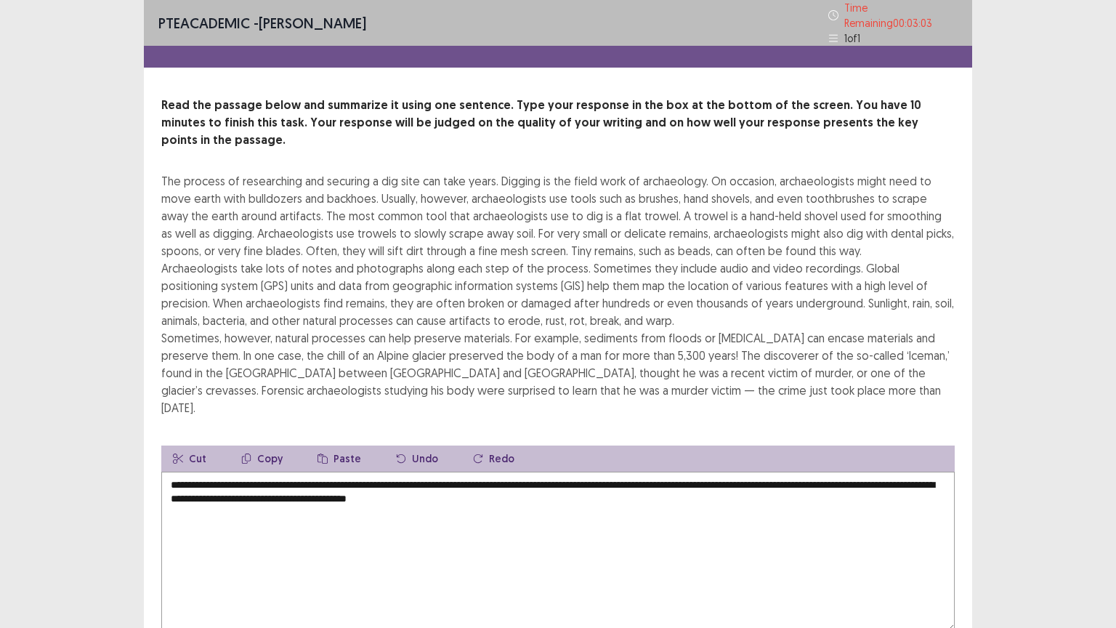
click at [555, 472] on textarea "**********" at bounding box center [557, 552] width 793 height 160
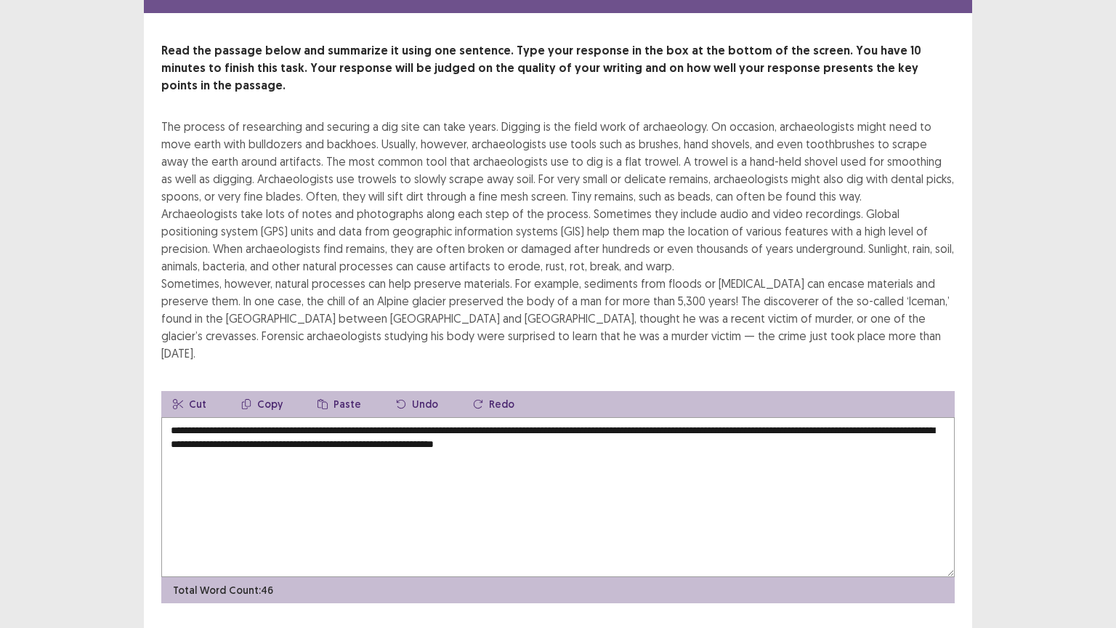
scroll to position [52, 0]
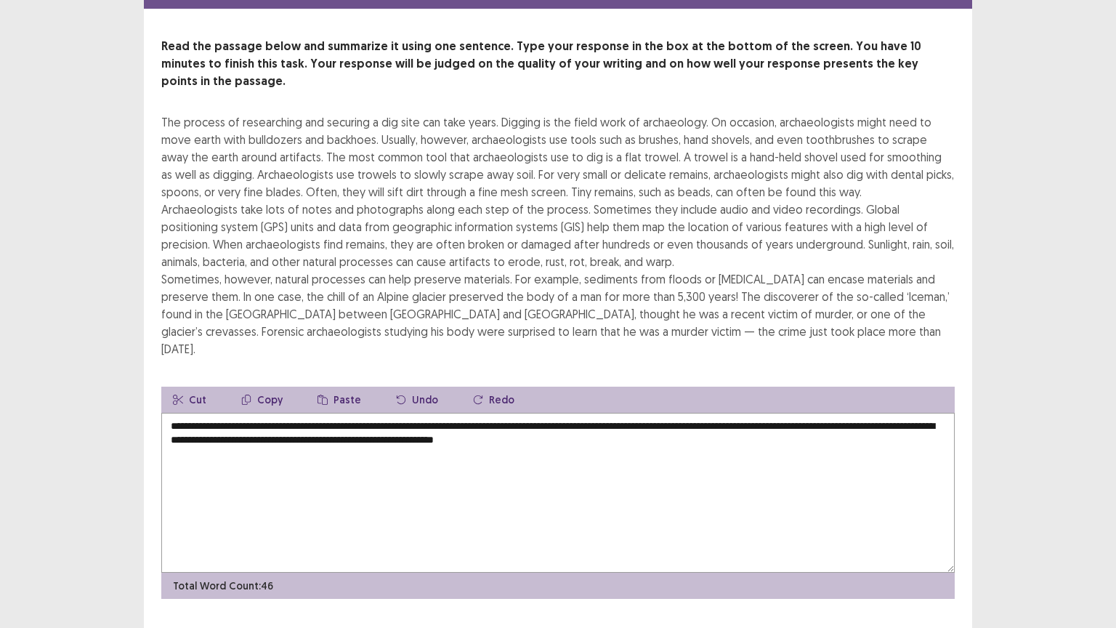
type textarea "**********"
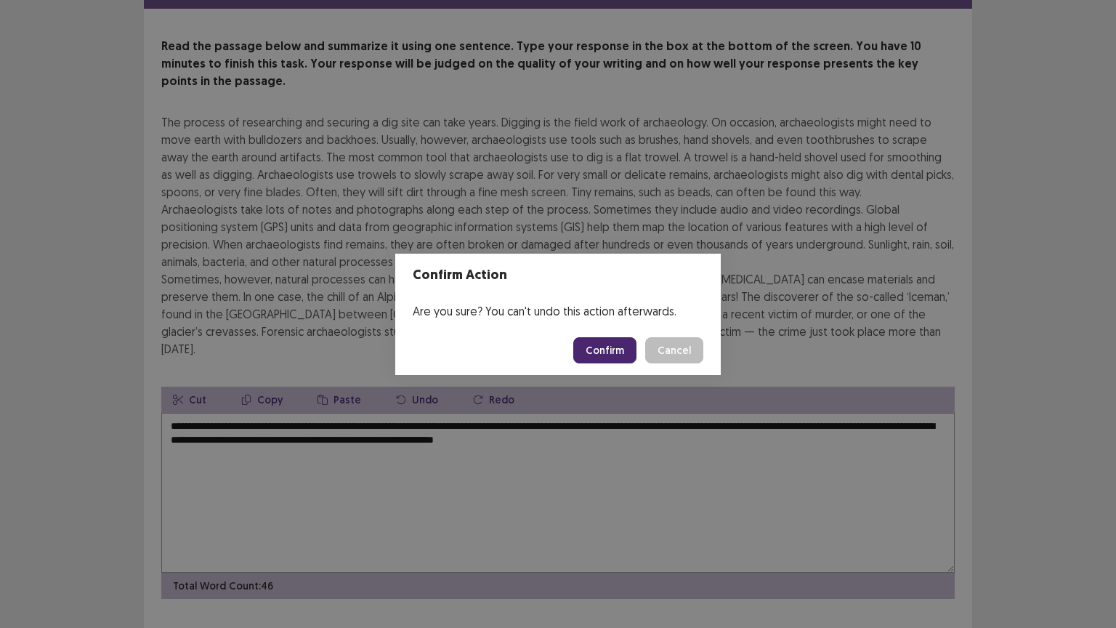
click at [621, 357] on button "Confirm" at bounding box center [604, 350] width 63 height 26
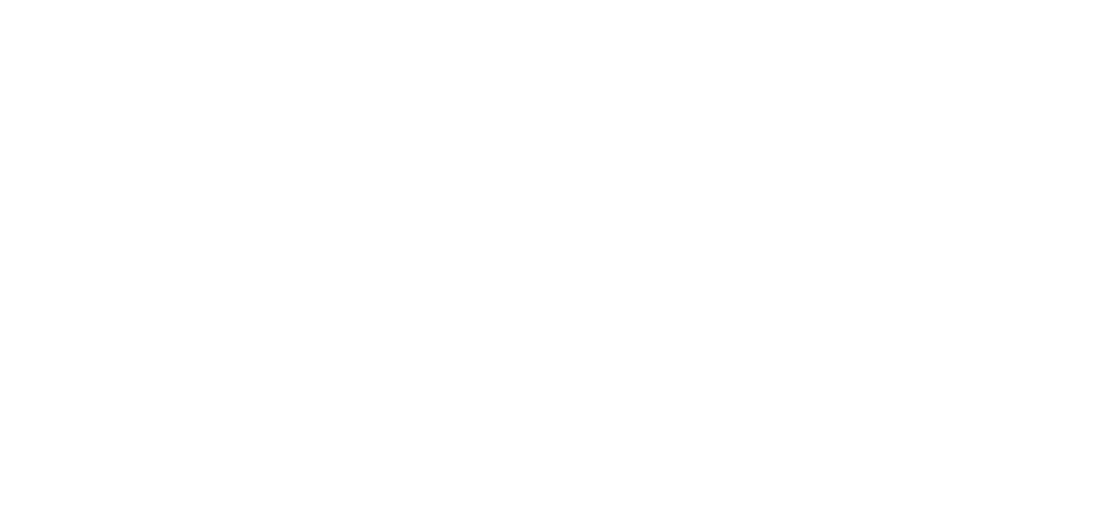
scroll to position [0, 0]
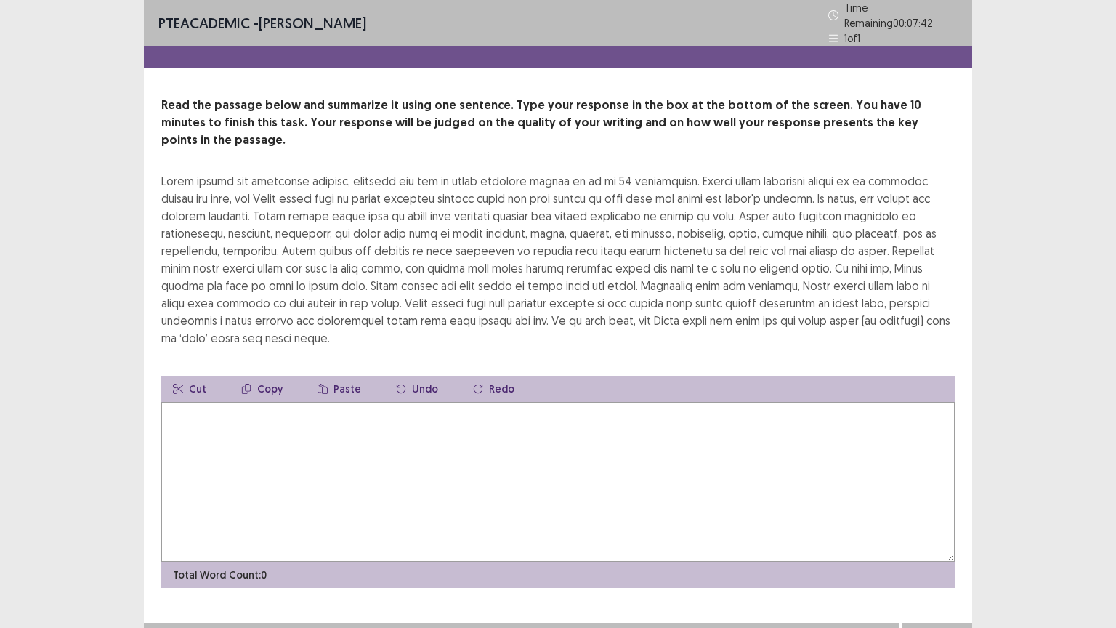
click at [431, 402] on textarea at bounding box center [557, 482] width 793 height 160
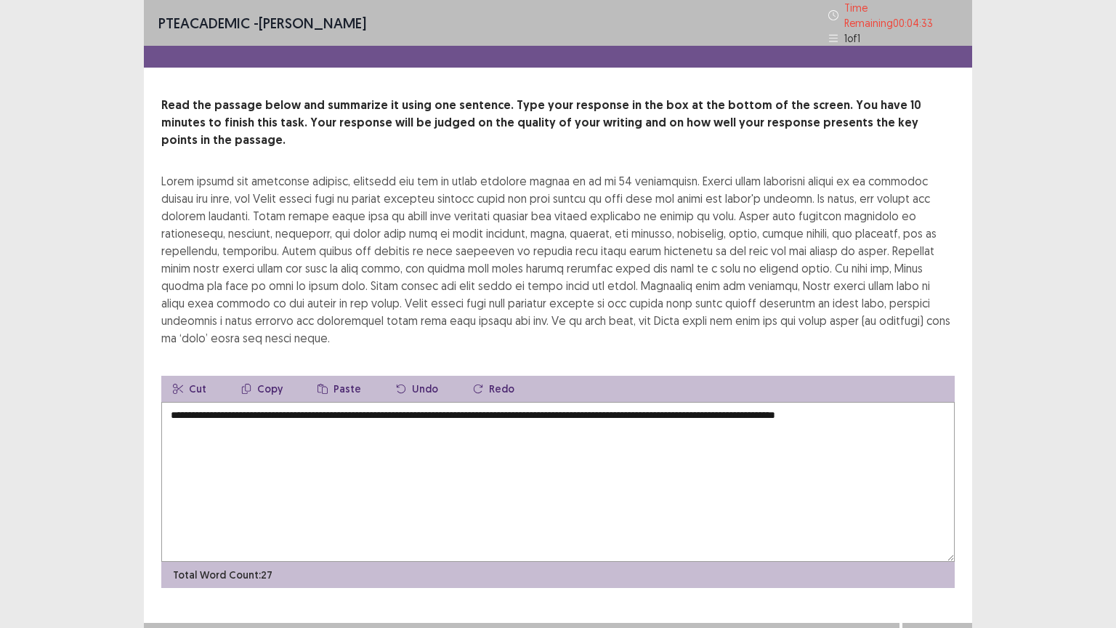
click at [325, 402] on textarea "**********" at bounding box center [557, 482] width 793 height 160
click at [908, 402] on textarea "**********" at bounding box center [557, 482] width 793 height 160
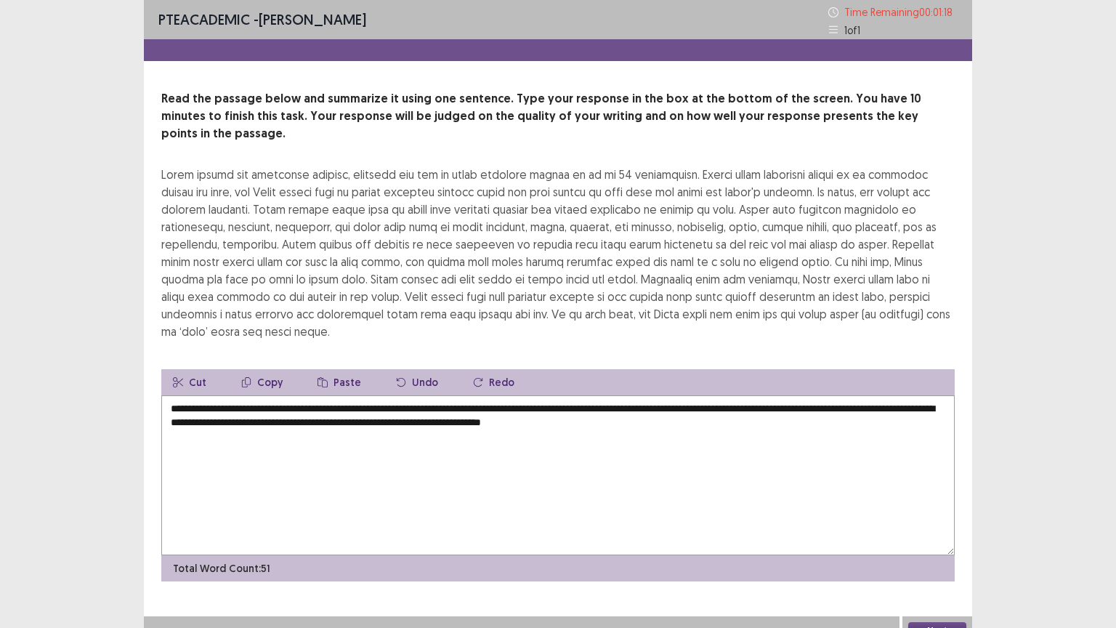
drag, startPoint x: 884, startPoint y: 275, endPoint x: 936, endPoint y: 281, distance: 51.9
click at [936, 281] on div at bounding box center [557, 253] width 793 height 174
click at [825, 424] on textarea "**********" at bounding box center [557, 475] width 793 height 160
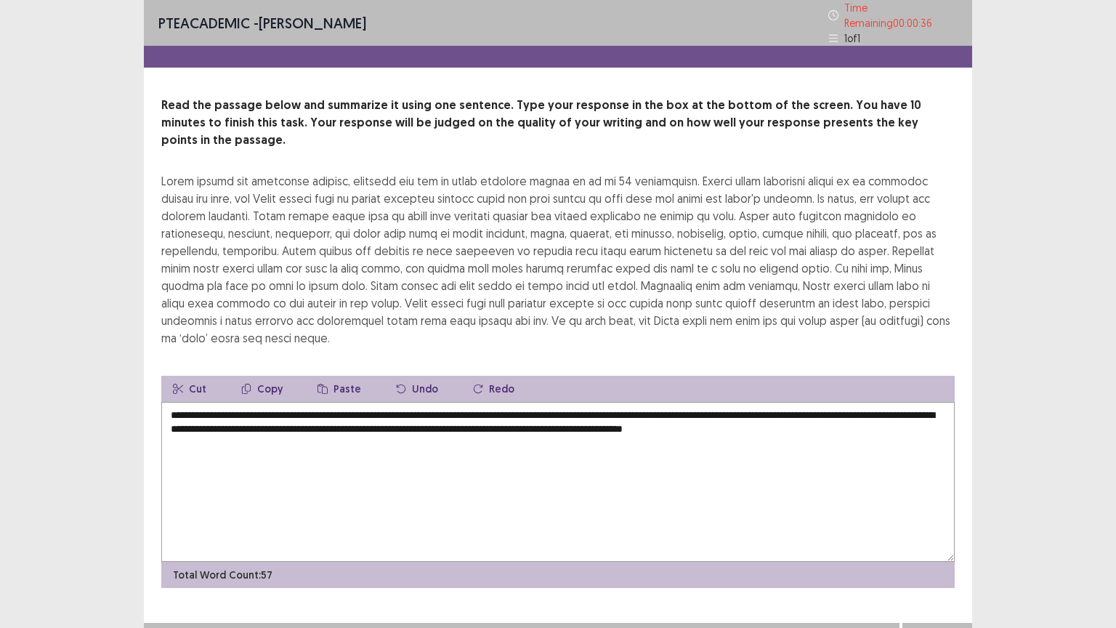
click at [299, 402] on textarea "**********" at bounding box center [557, 482] width 793 height 160
click at [304, 402] on textarea "**********" at bounding box center [557, 482] width 793 height 160
click at [560, 402] on textarea "**********" at bounding box center [557, 482] width 793 height 160
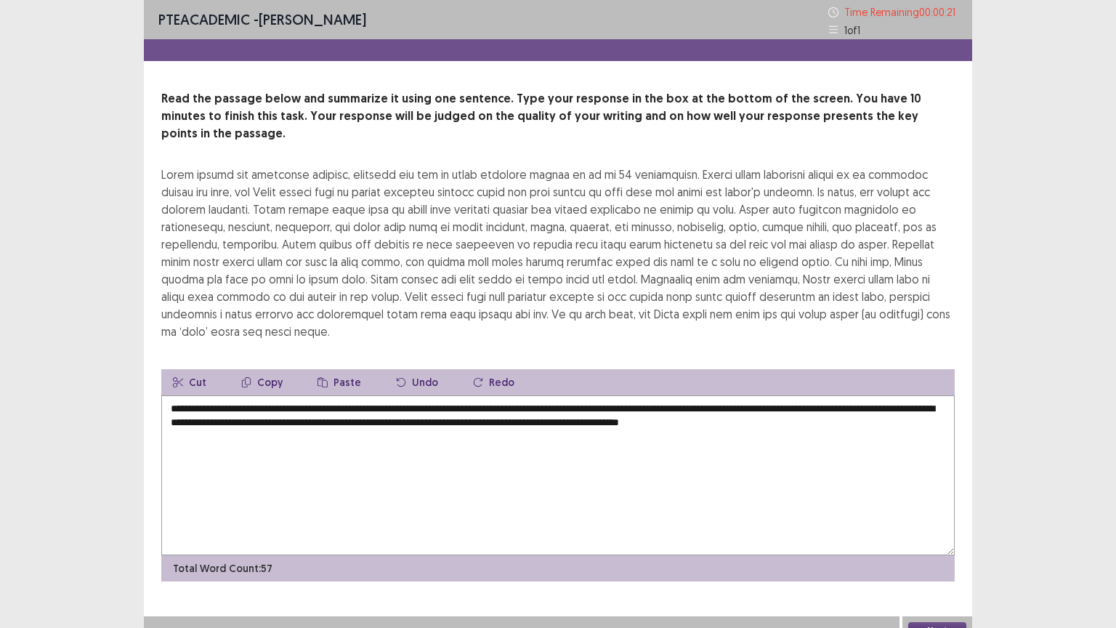
type textarea "**********"
click at [945, 514] on button "Next" at bounding box center [937, 630] width 58 height 17
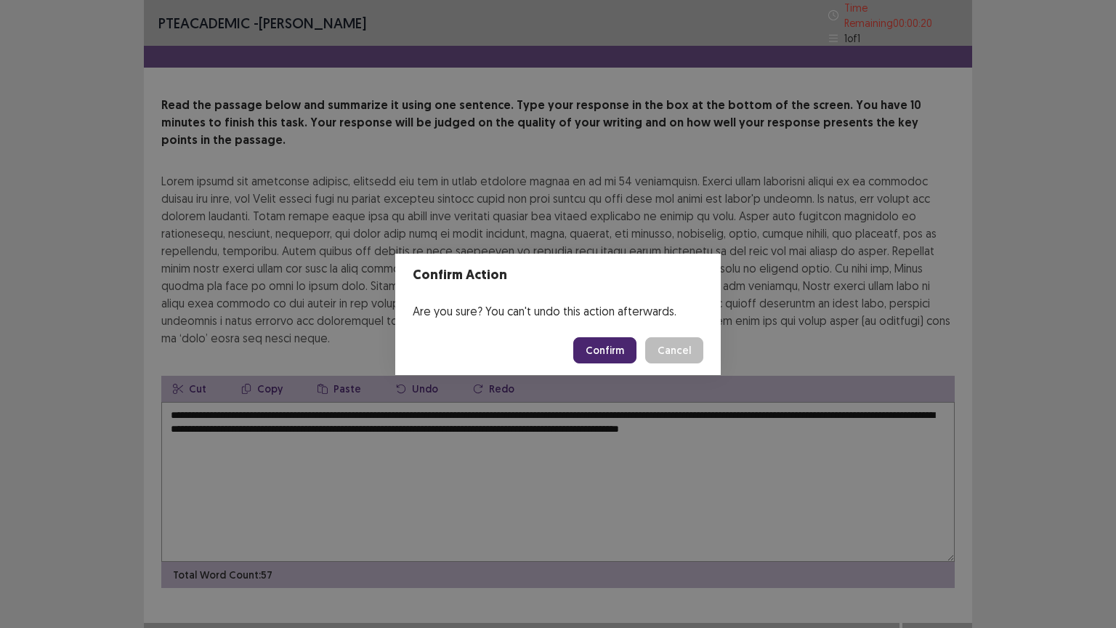
click at [616, 360] on button "Confirm" at bounding box center [604, 350] width 63 height 26
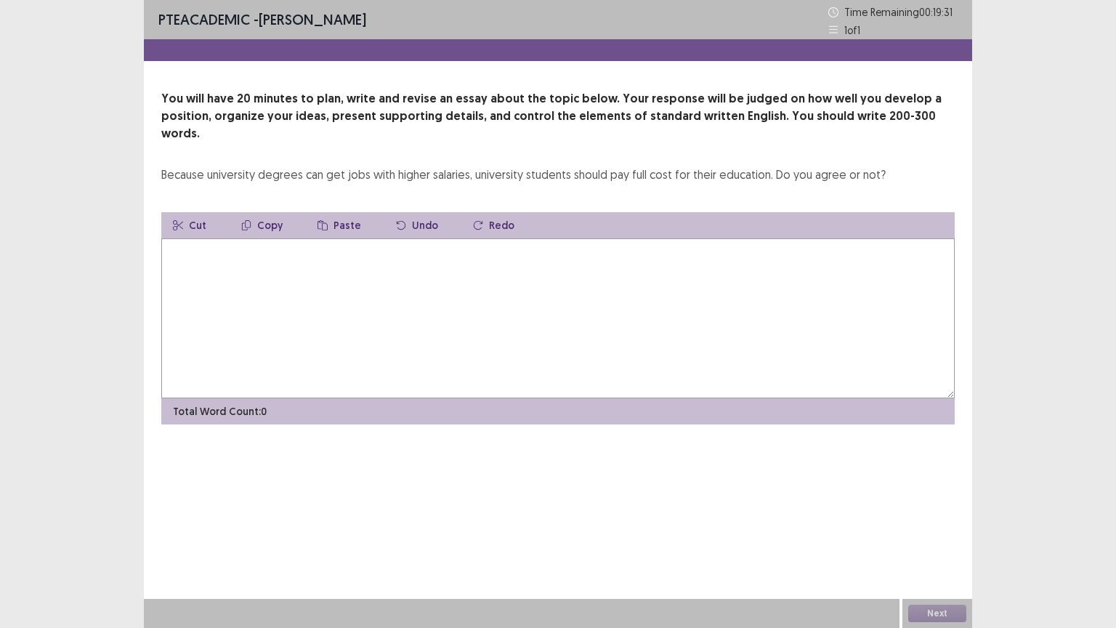
click at [761, 378] on textarea at bounding box center [557, 318] width 793 height 160
click at [300, 238] on textarea "**********" at bounding box center [557, 318] width 793 height 160
click at [518, 238] on textarea "**********" at bounding box center [557, 318] width 793 height 160
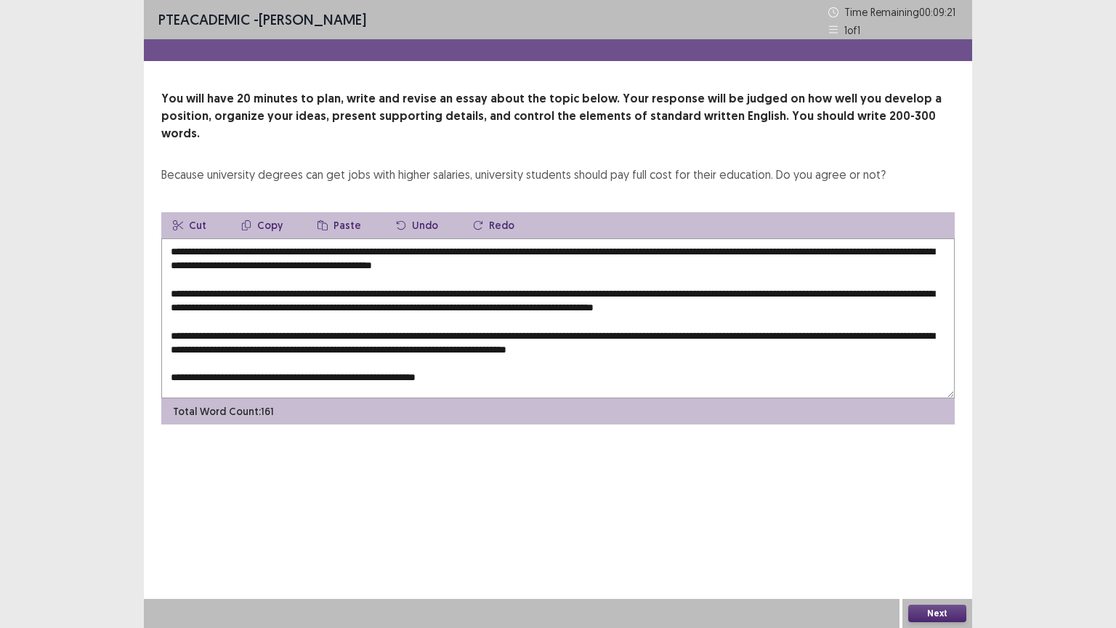
click at [334, 361] on textarea "**********" at bounding box center [557, 318] width 793 height 160
click at [557, 355] on textarea "**********" at bounding box center [557, 318] width 793 height 160
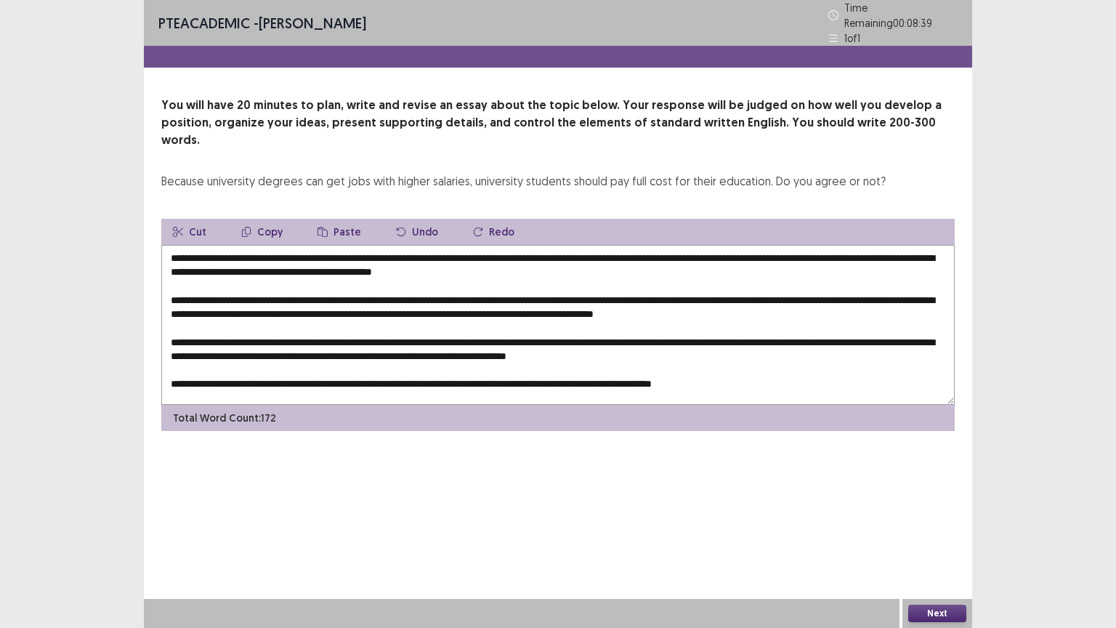
drag, startPoint x: 610, startPoint y: 90, endPoint x: 664, endPoint y: 97, distance: 54.2
click at [664, 97] on p "You will have 20 minutes to plan, write and revise an essay about the topic bel…" at bounding box center [557, 123] width 793 height 52
click at [300, 245] on textarea at bounding box center [557, 325] width 793 height 160
click at [422, 247] on textarea at bounding box center [557, 325] width 793 height 160
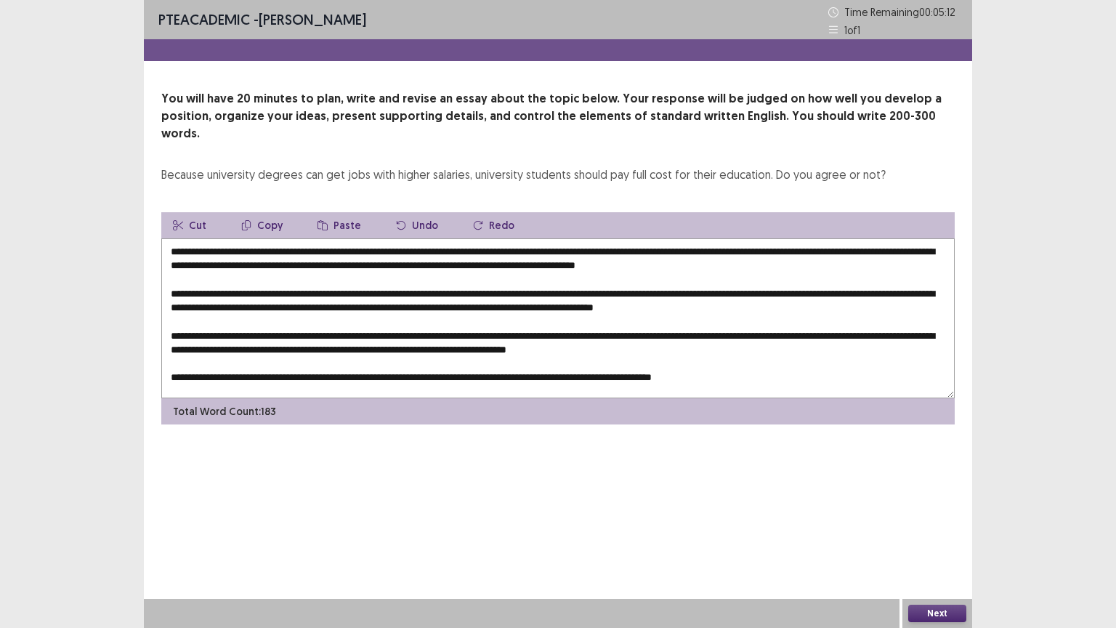
click at [335, 248] on textarea at bounding box center [557, 318] width 793 height 160
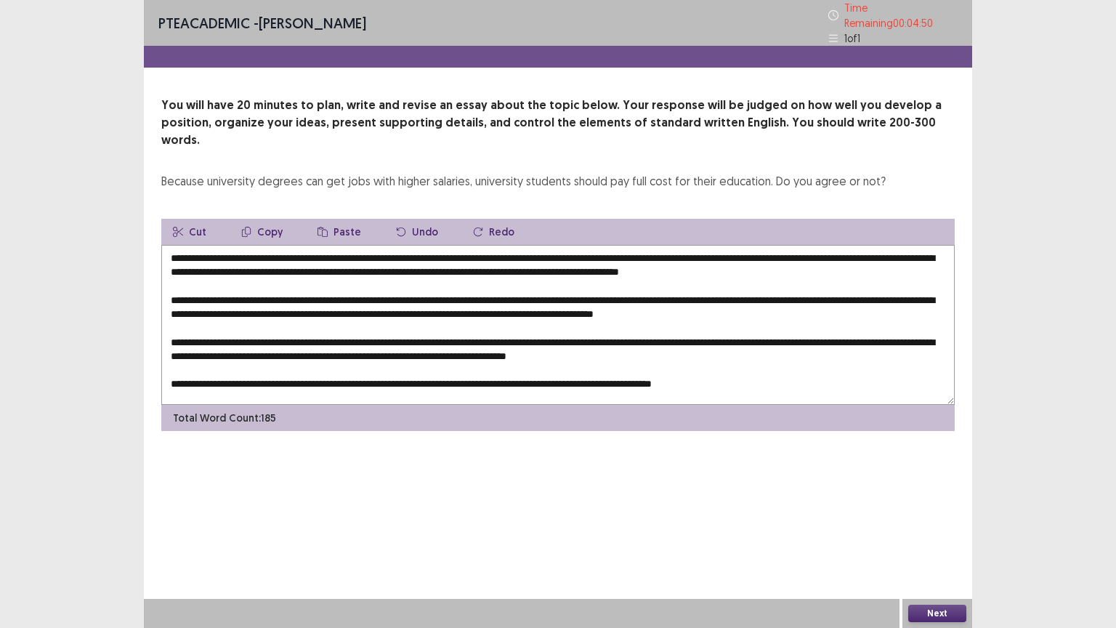
click at [730, 249] on textarea at bounding box center [557, 325] width 793 height 160
click at [419, 275] on textarea at bounding box center [557, 325] width 793 height 160
click at [830, 274] on textarea at bounding box center [557, 325] width 793 height 160
click at [836, 275] on textarea at bounding box center [557, 325] width 793 height 160
click at [551, 291] on textarea at bounding box center [557, 325] width 793 height 160
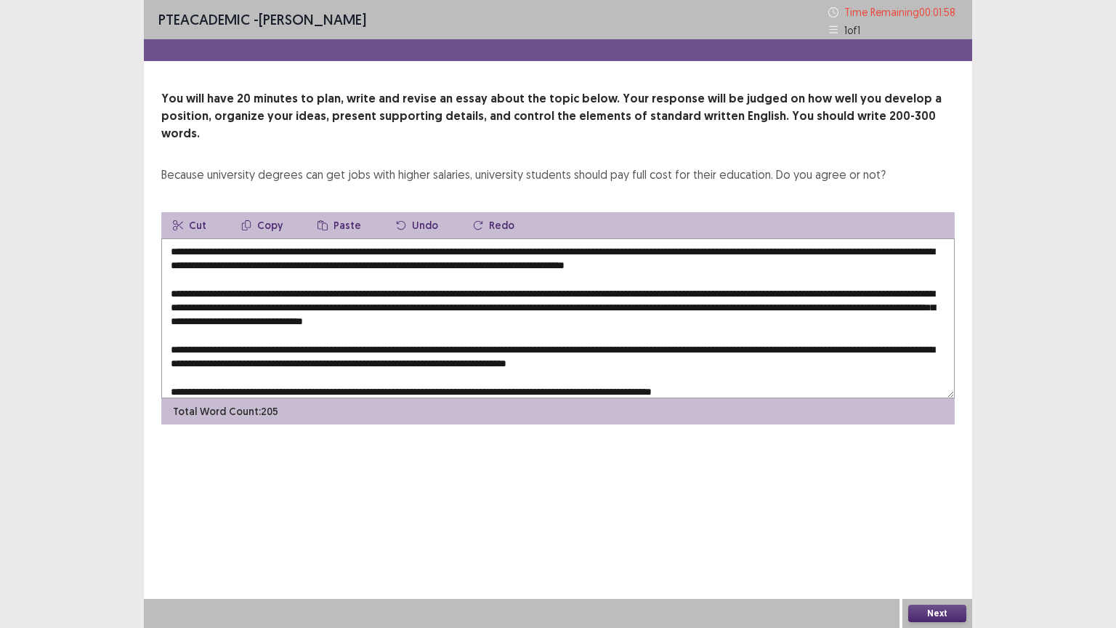
click at [302, 304] on textarea at bounding box center [557, 318] width 793 height 160
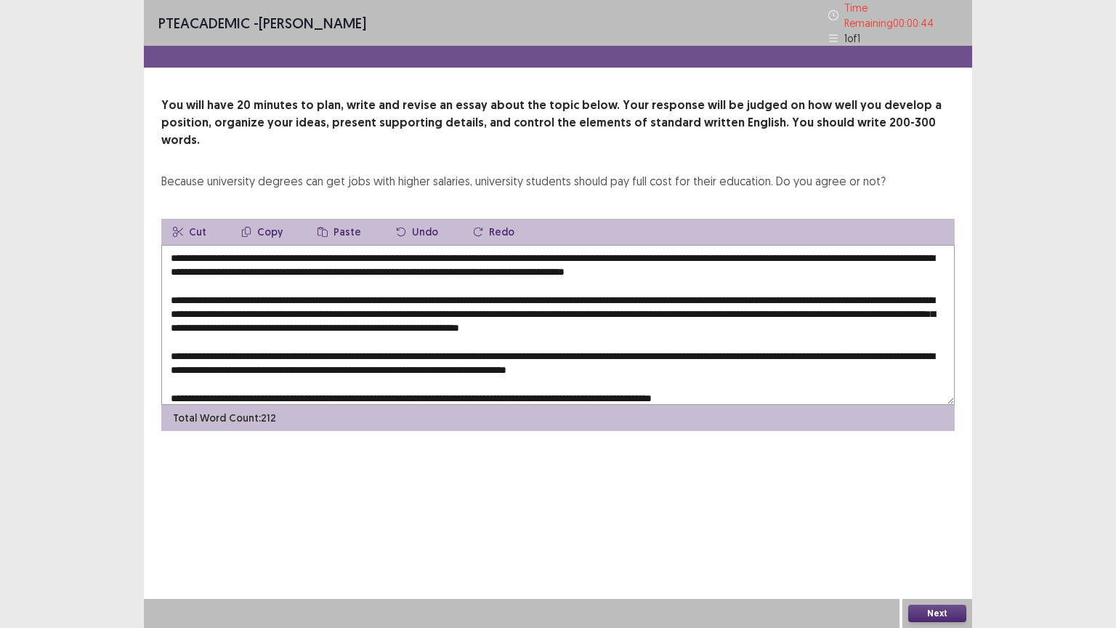
click at [428, 334] on textarea at bounding box center [557, 325] width 793 height 160
click at [894, 329] on textarea at bounding box center [557, 325] width 793 height 160
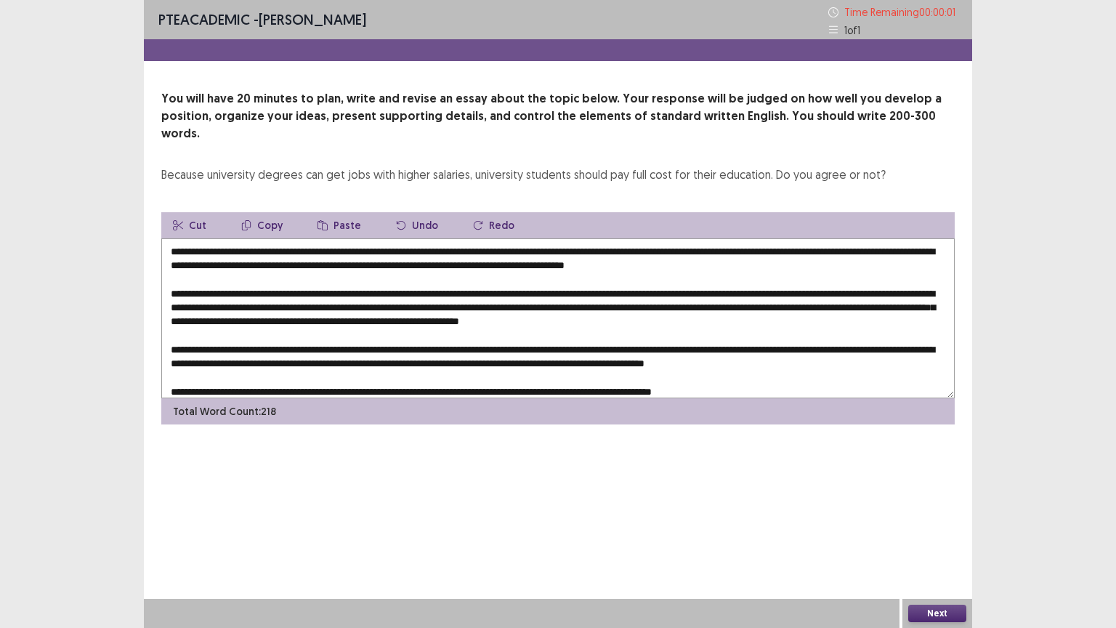
type textarea "**********"
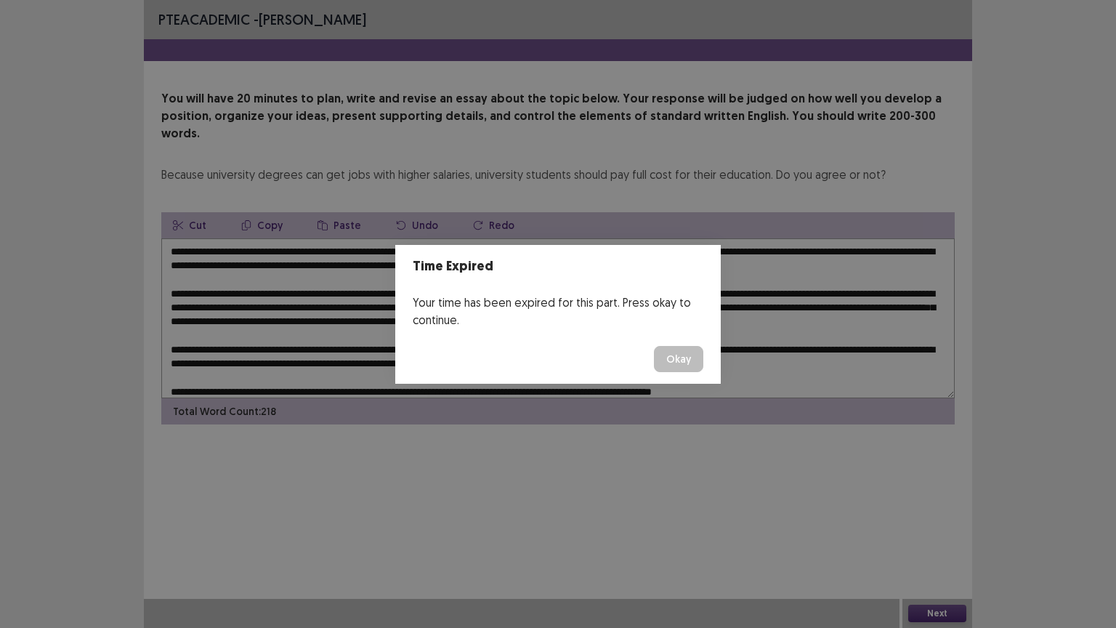
click at [695, 357] on button "Okay" at bounding box center [678, 359] width 49 height 26
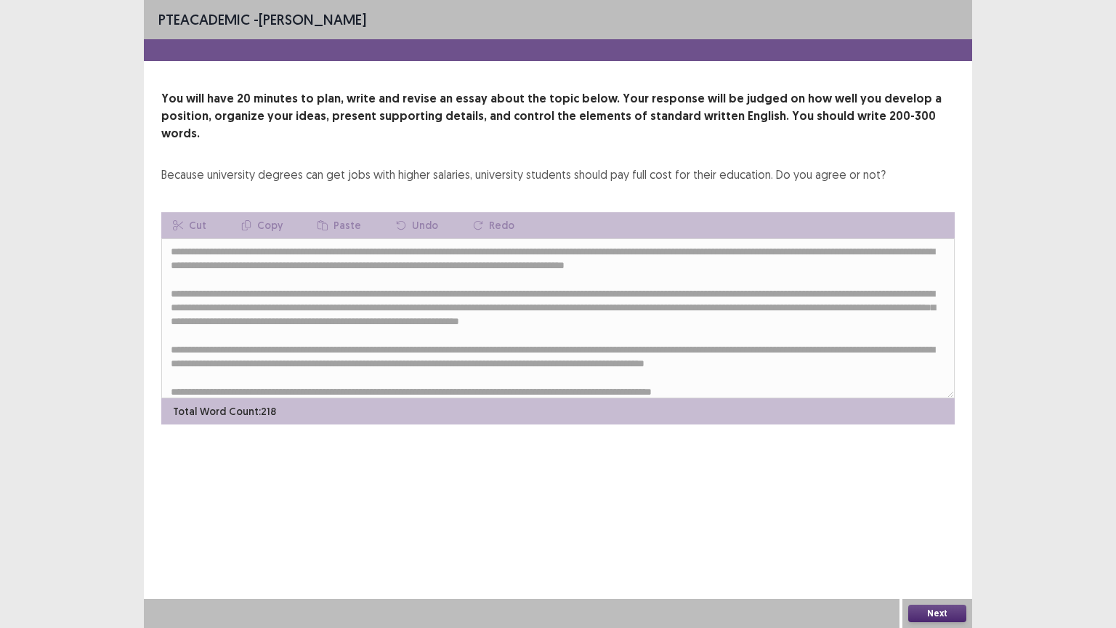
click at [937, 514] on button "Next" at bounding box center [937, 613] width 58 height 17
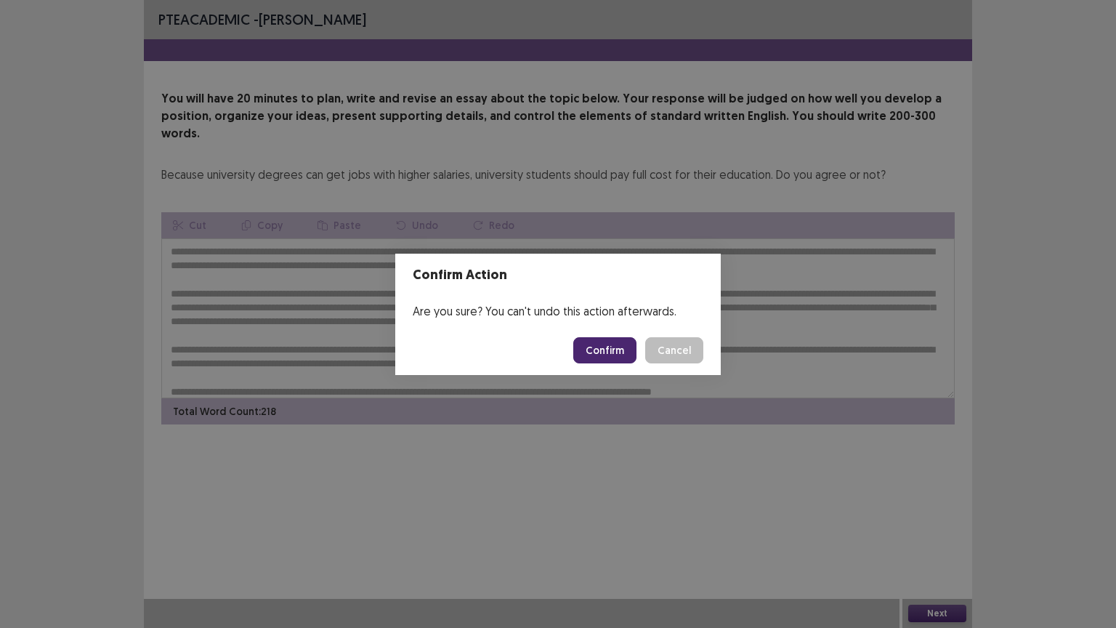
click at [616, 355] on button "Confirm" at bounding box center [604, 350] width 63 height 26
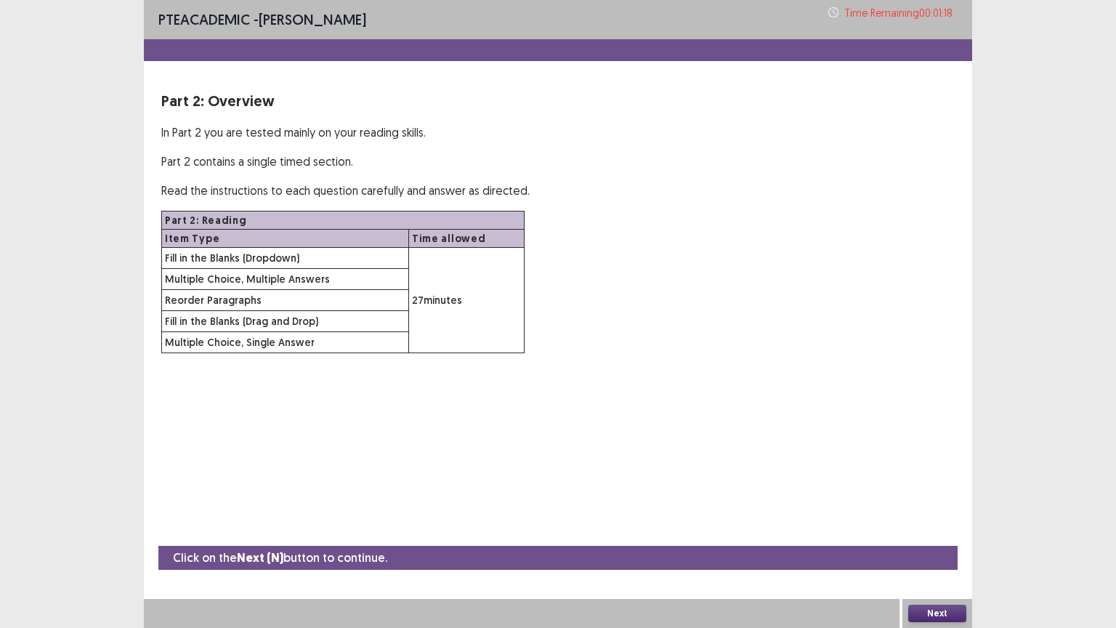
click at [947, 514] on button "Next" at bounding box center [937, 613] width 58 height 17
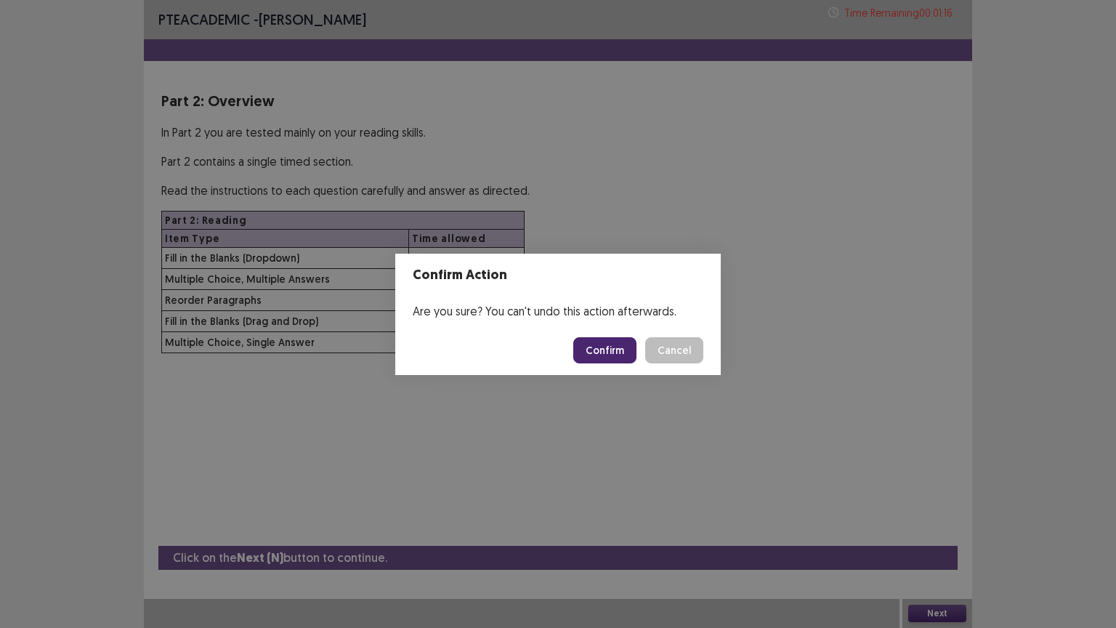
click at [619, 352] on button "Confirm" at bounding box center [604, 350] width 63 height 26
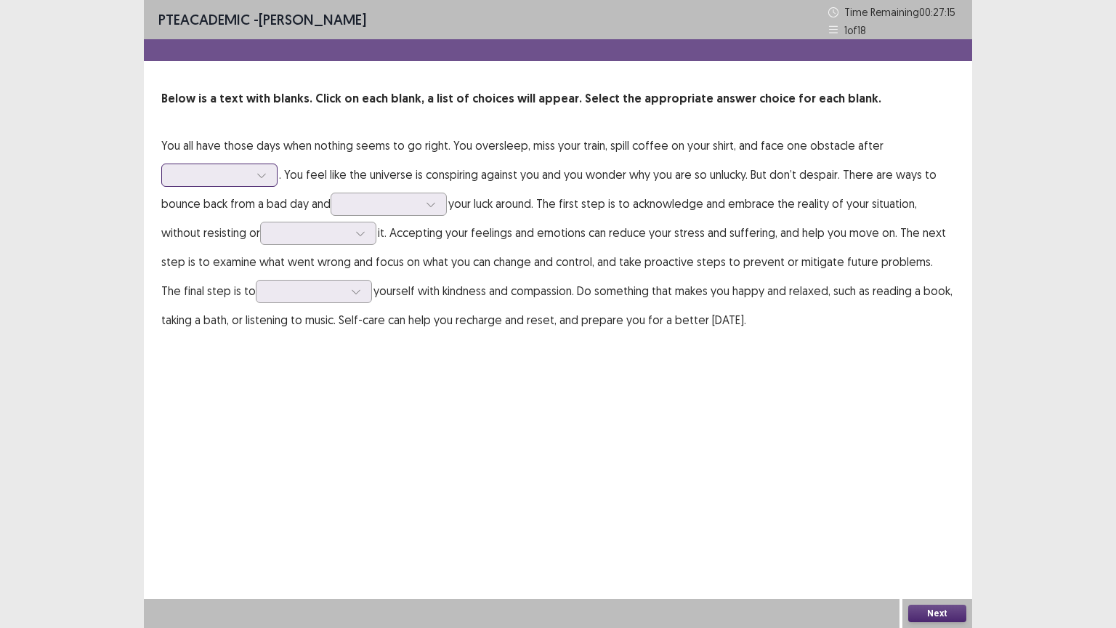
click at [264, 177] on icon at bounding box center [261, 175] width 10 height 10
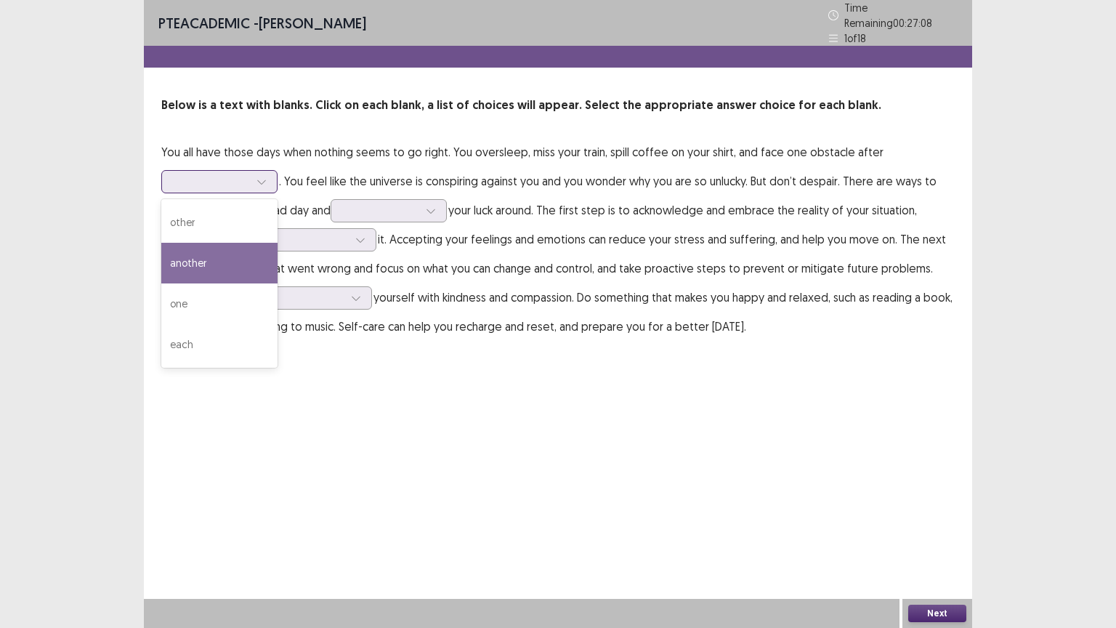
click at [243, 259] on div "another" at bounding box center [219, 263] width 116 height 41
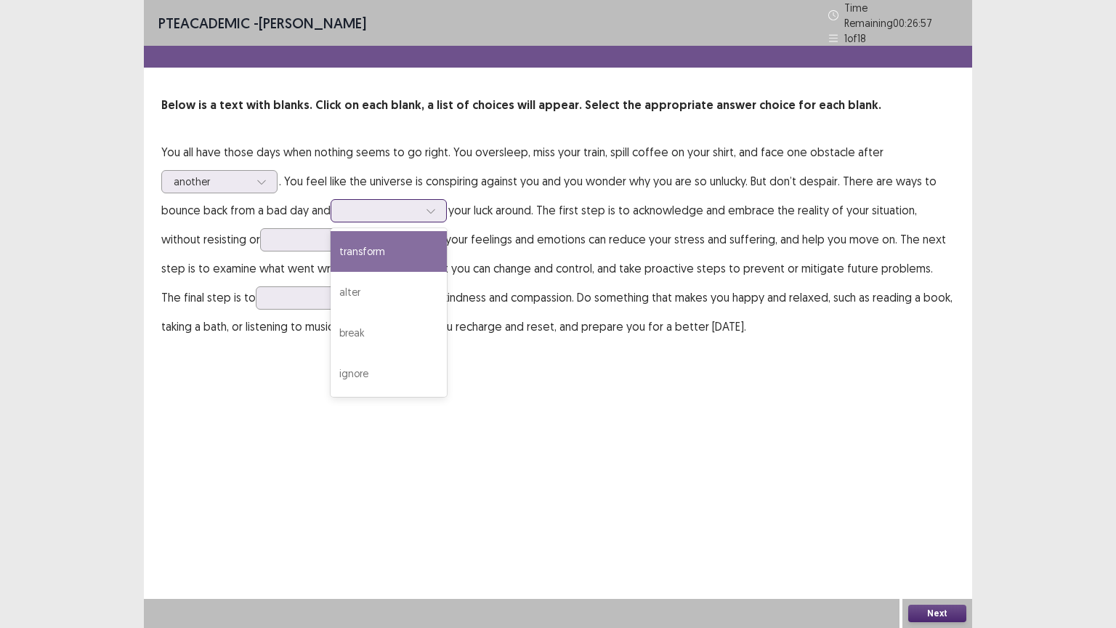
click at [416, 203] on div at bounding box center [381, 210] width 76 height 14
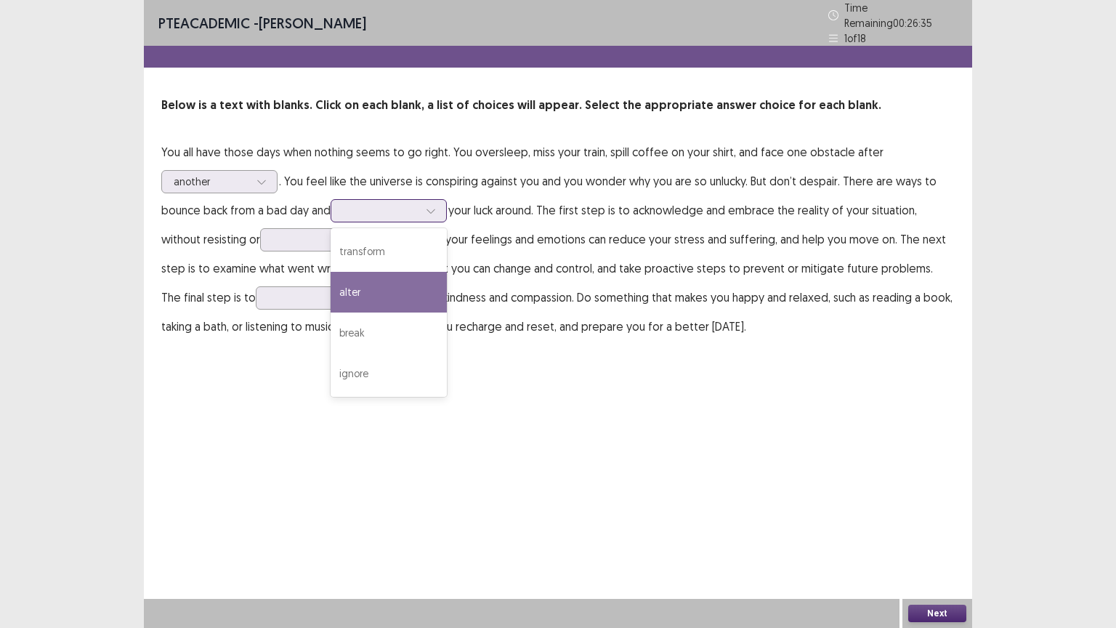
click at [398, 282] on div "alter" at bounding box center [389, 292] width 116 height 41
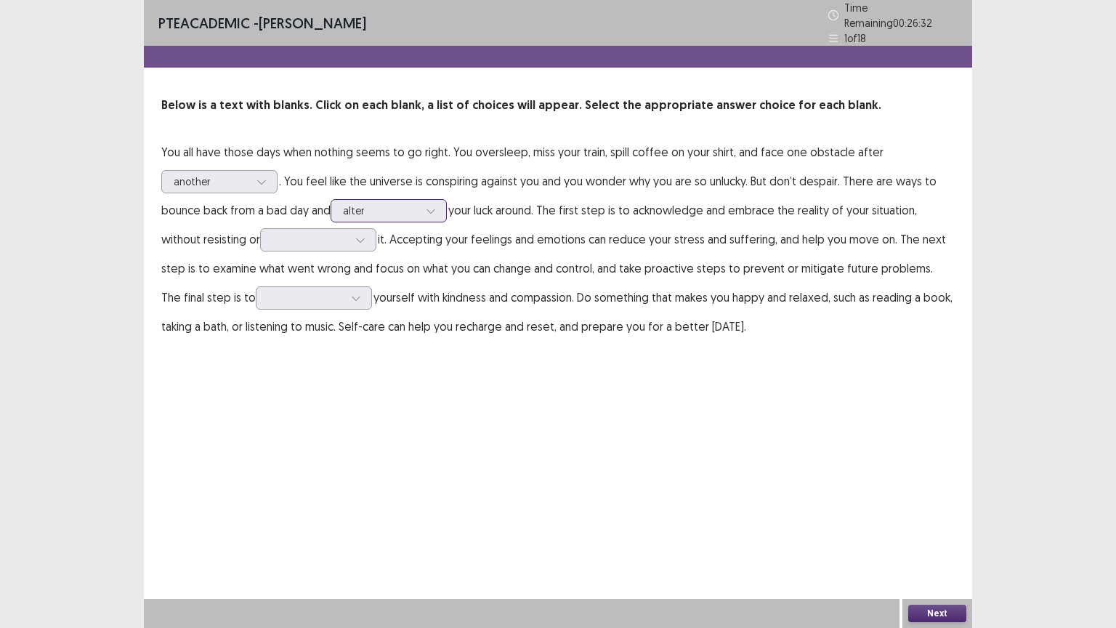
click at [441, 206] on div at bounding box center [431, 211] width 22 height 22
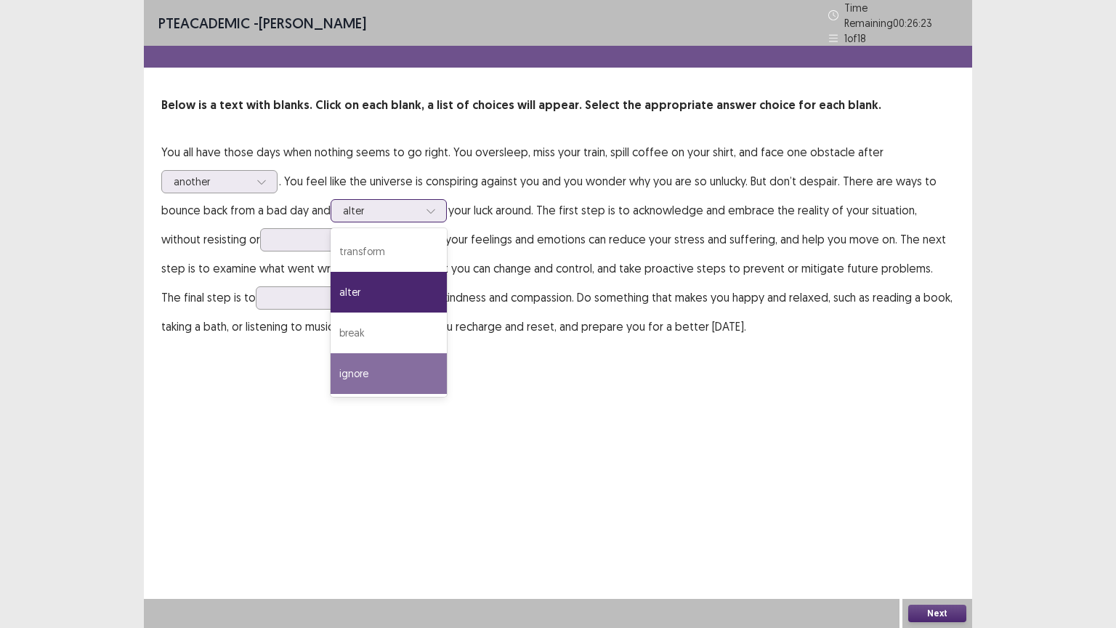
click at [438, 355] on div "ignore" at bounding box center [389, 373] width 116 height 41
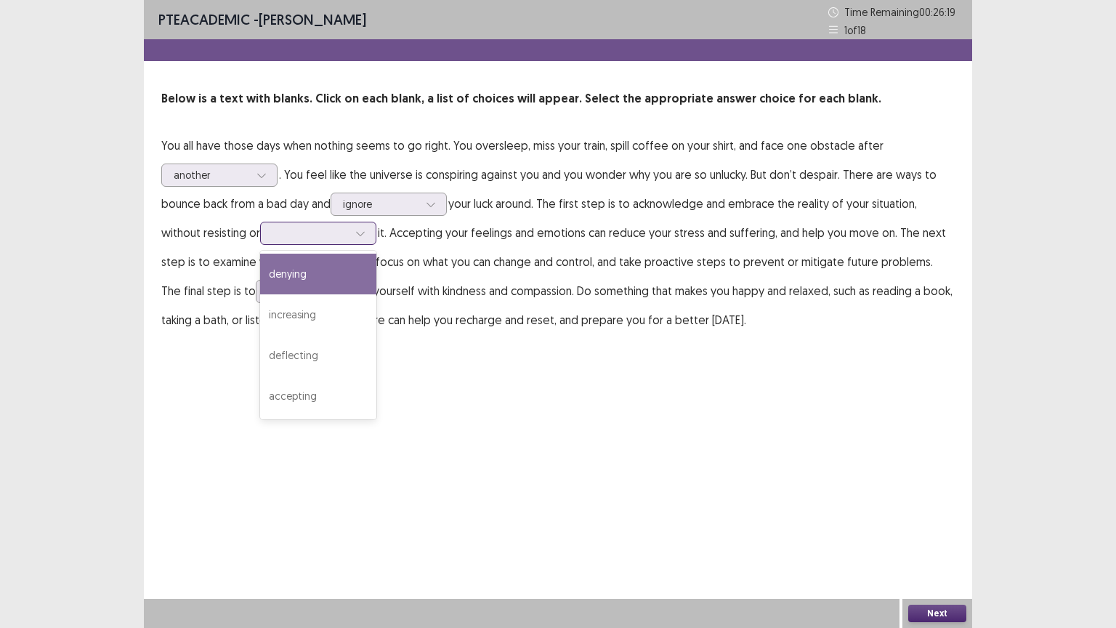
click at [360, 229] on icon at bounding box center [360, 233] width 10 height 10
click at [334, 283] on div "denying" at bounding box center [318, 274] width 116 height 41
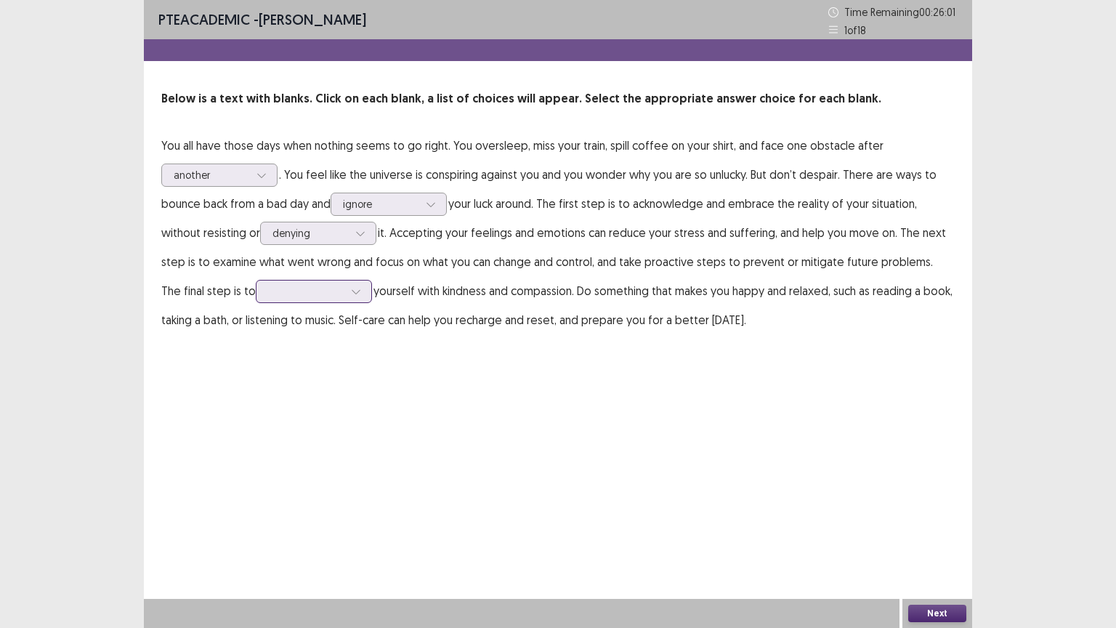
click at [322, 290] on div at bounding box center [306, 291] width 78 height 17
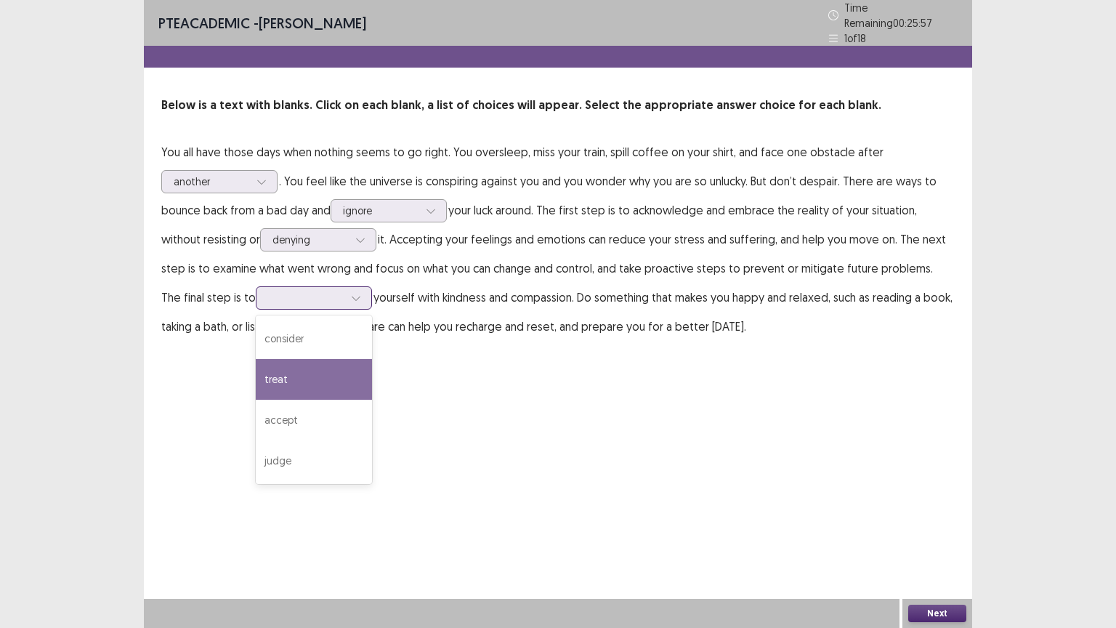
click at [322, 360] on div "treat" at bounding box center [314, 379] width 116 height 41
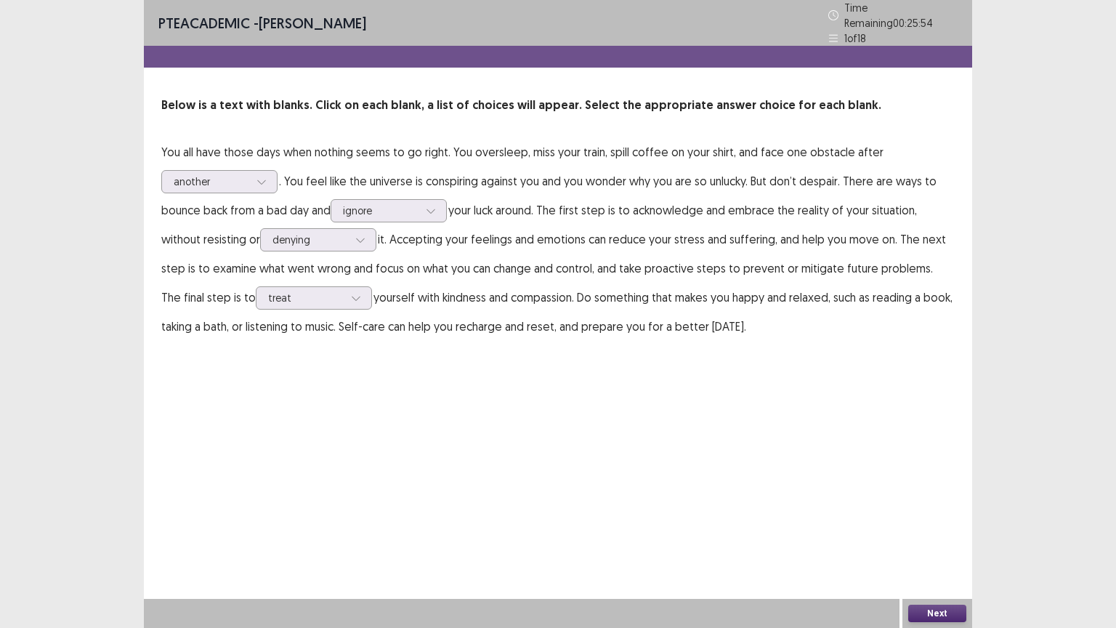
click at [942, 514] on button "Next" at bounding box center [937, 613] width 58 height 17
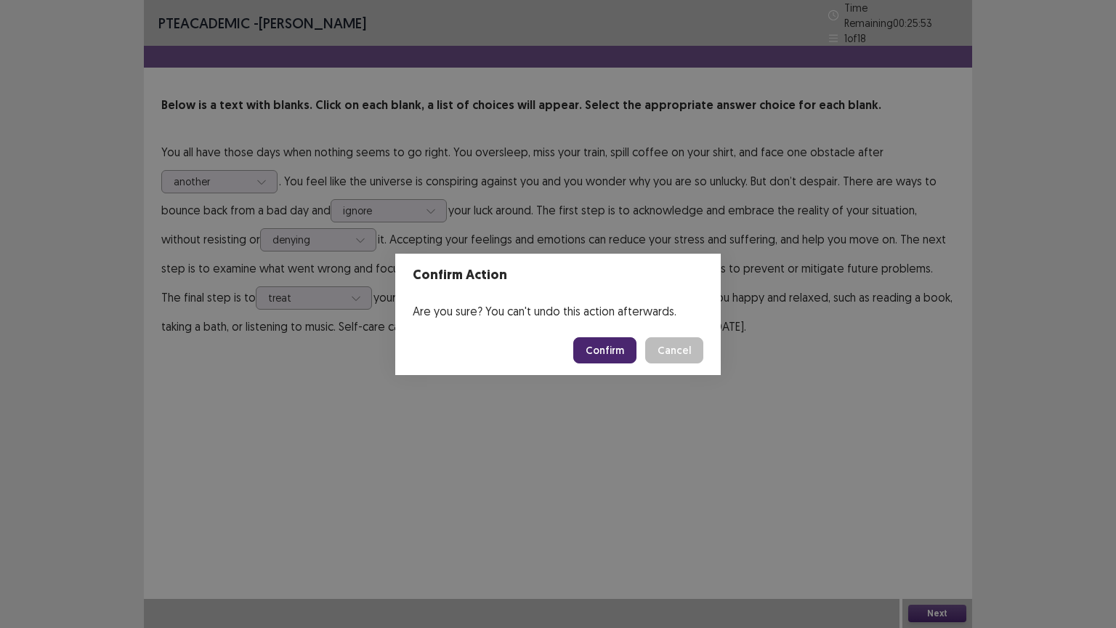
click at [625, 356] on button "Confirm" at bounding box center [604, 350] width 63 height 26
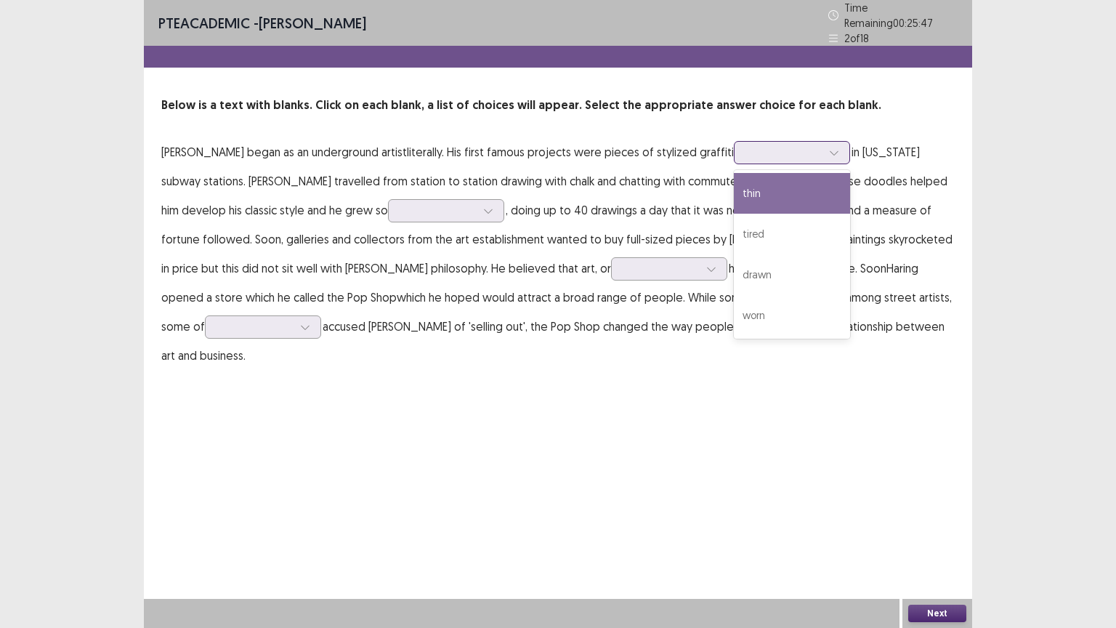
click at [779, 145] on div at bounding box center [784, 152] width 76 height 14
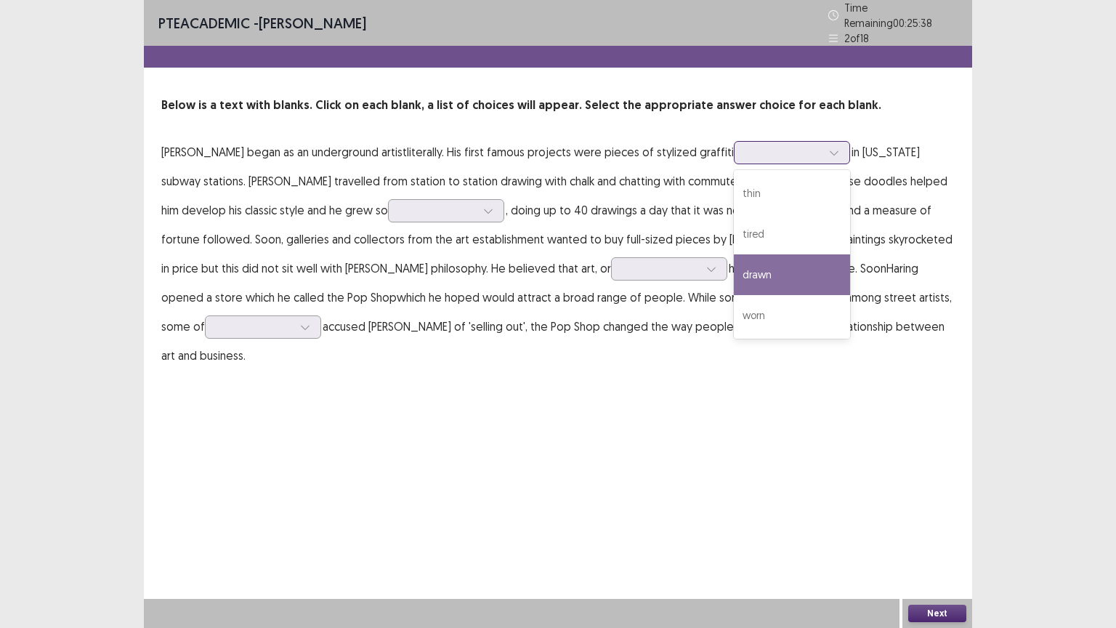
click at [759, 273] on div "drawn" at bounding box center [792, 274] width 116 height 41
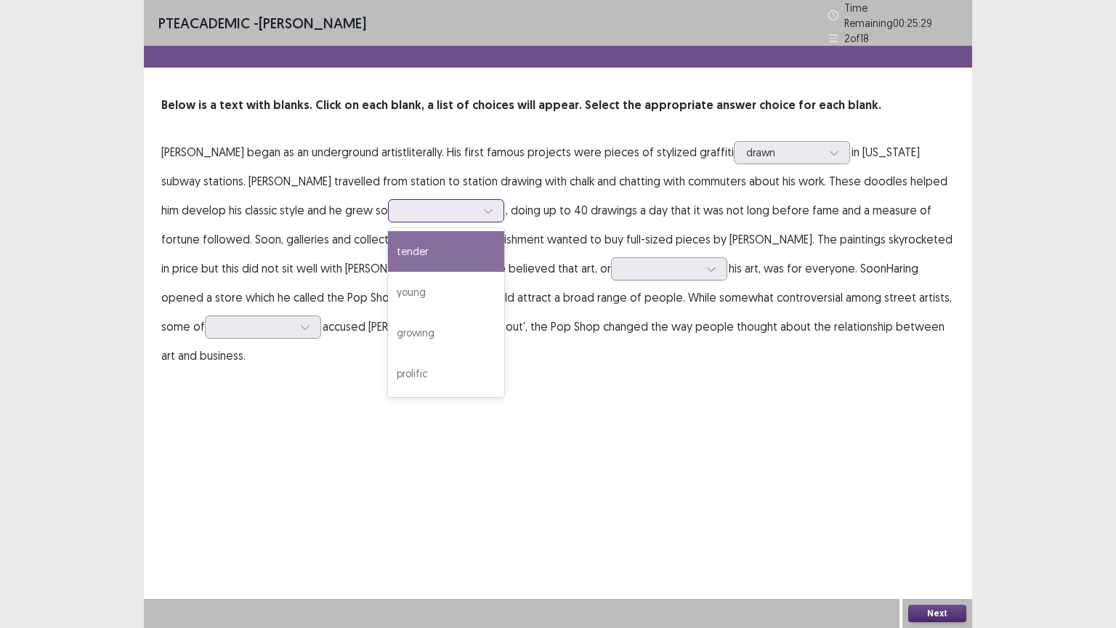
click at [400, 203] on div at bounding box center [438, 210] width 76 height 14
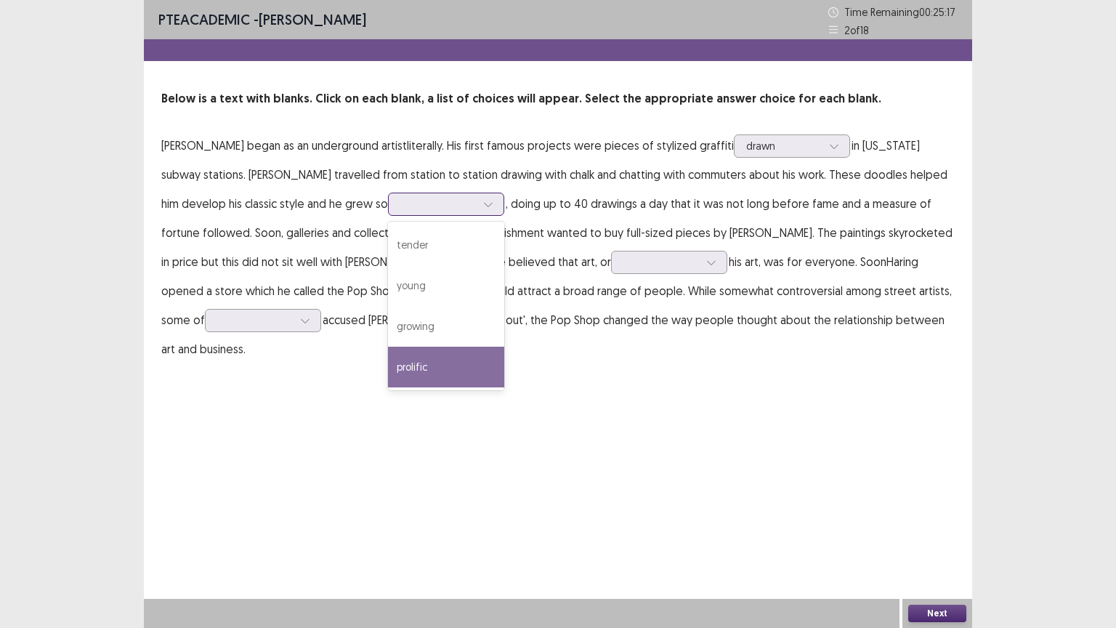
click at [388, 366] on div "prolific" at bounding box center [446, 367] width 116 height 41
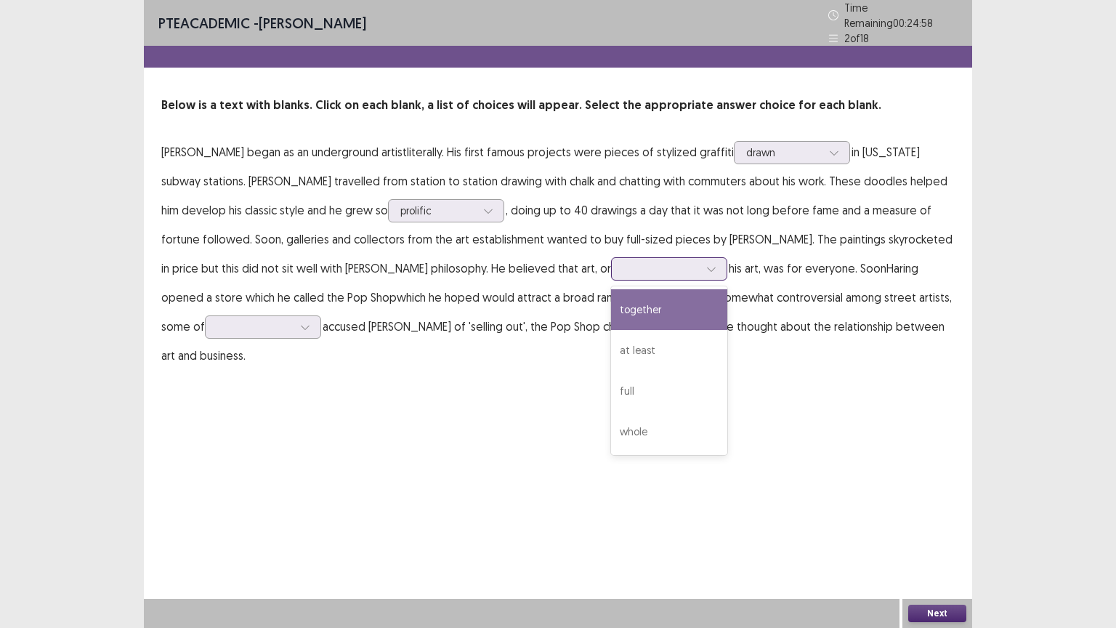
click at [700, 258] on div at bounding box center [711, 269] width 22 height 22
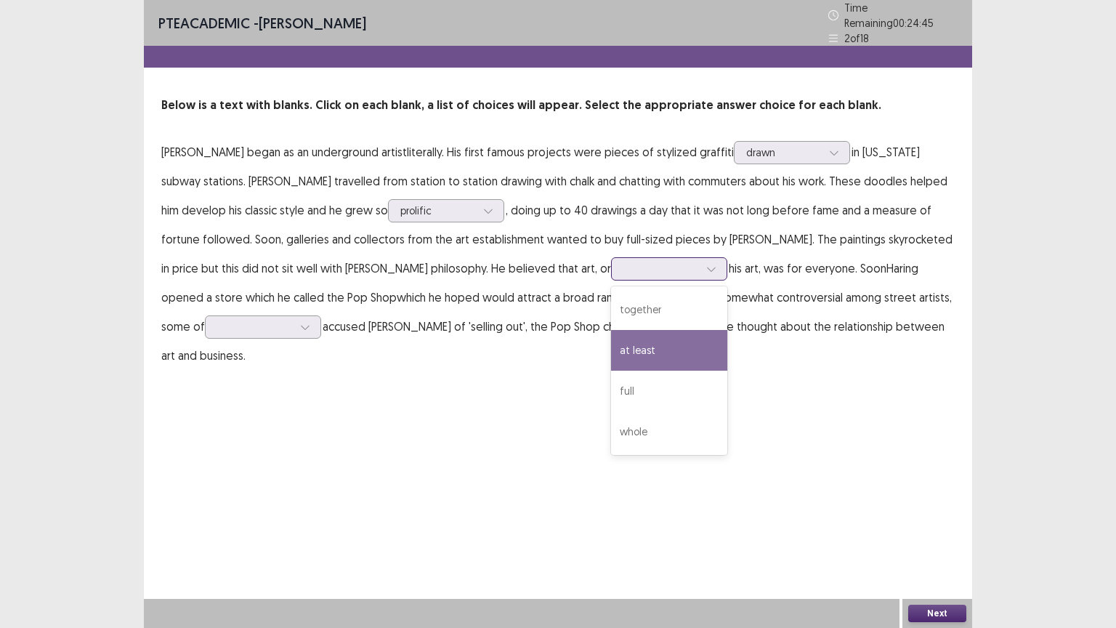
click at [611, 349] on div "at least" at bounding box center [669, 350] width 116 height 41
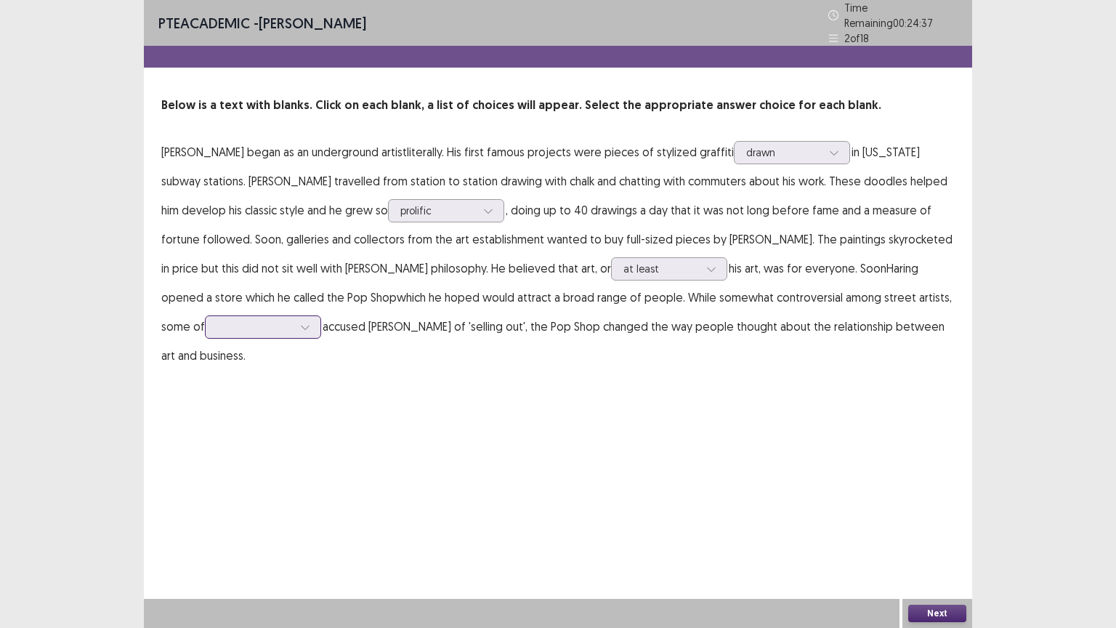
click at [293, 320] on div at bounding box center [255, 327] width 76 height 14
click at [321, 469] on div "which" at bounding box center [263, 489] width 116 height 41
click at [930, 514] on button "Next" at bounding box center [937, 613] width 58 height 17
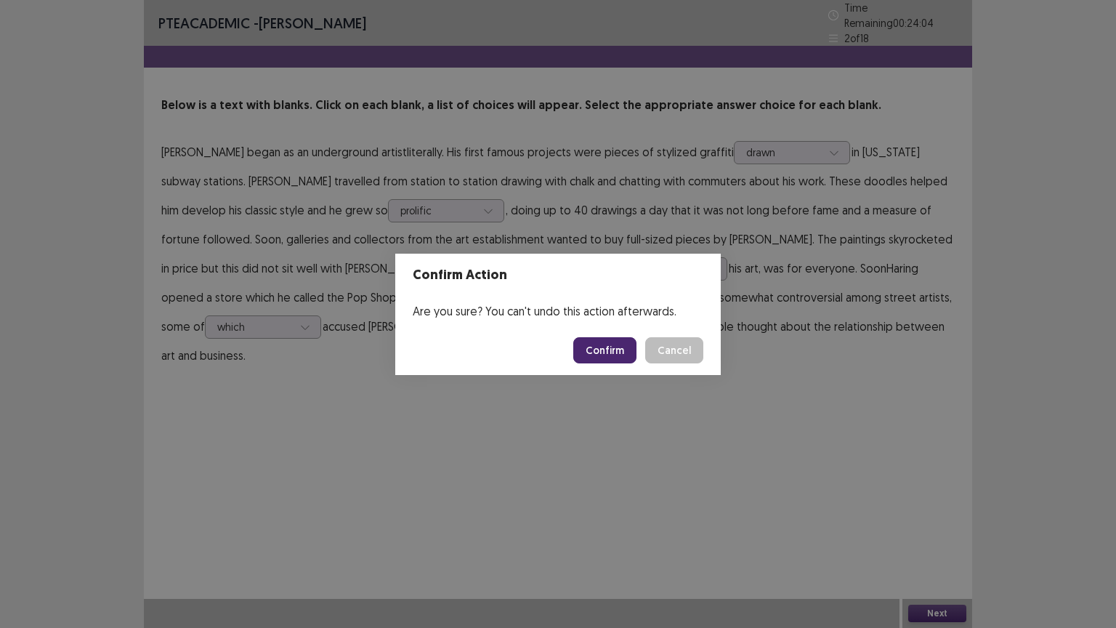
click at [617, 348] on button "Confirm" at bounding box center [604, 350] width 63 height 26
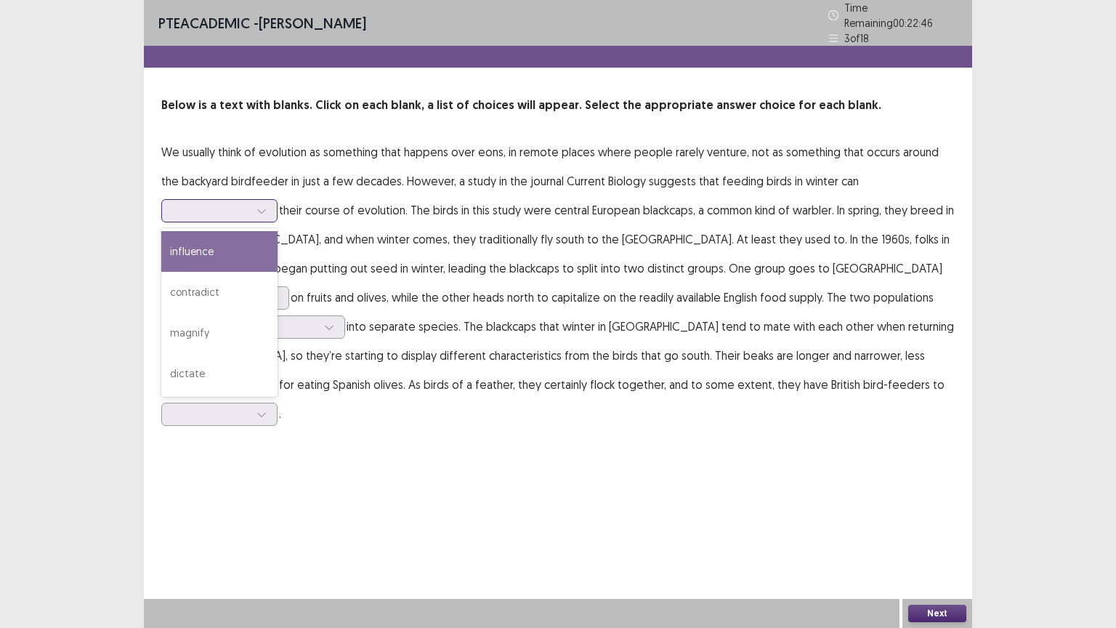
click at [267, 206] on icon at bounding box center [261, 211] width 10 height 10
click at [278, 231] on div "influence" at bounding box center [219, 251] width 116 height 41
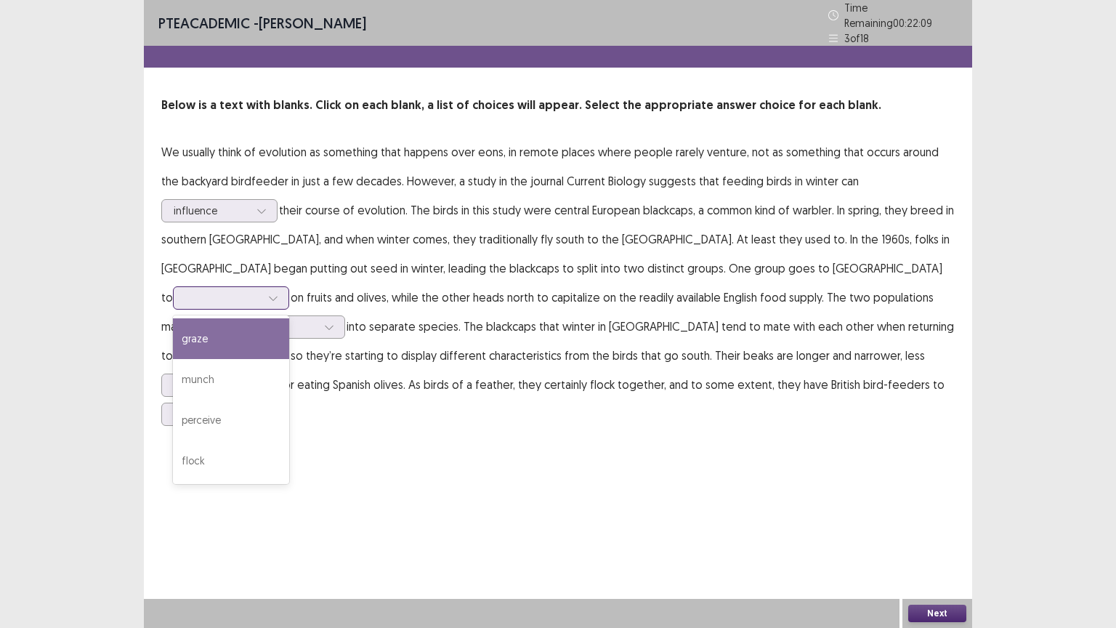
click at [284, 287] on div at bounding box center [273, 298] width 22 height 22
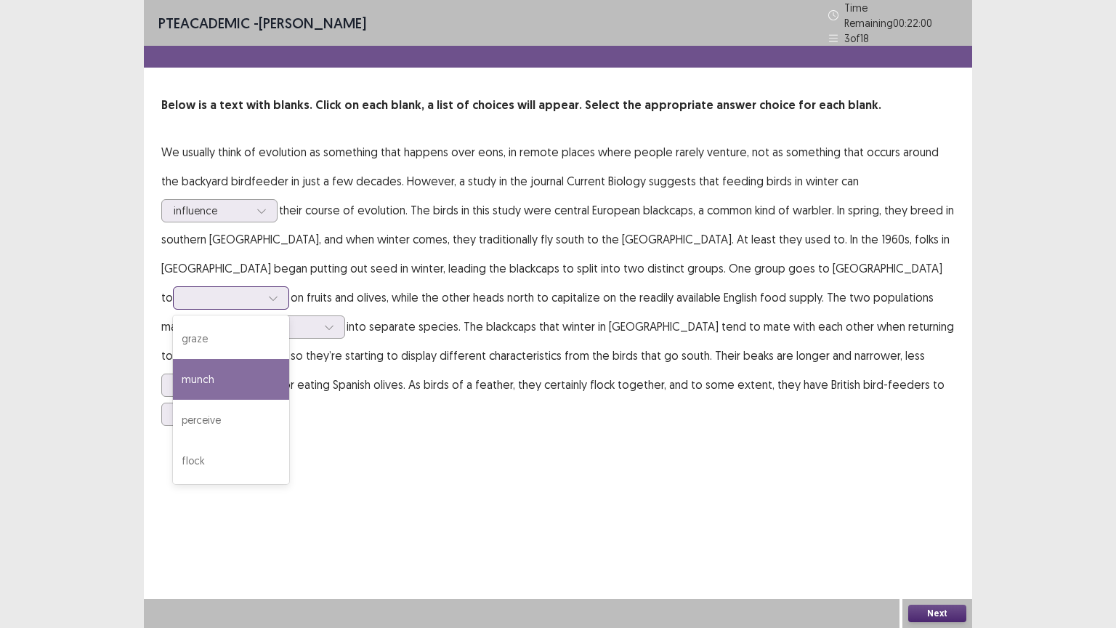
click at [289, 359] on div "munch" at bounding box center [231, 379] width 116 height 41
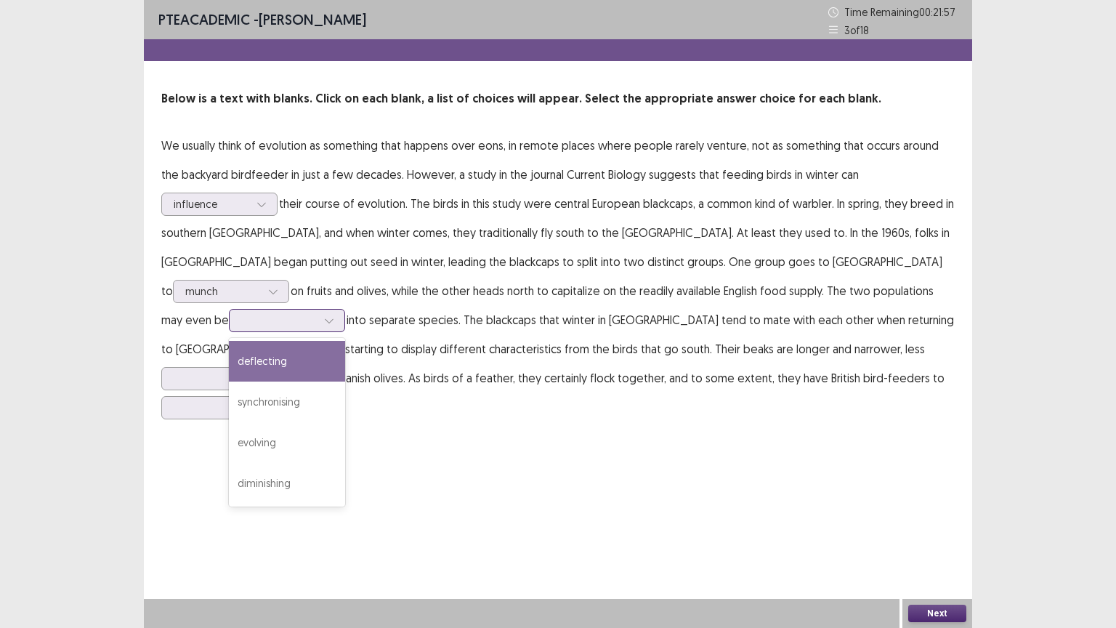
click at [333, 319] on icon at bounding box center [329, 321] width 8 height 4
click at [345, 341] on div "deflecting" at bounding box center [287, 361] width 116 height 41
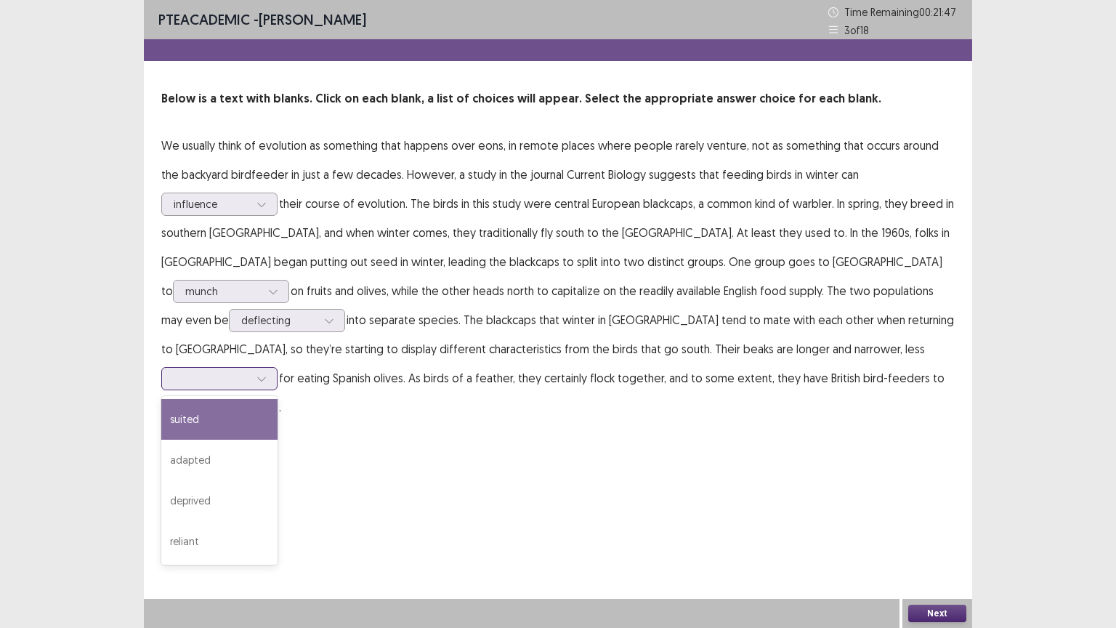
click at [249, 371] on div at bounding box center [212, 378] width 76 height 14
click at [278, 399] on div "suited" at bounding box center [219, 419] width 116 height 41
click at [272, 397] on div at bounding box center [262, 408] width 22 height 22
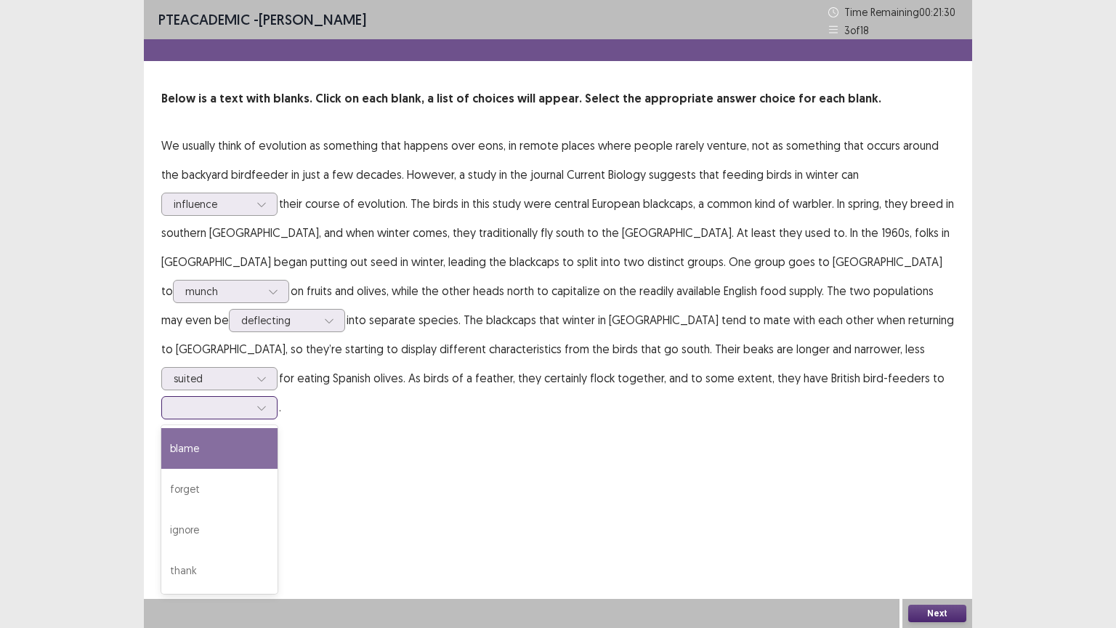
click at [278, 428] on div "blame" at bounding box center [219, 448] width 116 height 41
click at [935, 514] on button "Next" at bounding box center [937, 613] width 58 height 17
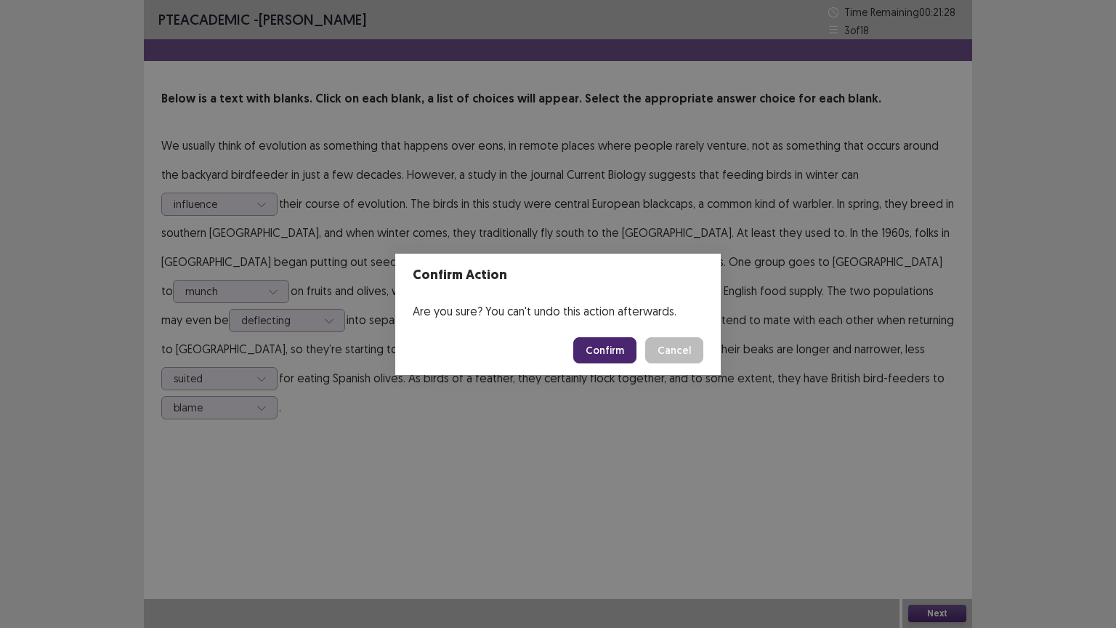
click at [605, 349] on button "Confirm" at bounding box center [604, 350] width 63 height 26
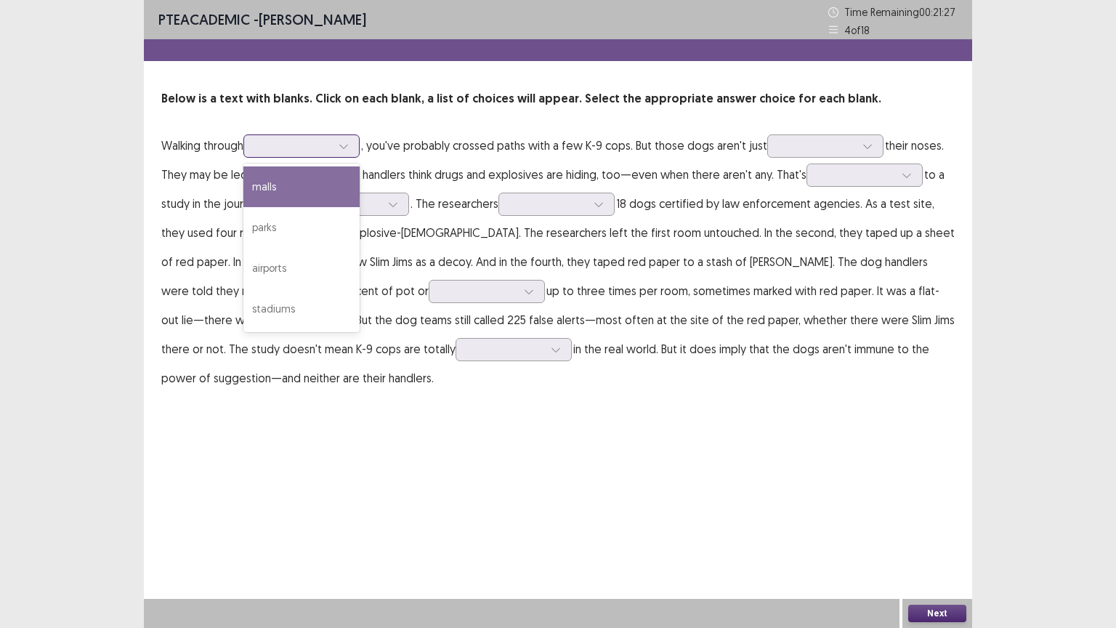
click at [293, 148] on div at bounding box center [294, 146] width 76 height 14
click at [302, 198] on div "malls" at bounding box center [301, 186] width 116 height 41
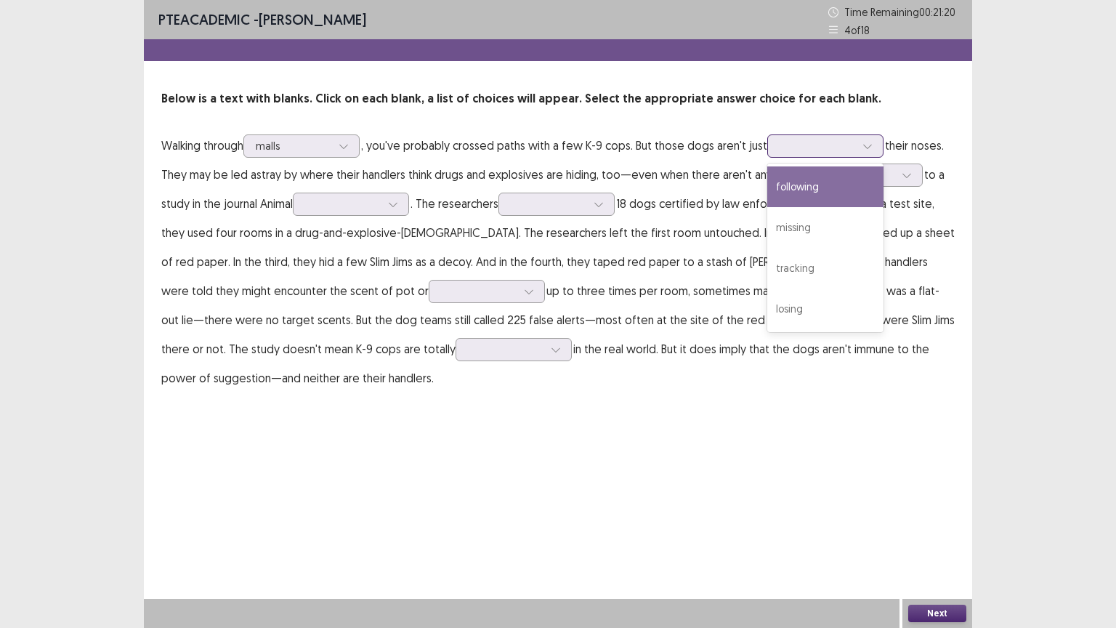
click at [873, 148] on div at bounding box center [868, 146] width 22 height 22
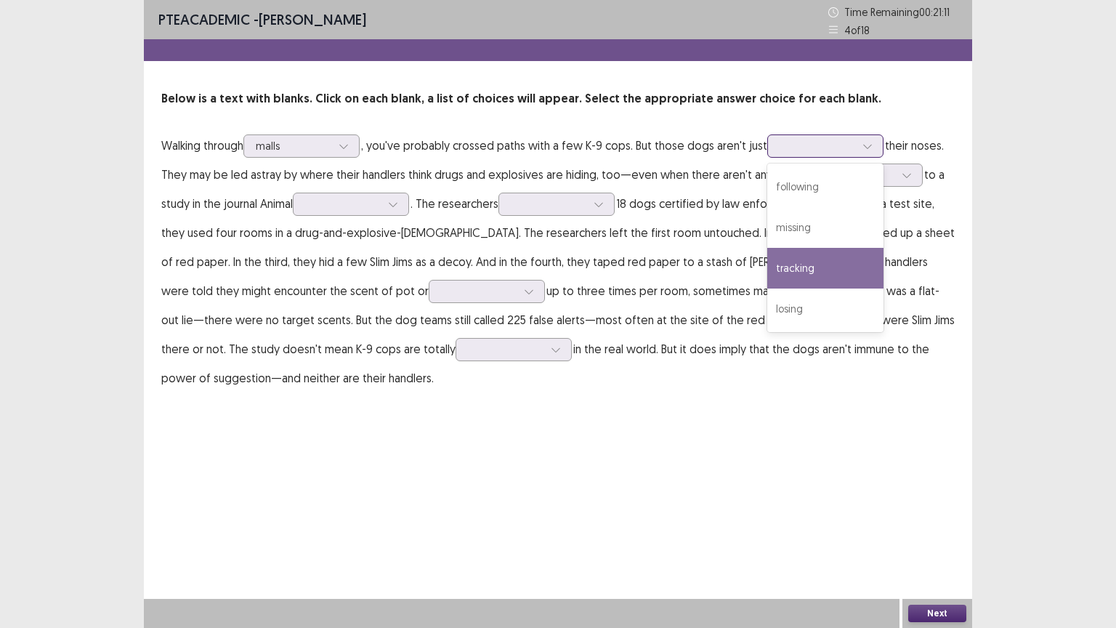
click at [838, 272] on div "tracking" at bounding box center [825, 268] width 116 height 41
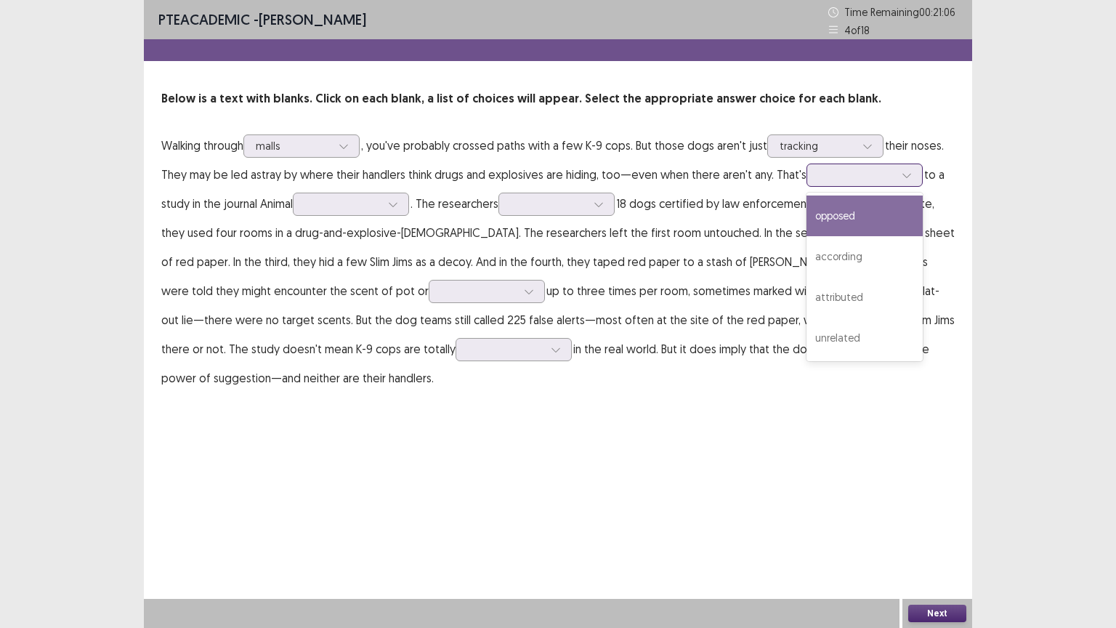
click at [857, 177] on div at bounding box center [857, 175] width 76 height 14
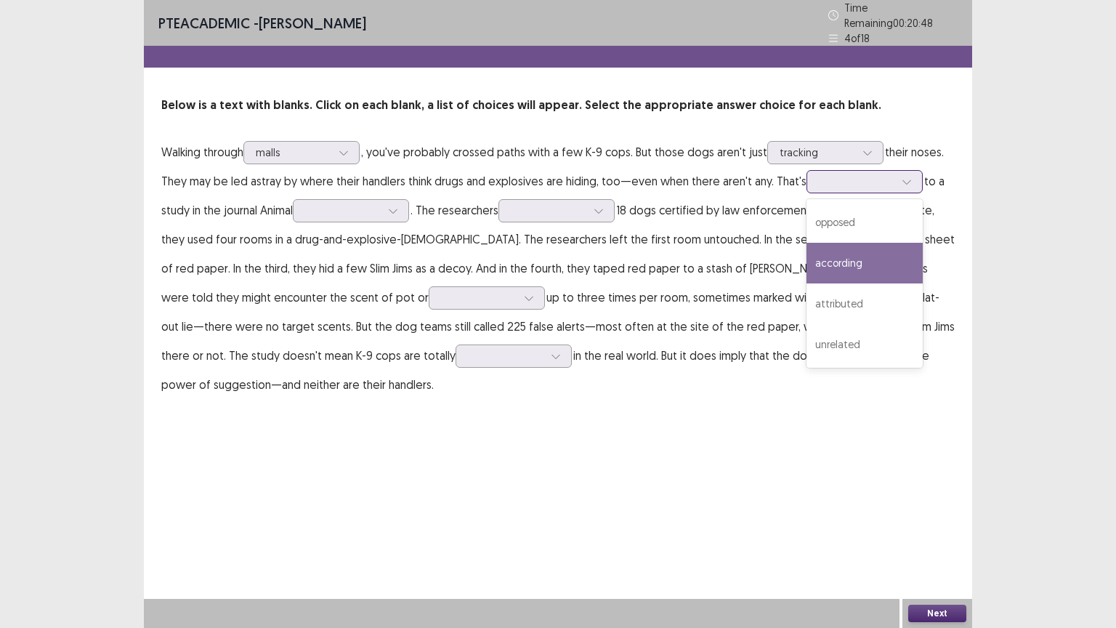
click at [867, 267] on div "according" at bounding box center [865, 263] width 116 height 41
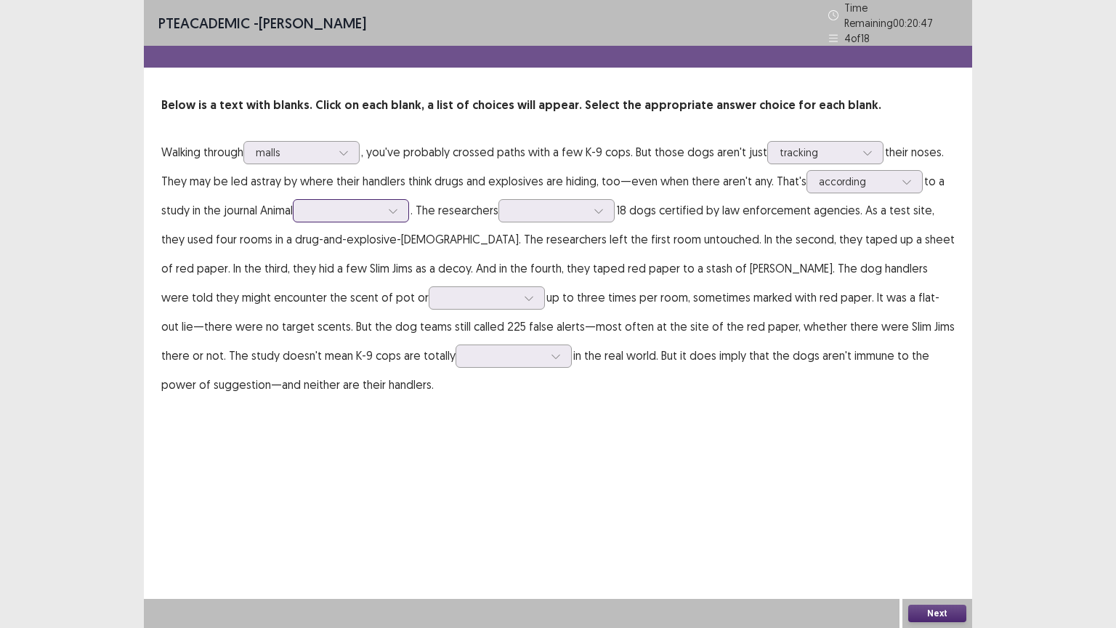
click at [392, 203] on div at bounding box center [393, 211] width 22 height 22
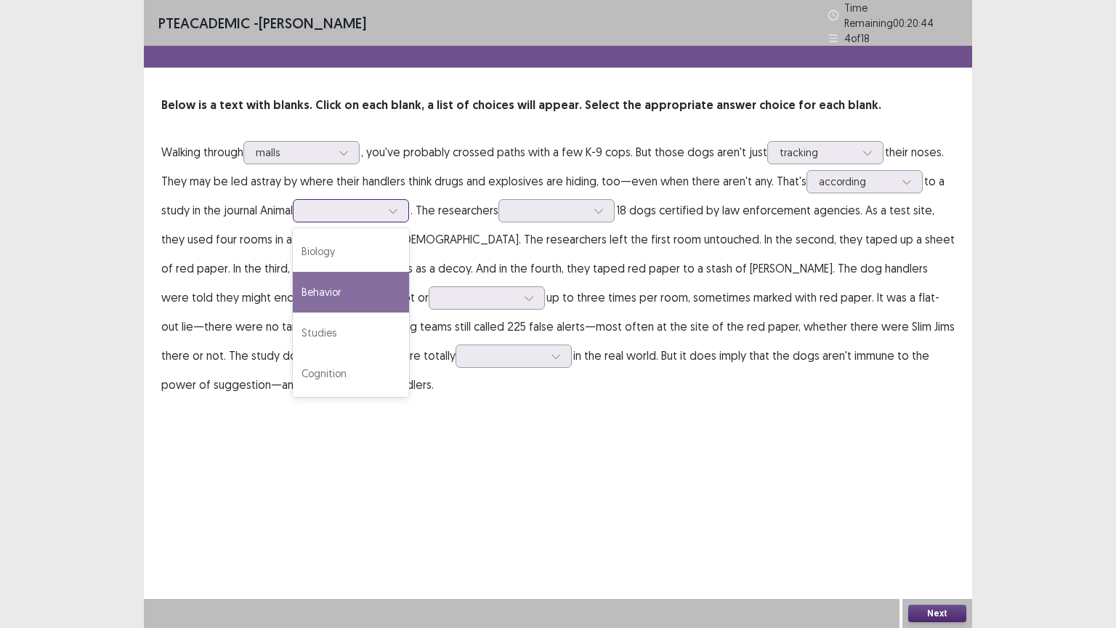
click at [388, 287] on div "Behavior" at bounding box center [351, 292] width 116 height 41
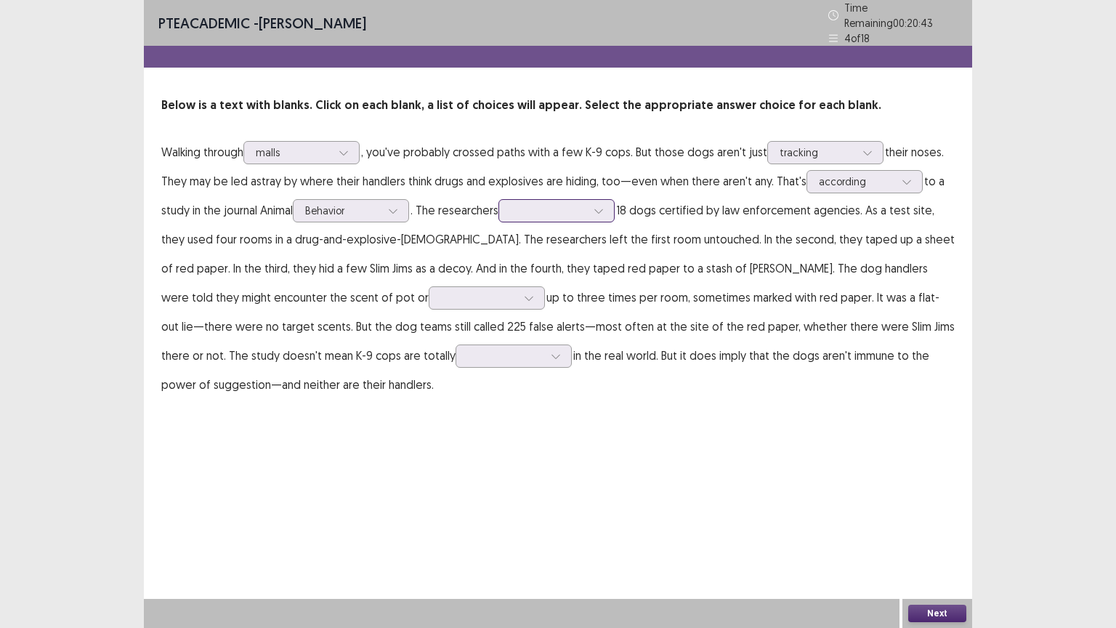
click at [598, 200] on div at bounding box center [599, 211] width 22 height 22
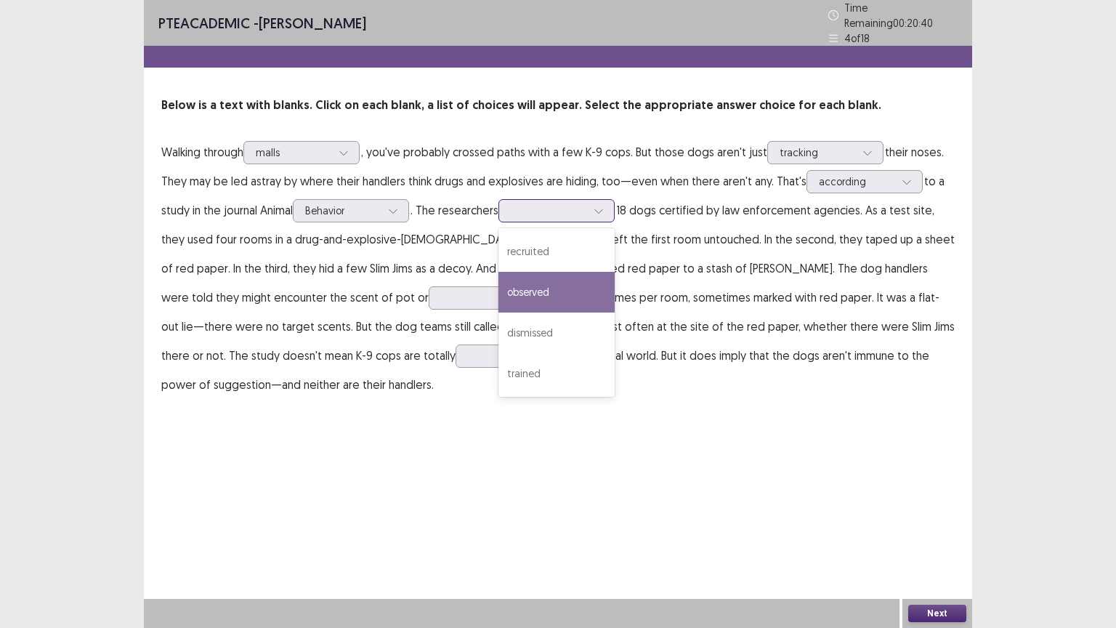
click at [588, 278] on div "observed" at bounding box center [556, 292] width 116 height 41
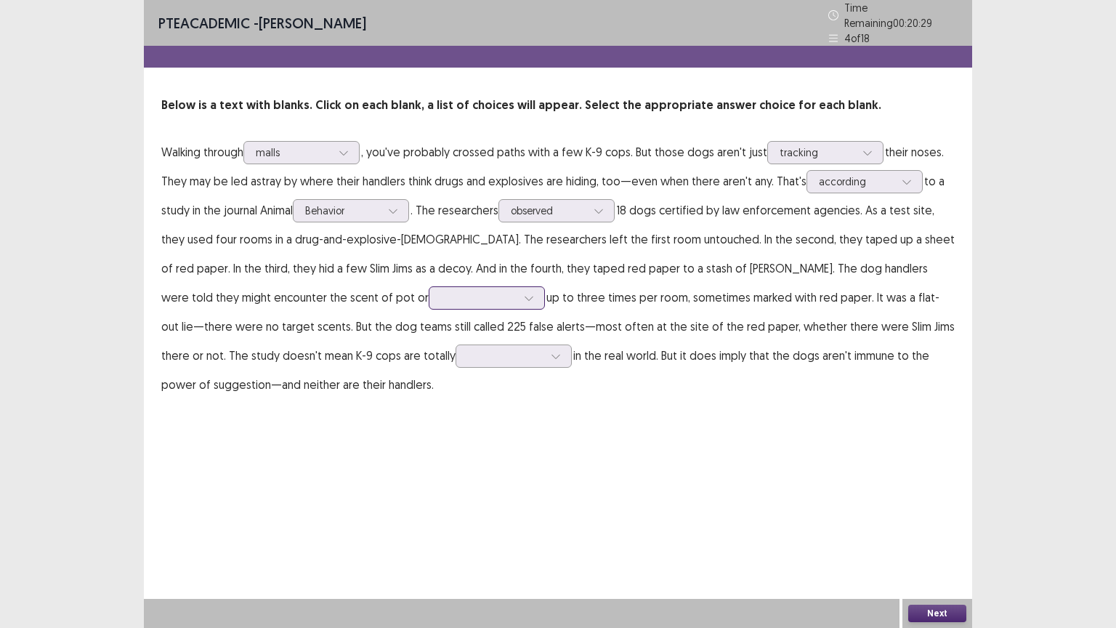
click at [429, 289] on div at bounding box center [487, 297] width 116 height 23
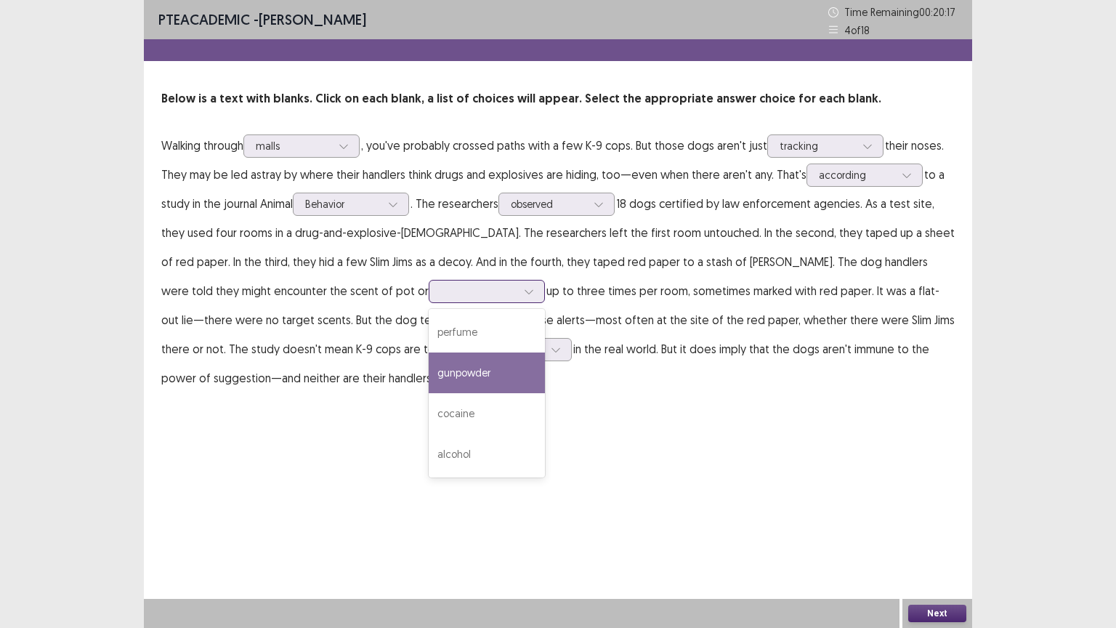
click at [429, 381] on div "gunpowder" at bounding box center [487, 372] width 116 height 41
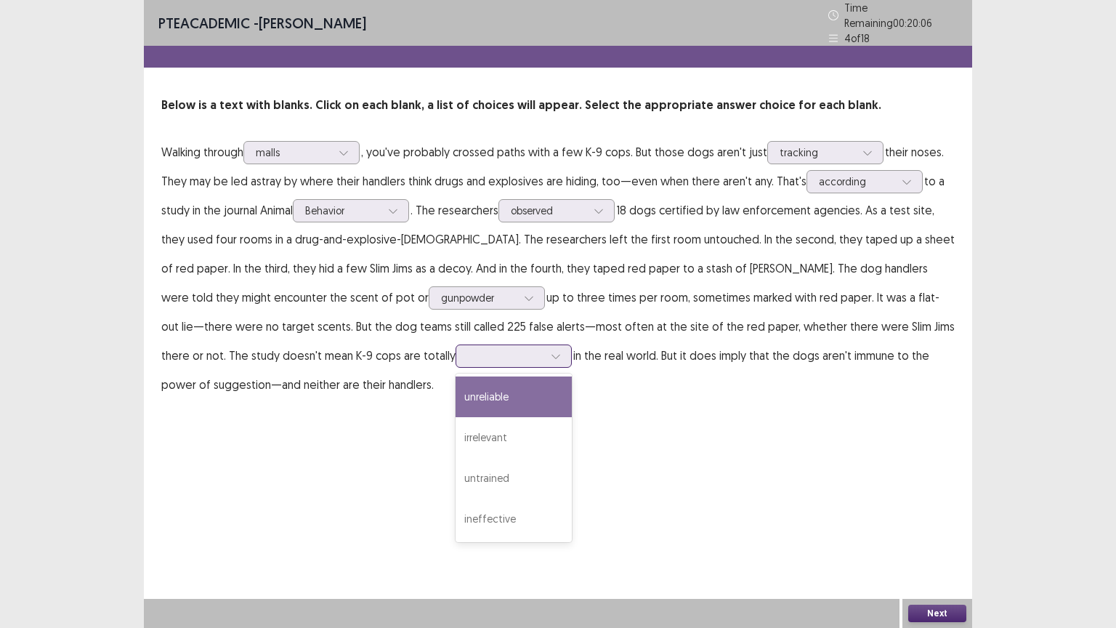
click at [551, 351] on icon at bounding box center [556, 356] width 10 height 10
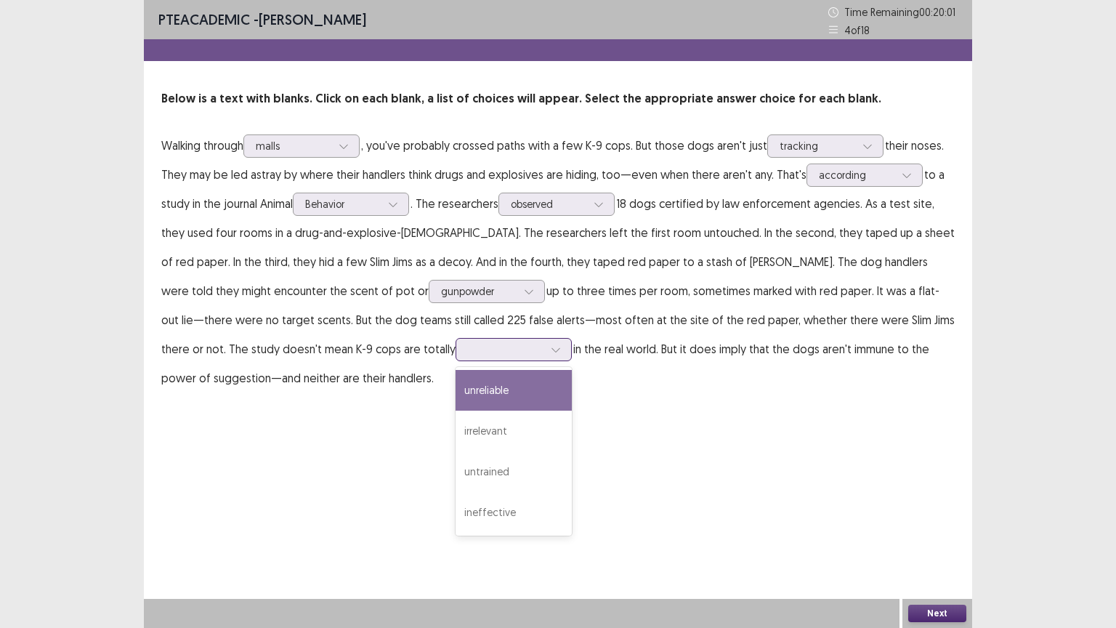
click at [456, 407] on div "unreliable" at bounding box center [514, 390] width 116 height 41
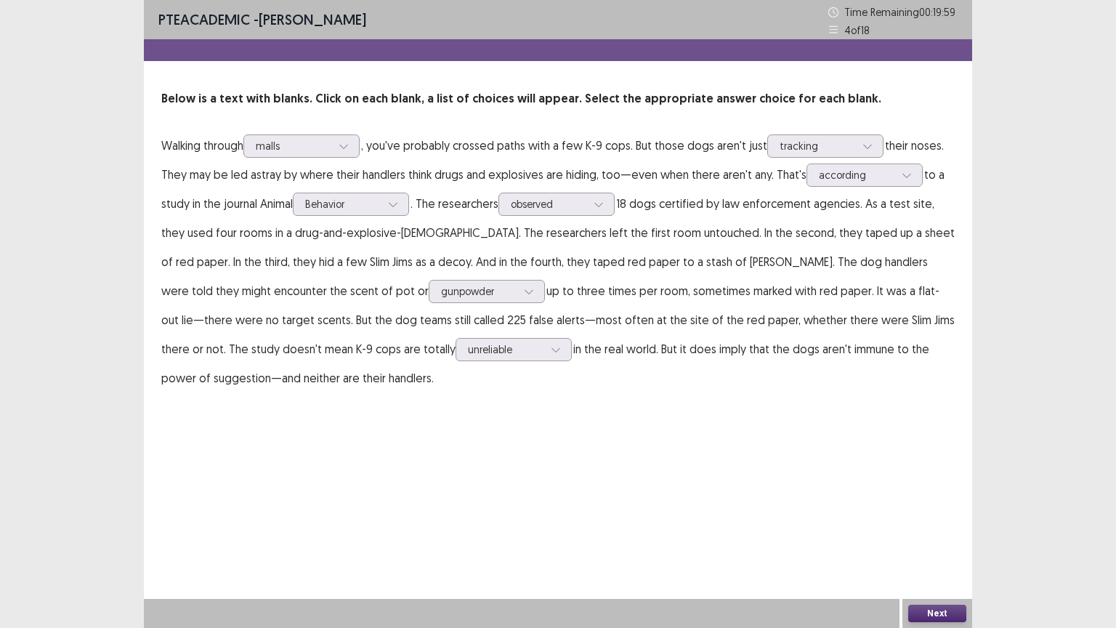
click at [932, 514] on button "Next" at bounding box center [937, 613] width 58 height 17
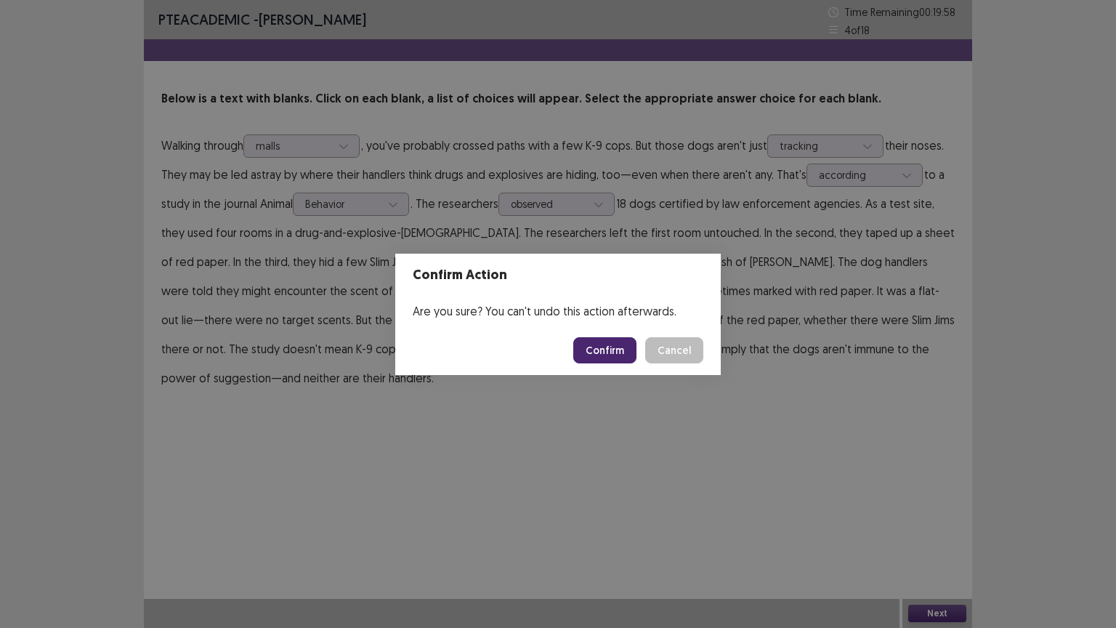
click at [598, 347] on button "Confirm" at bounding box center [604, 350] width 63 height 26
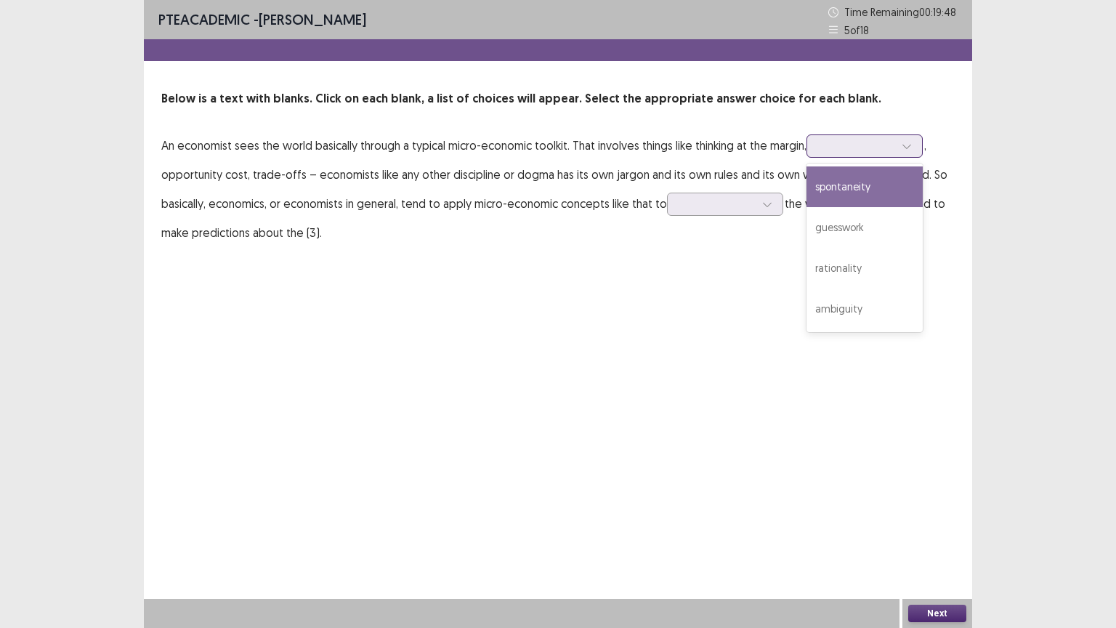
click at [881, 143] on div at bounding box center [857, 146] width 76 height 14
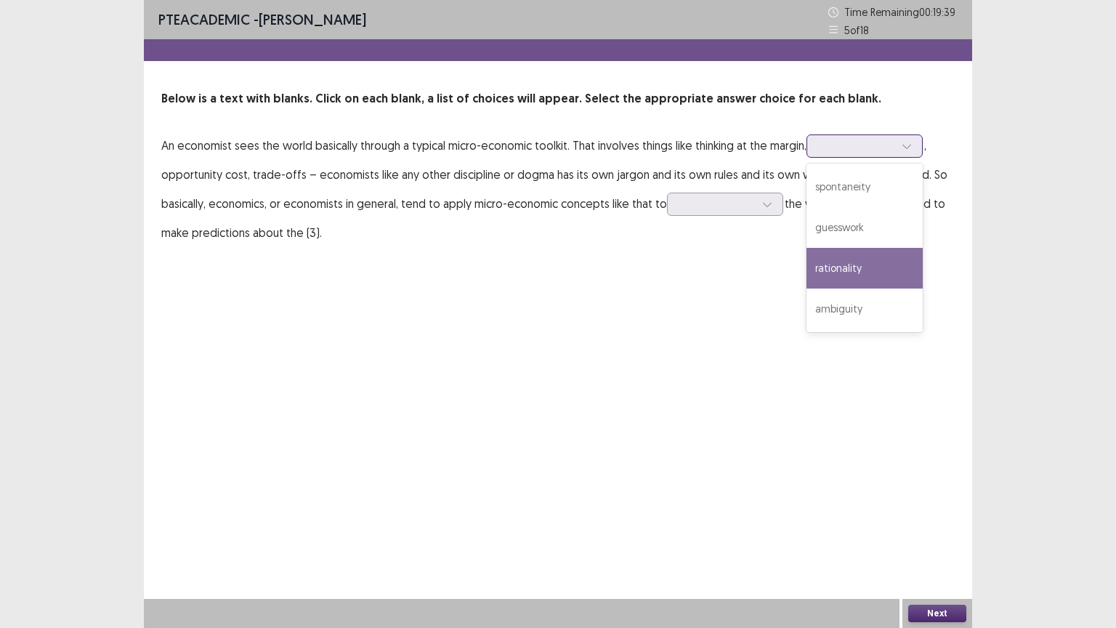
click at [876, 265] on div "rationality" at bounding box center [865, 268] width 116 height 41
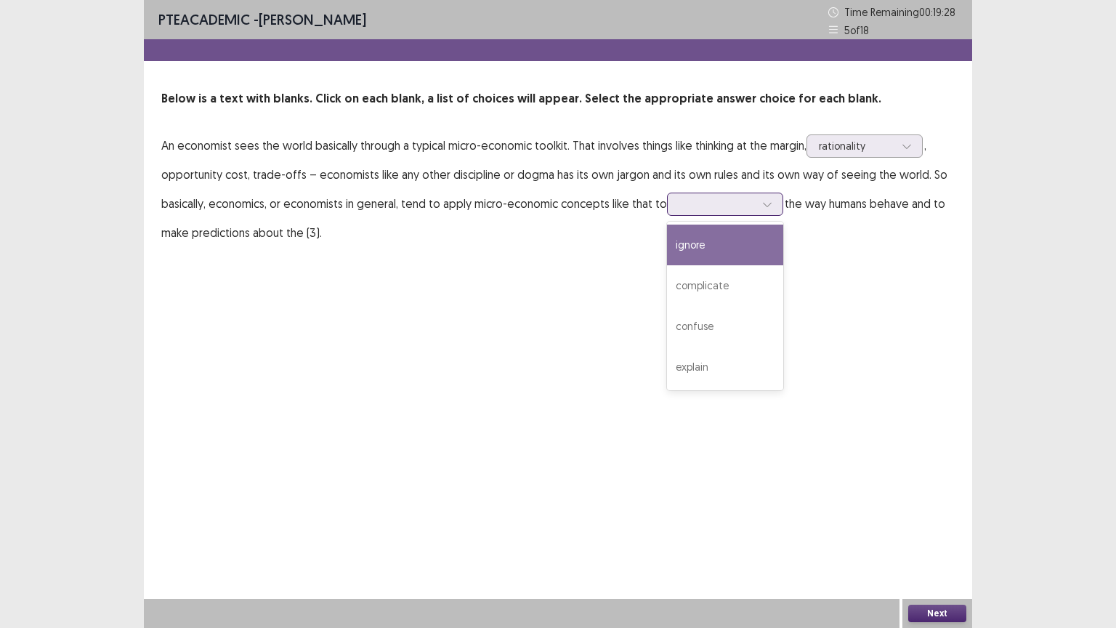
click at [766, 200] on icon at bounding box center [767, 204] width 10 height 10
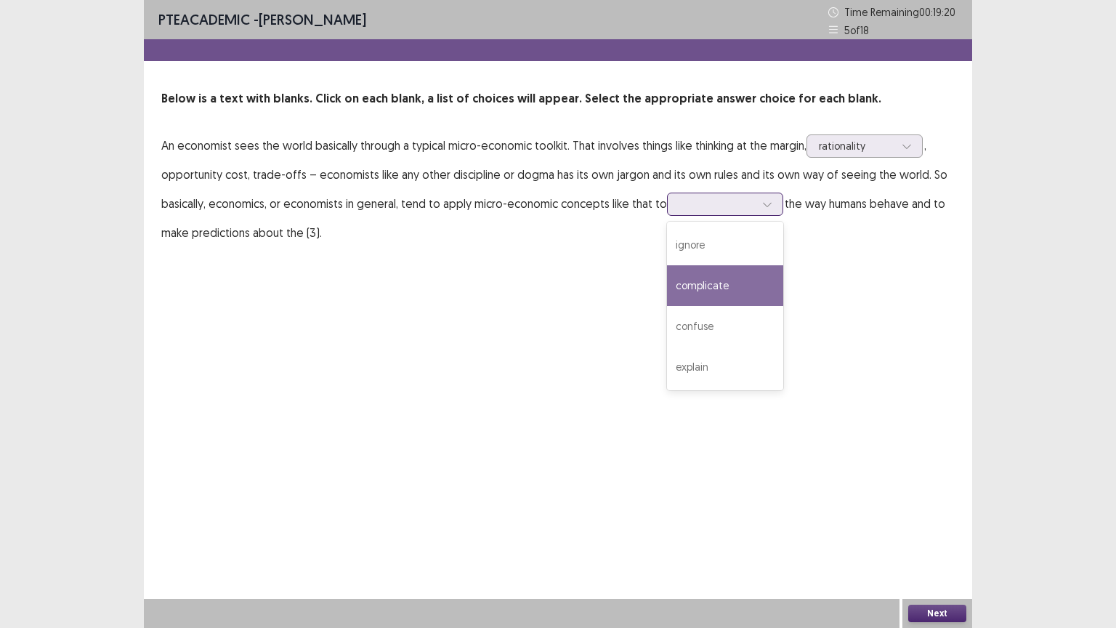
click at [740, 286] on div "complicate" at bounding box center [725, 285] width 116 height 41
click at [946, 514] on button "Next" at bounding box center [937, 613] width 58 height 17
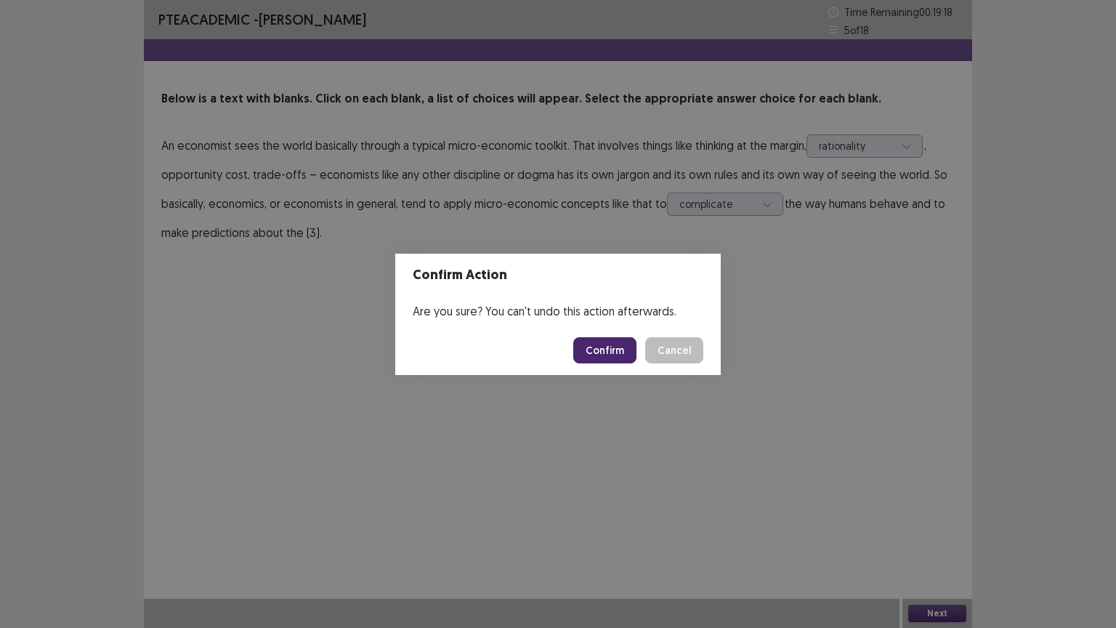
click at [606, 354] on button "Confirm" at bounding box center [604, 350] width 63 height 26
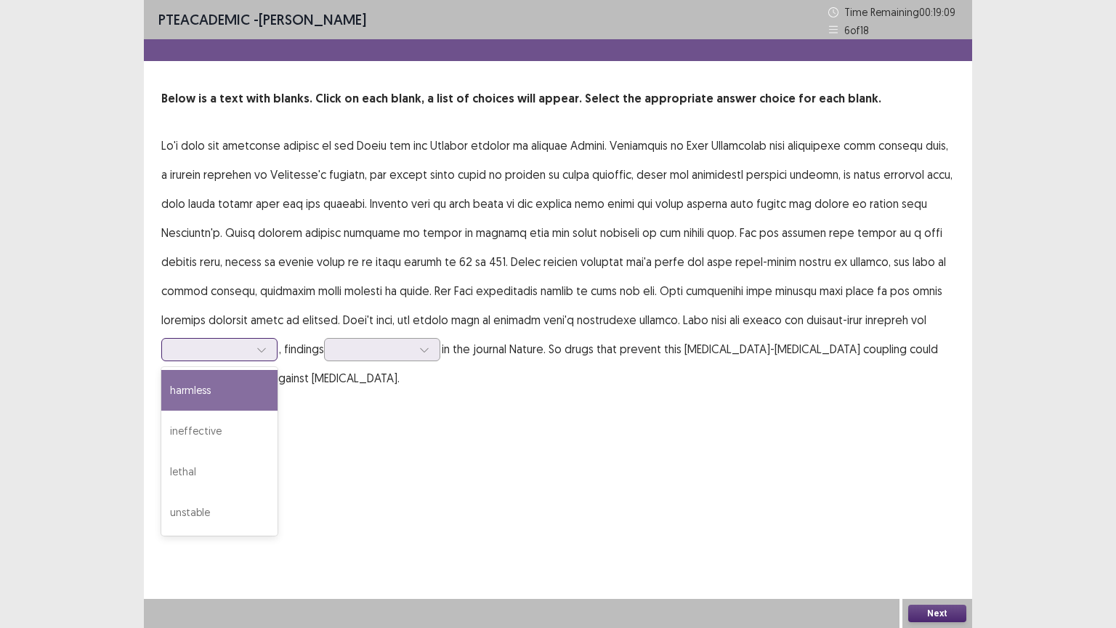
click at [259, 352] on icon at bounding box center [261, 349] width 10 height 10
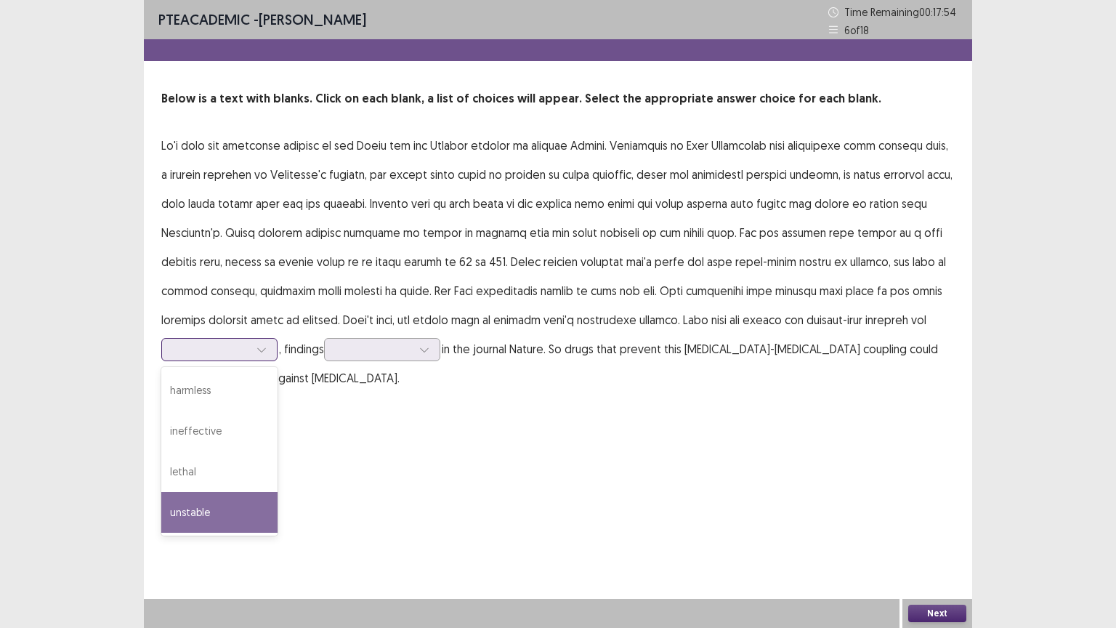
click at [227, 512] on div "unstable" at bounding box center [219, 512] width 116 height 41
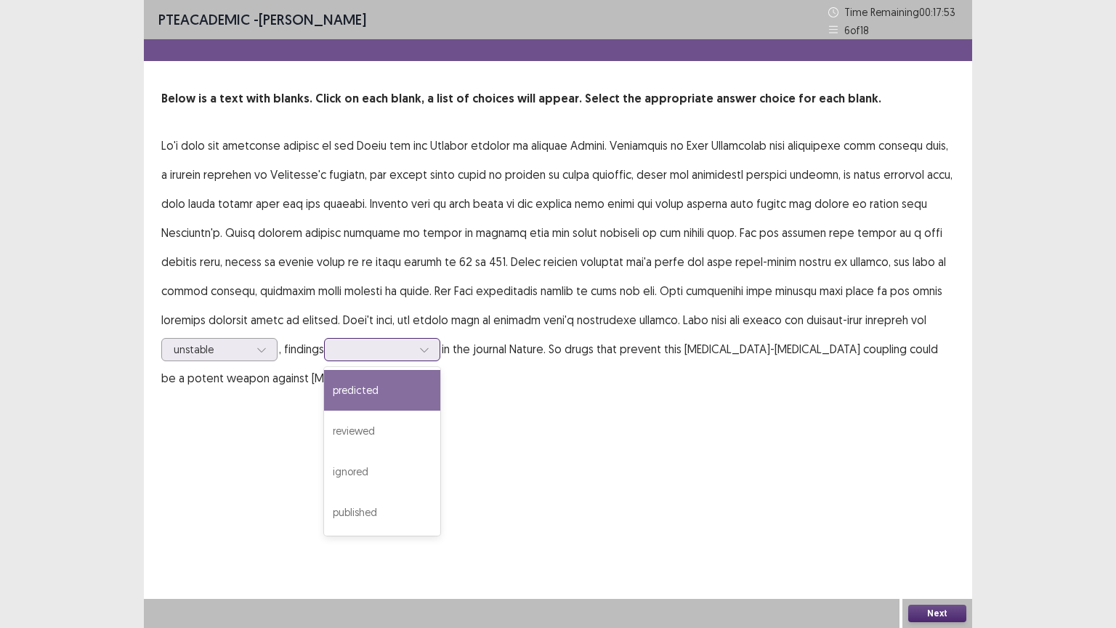
click at [384, 347] on div at bounding box center [374, 349] width 76 height 14
click at [387, 399] on div "predicted" at bounding box center [382, 390] width 116 height 41
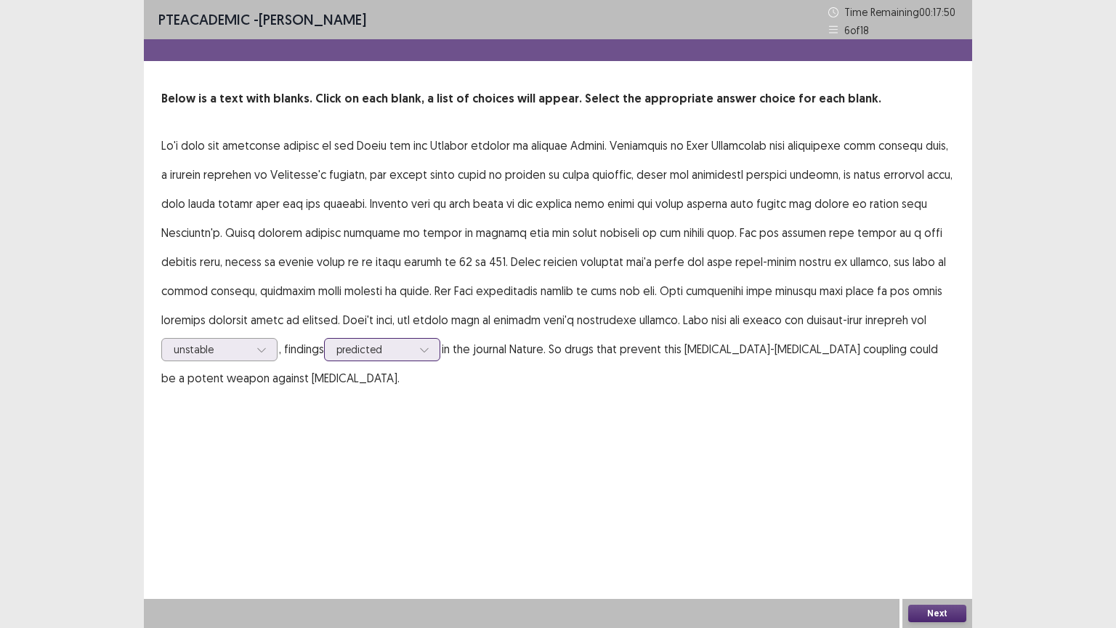
click at [419, 354] on div at bounding box center [424, 350] width 22 height 22
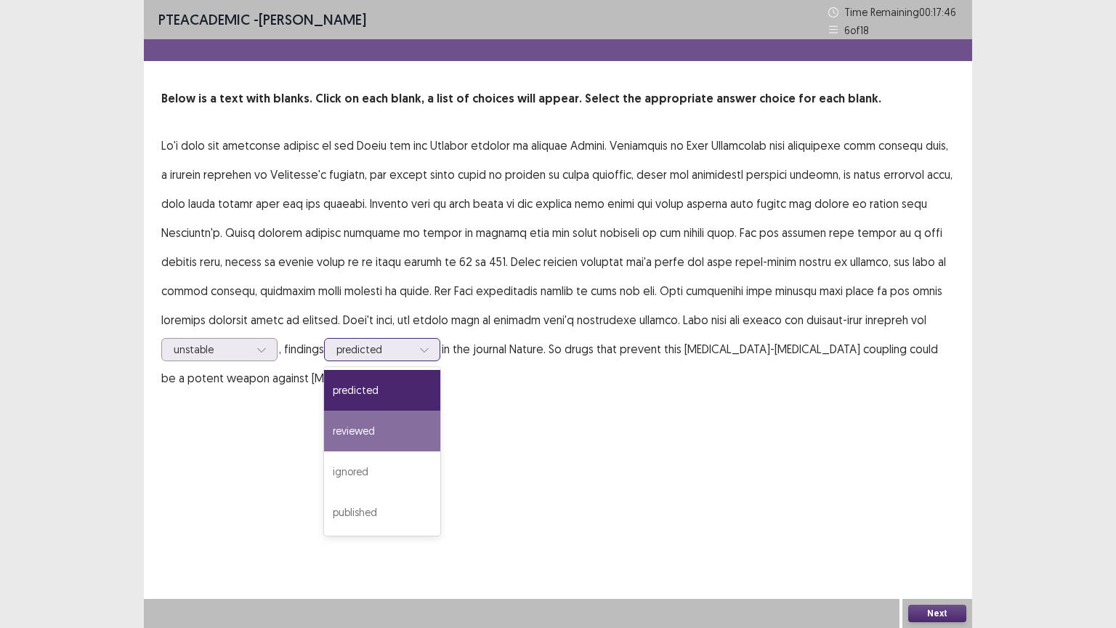
click at [403, 437] on div "reviewed" at bounding box center [382, 431] width 116 height 41
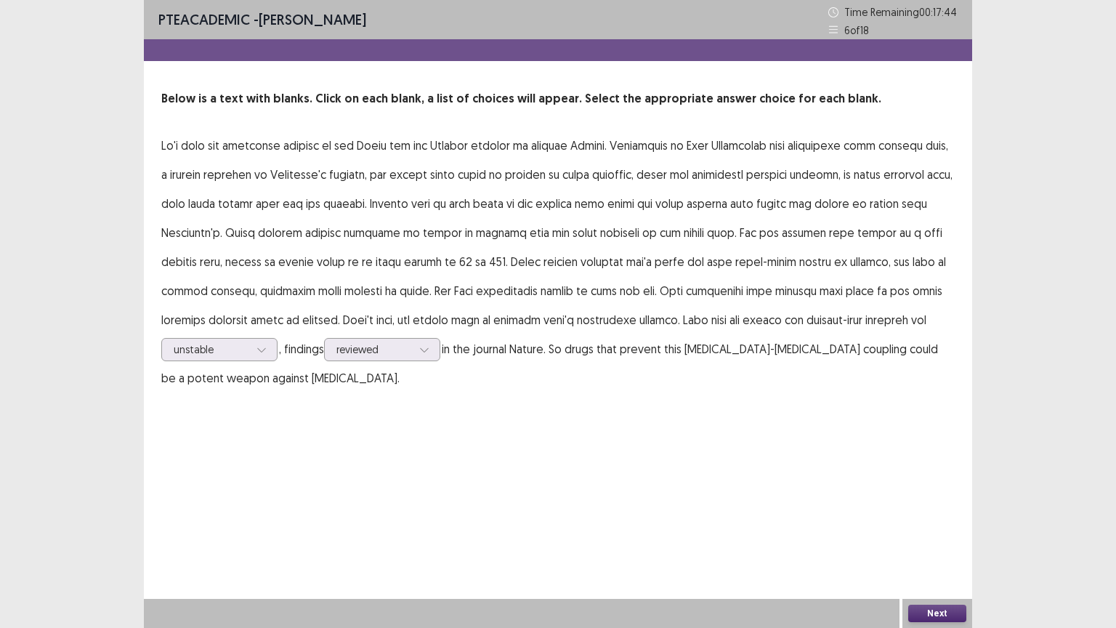
click at [935, 514] on button "Next" at bounding box center [937, 613] width 58 height 17
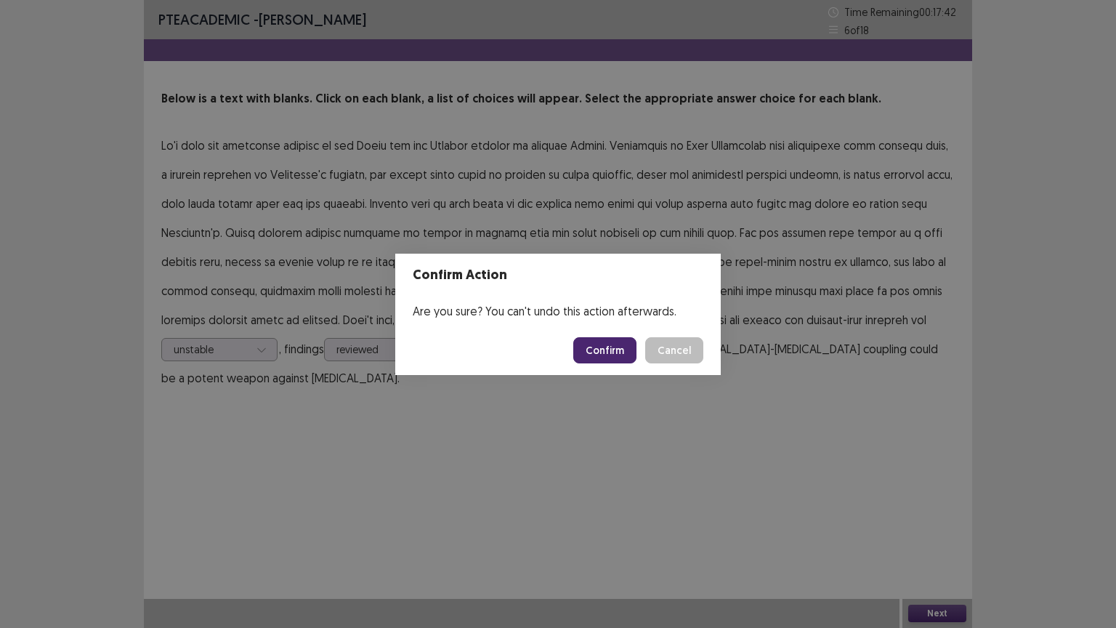
click at [618, 338] on button "Confirm" at bounding box center [604, 350] width 63 height 26
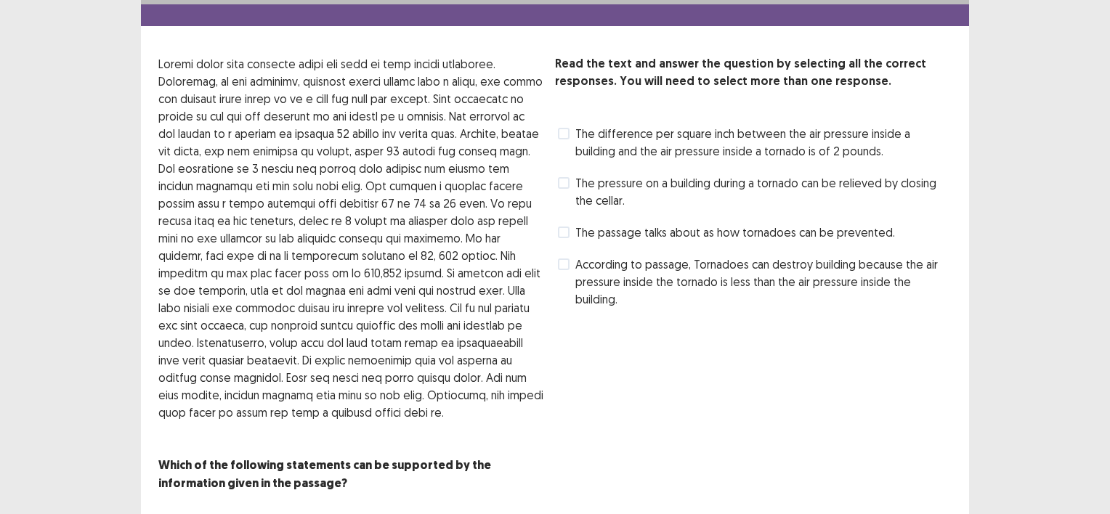
scroll to position [76, 0]
